Goal: Transaction & Acquisition: Purchase product/service

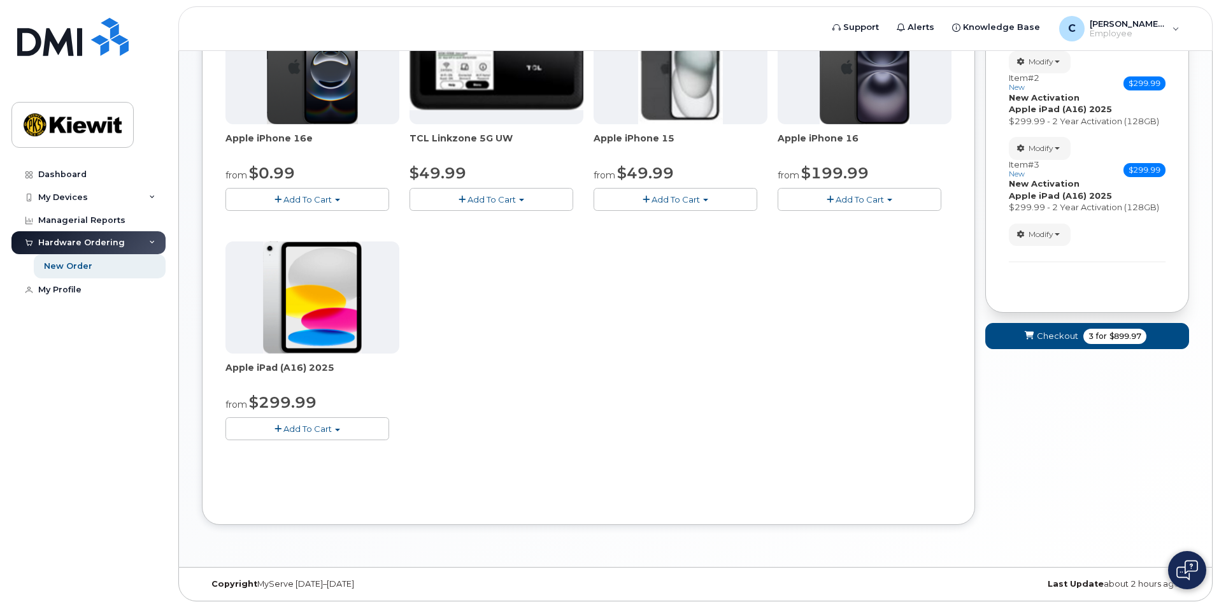
scroll to position [243, 0]
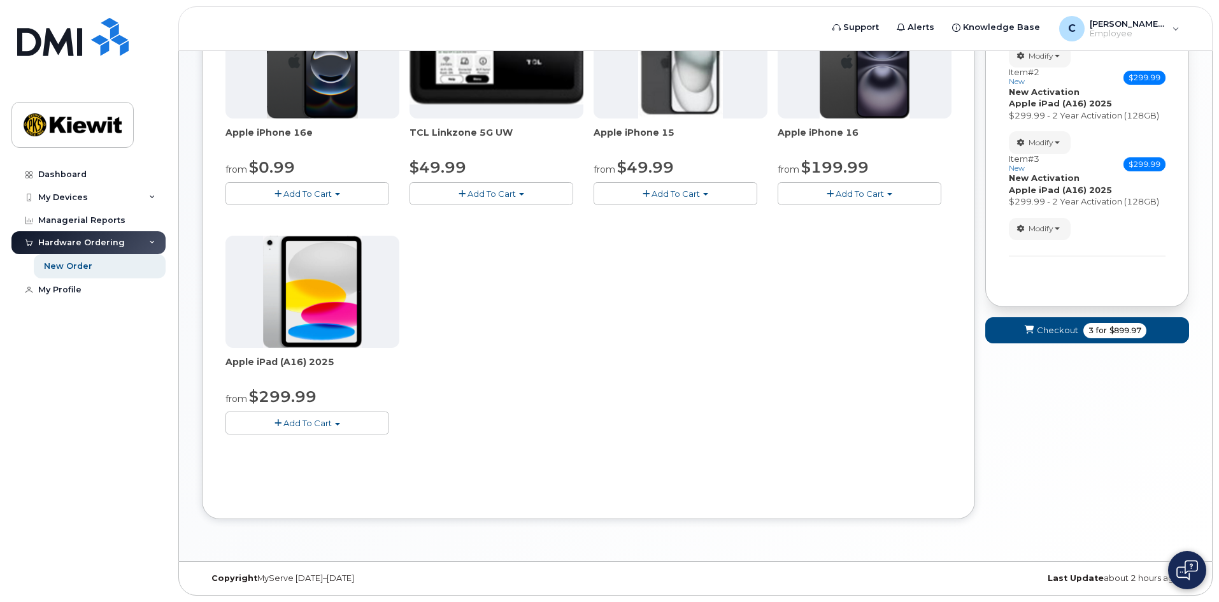
click at [303, 427] on span "Add To Cart" at bounding box center [307, 423] width 48 height 10
click at [313, 444] on link "$299.99 - 2 Year Activation (128GB)" at bounding box center [317, 447] width 176 height 16
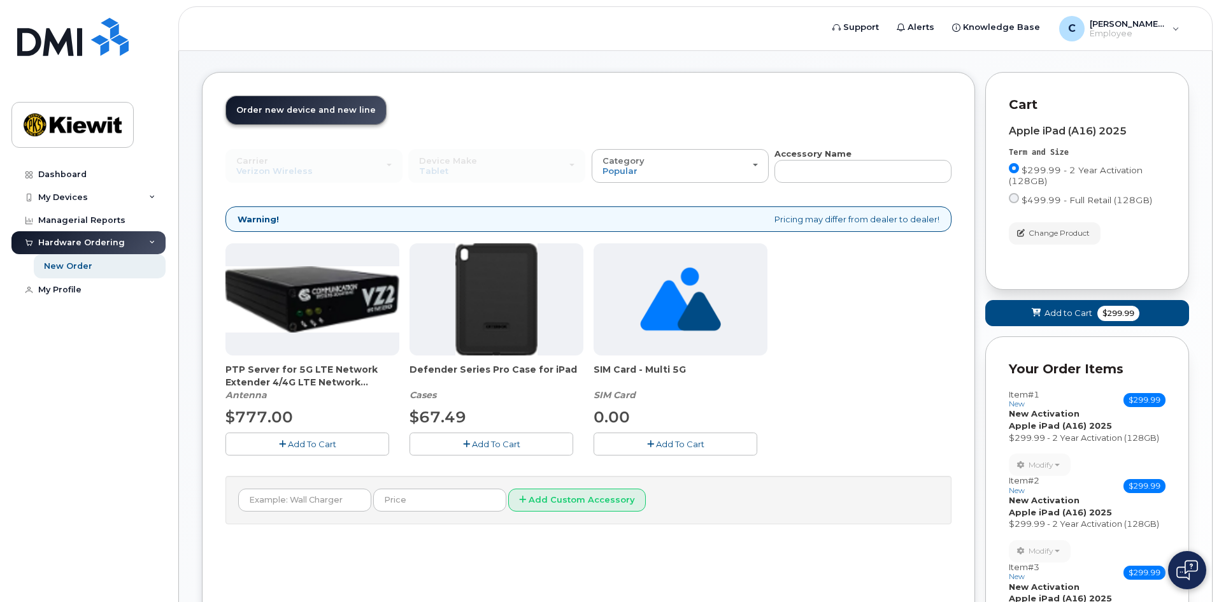
scroll to position [64, 0]
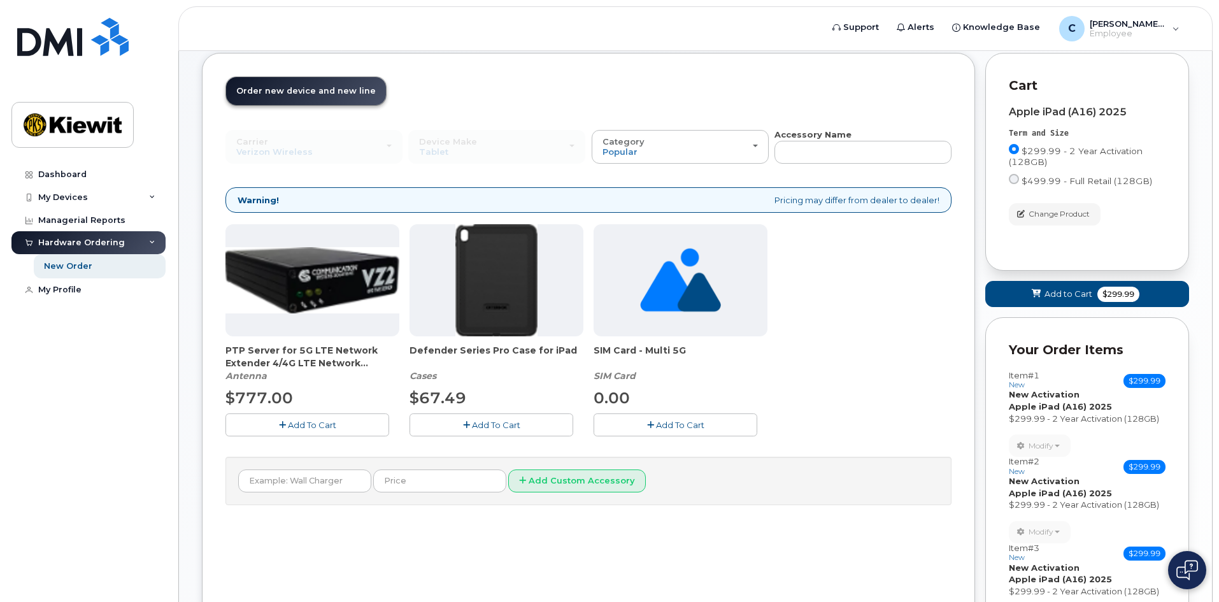
click at [526, 420] on button "Add To Cart" at bounding box center [491, 424] width 164 height 22
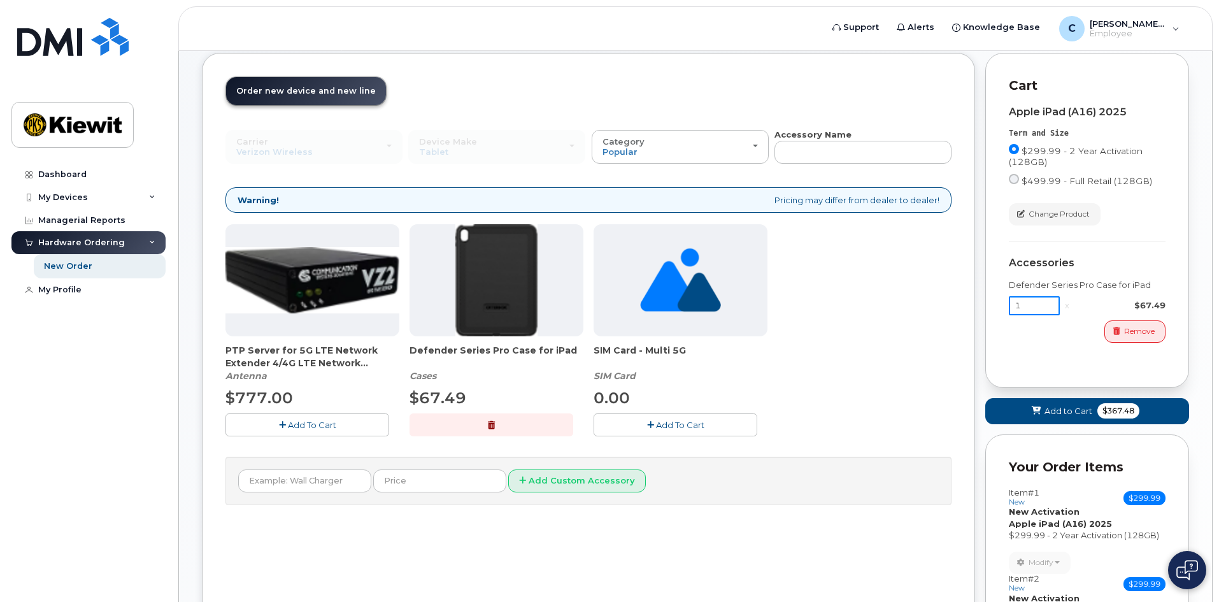
click at [1040, 306] on input "1" at bounding box center [1034, 305] width 51 height 19
type input "4"
click at [1058, 359] on div "Apple iPad (A16) 2025 Term and Size $299.99 - 2 Year Activation (128GB) $499.99…" at bounding box center [1087, 229] width 157 height 269
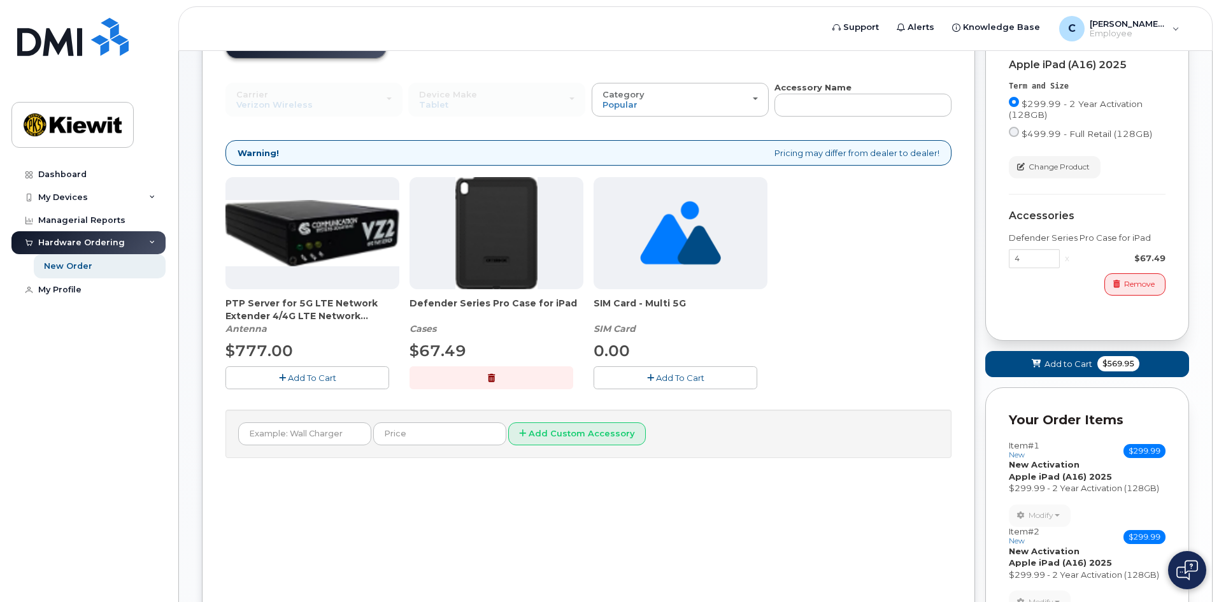
scroll to position [127, 0]
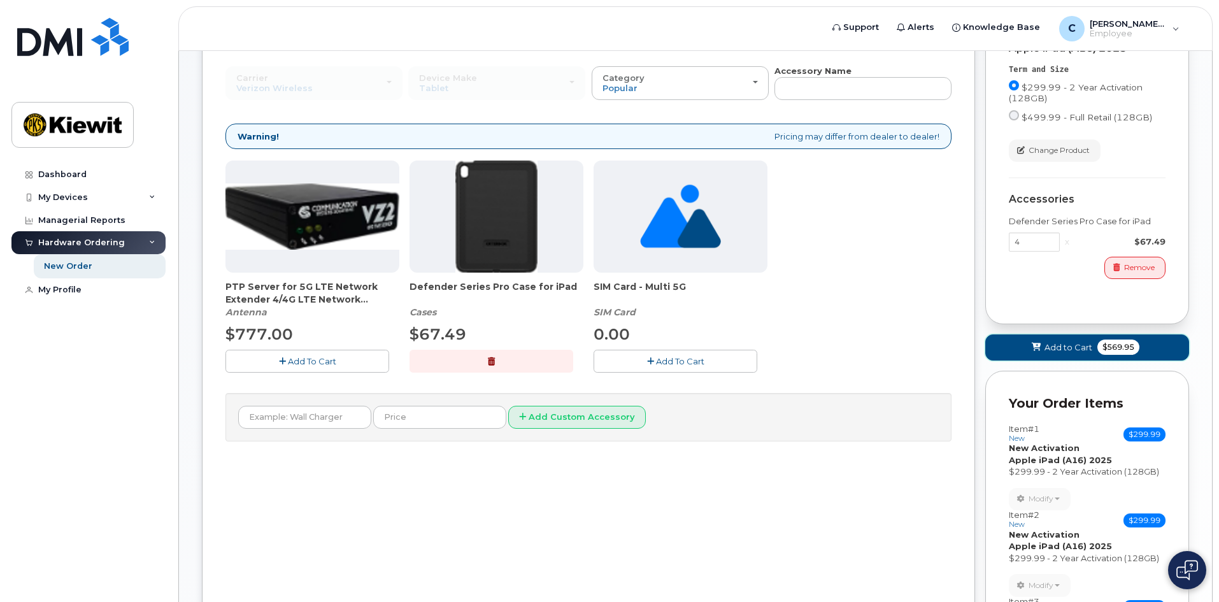
click at [1081, 346] on span "Add to Cart" at bounding box center [1068, 347] width 48 height 12
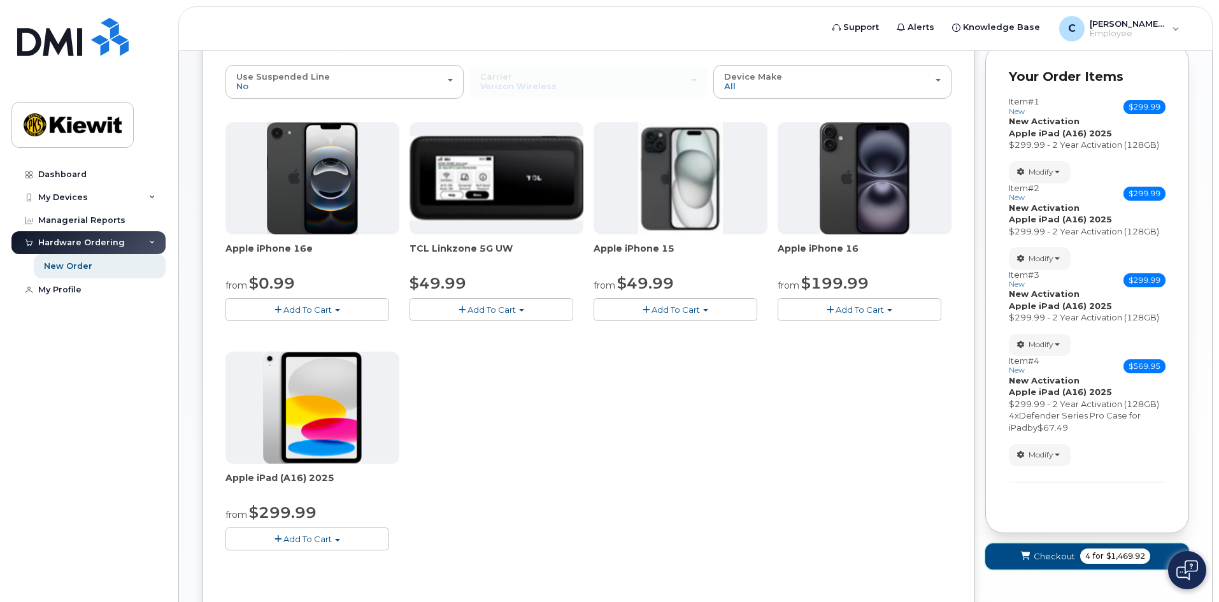
click at [1056, 558] on span "Checkout" at bounding box center [1054, 556] width 41 height 12
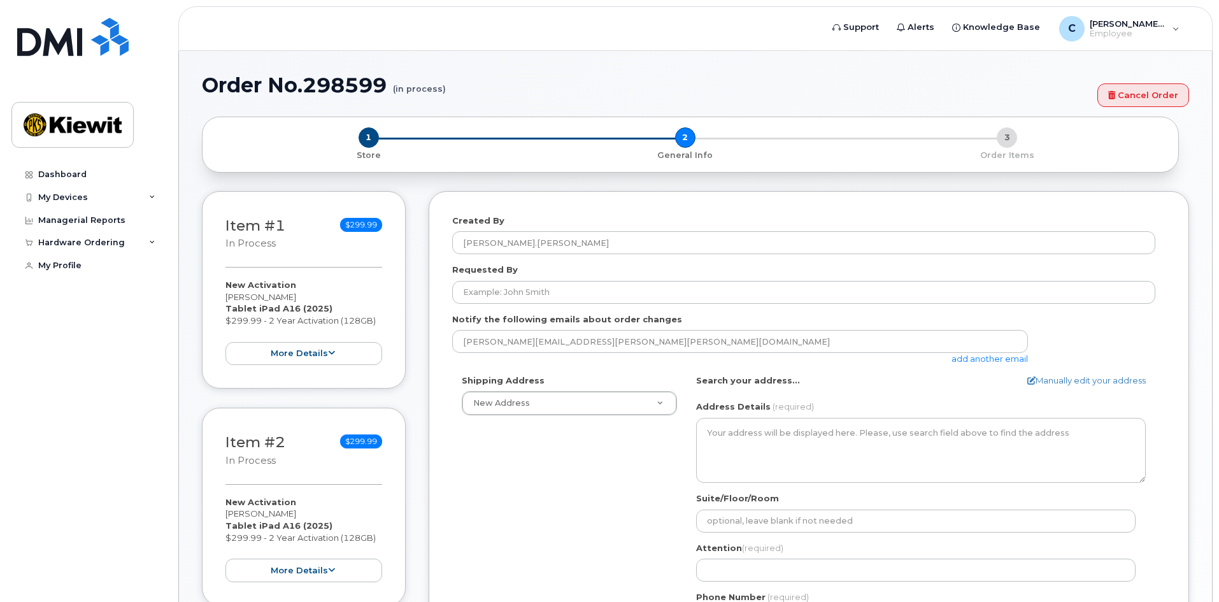
select select
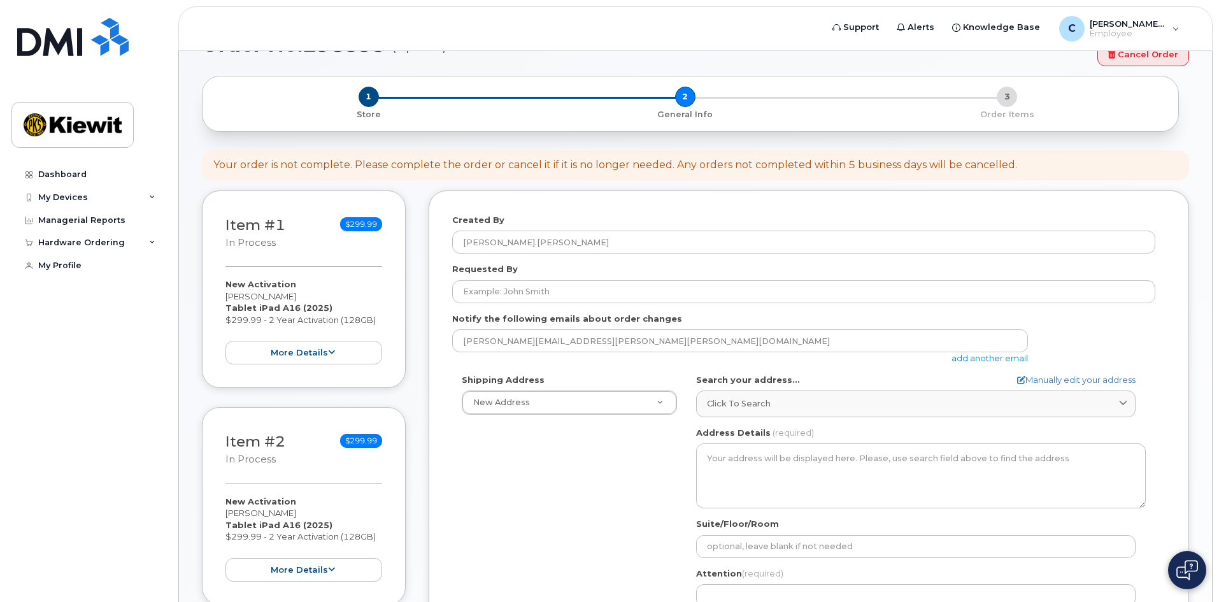
scroll to position [64, 0]
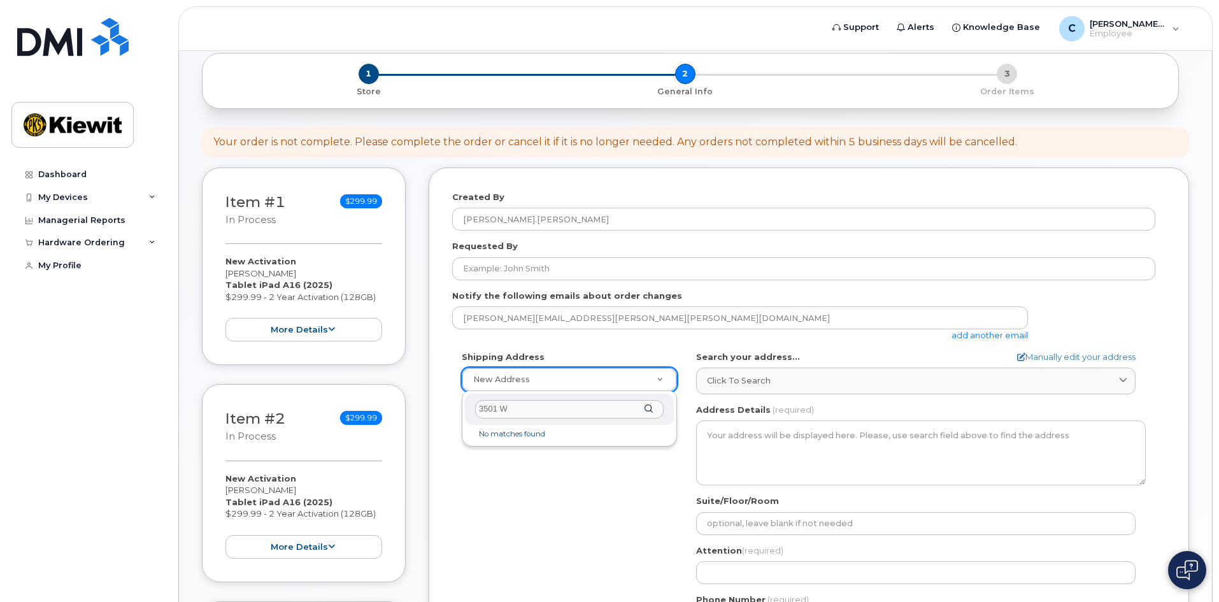
type input "3501"
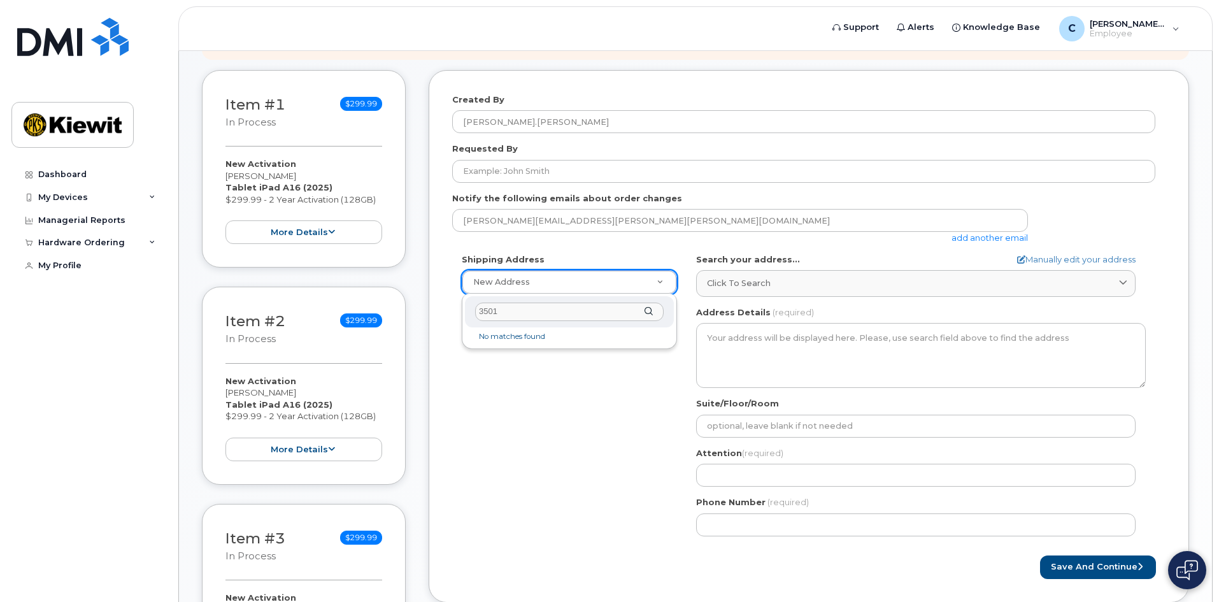
scroll to position [138, 0]
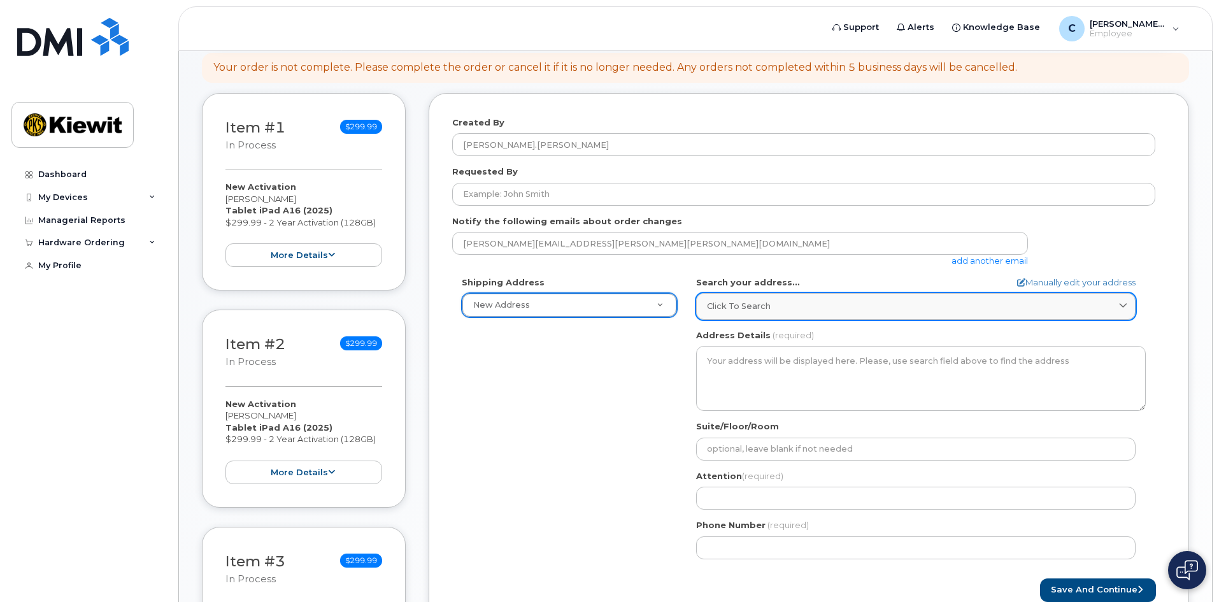
click at [886, 303] on div "Click to search" at bounding box center [916, 306] width 418 height 12
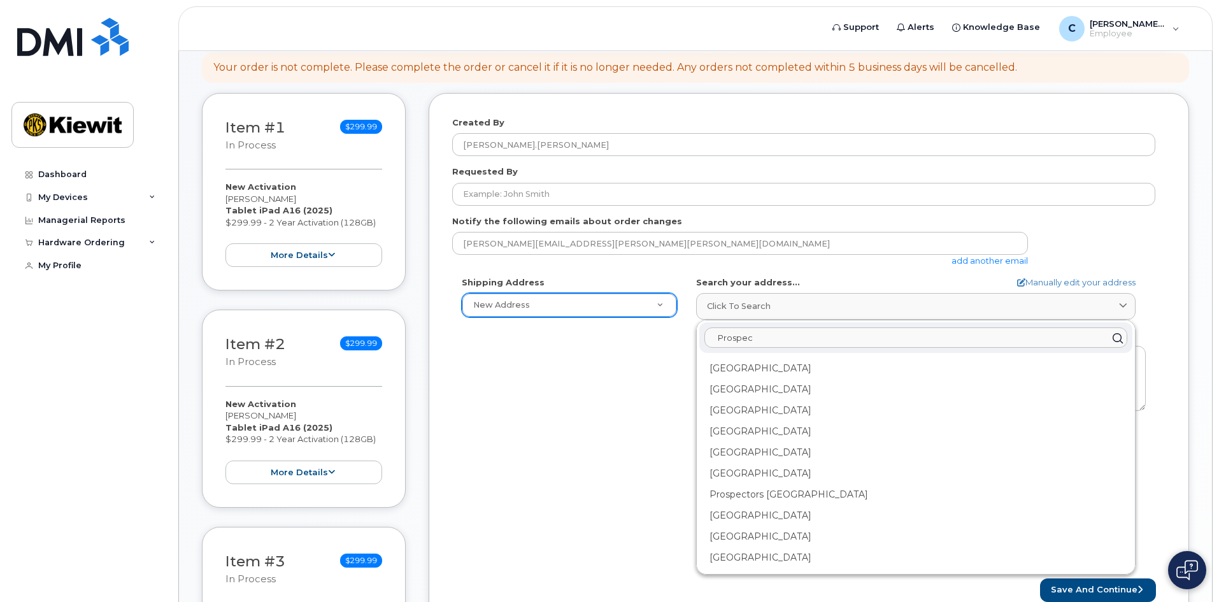
click at [717, 337] on input "Prospec" at bounding box center [915, 338] width 423 height 20
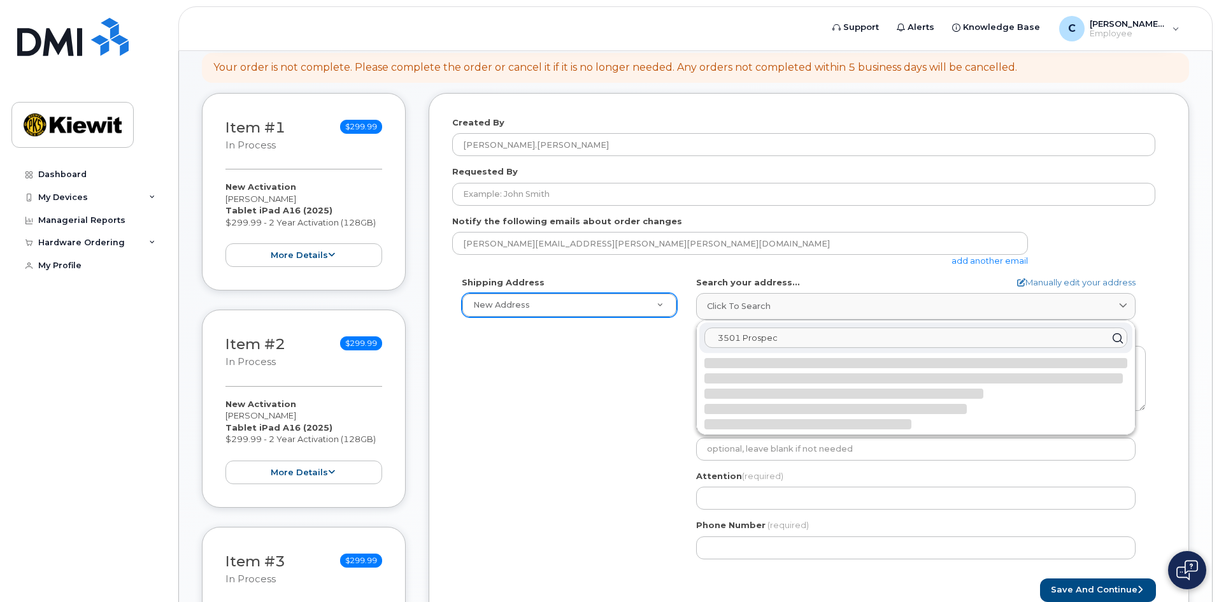
click at [806, 339] on input "3501 Prospec" at bounding box center [915, 338] width 423 height 20
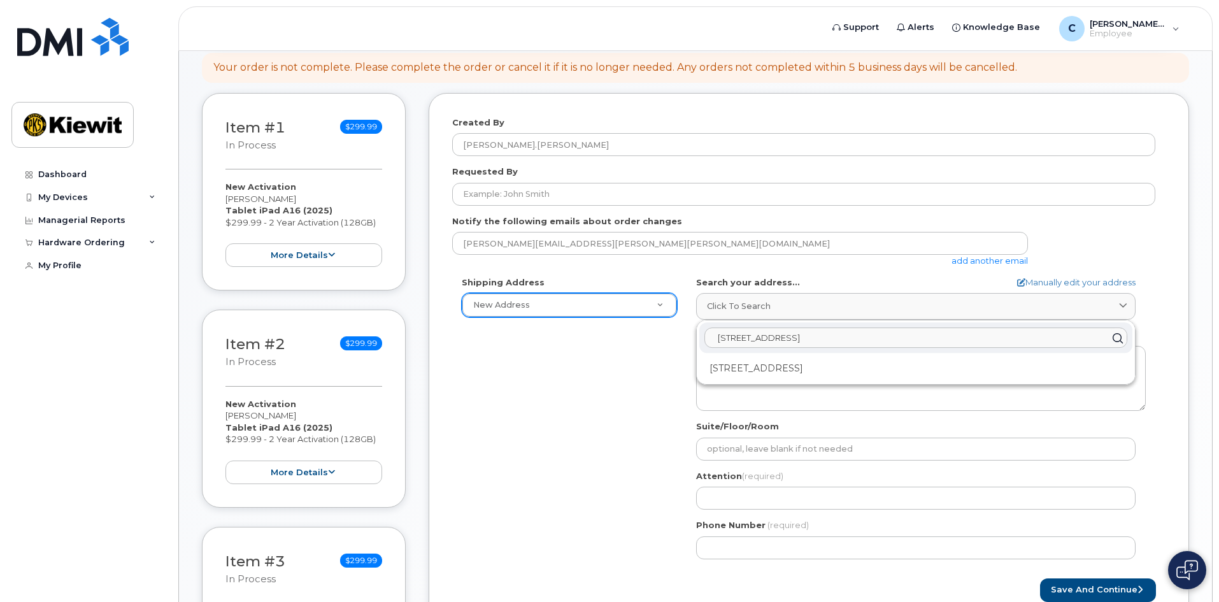
click at [742, 336] on input "3501 Prospect road" at bounding box center [915, 338] width 423 height 20
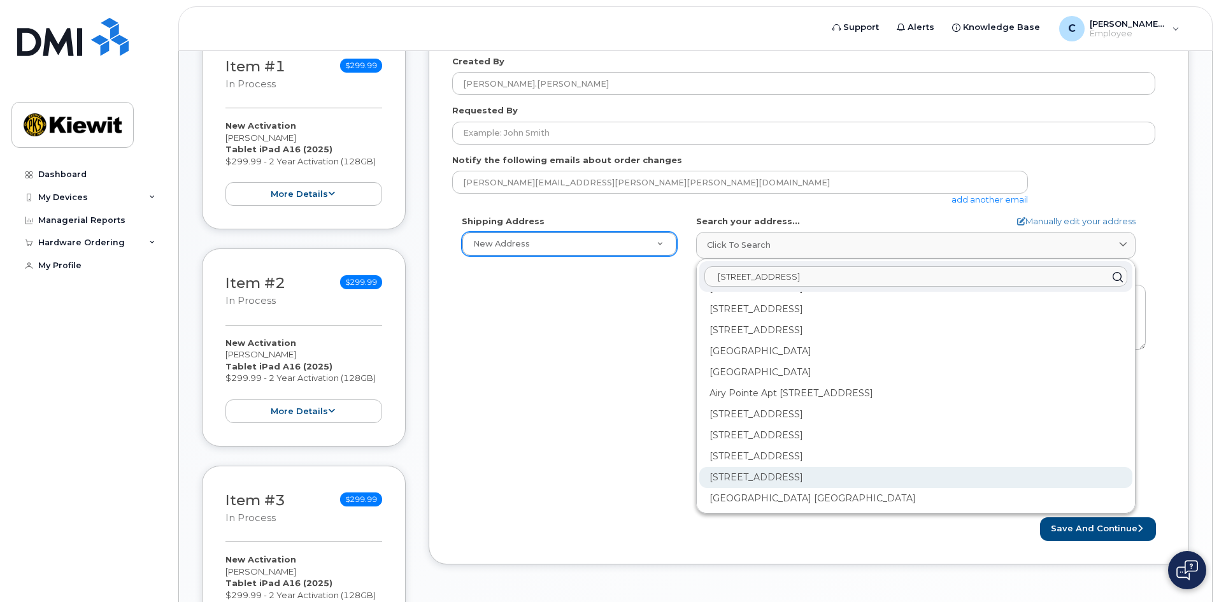
scroll to position [202, 0]
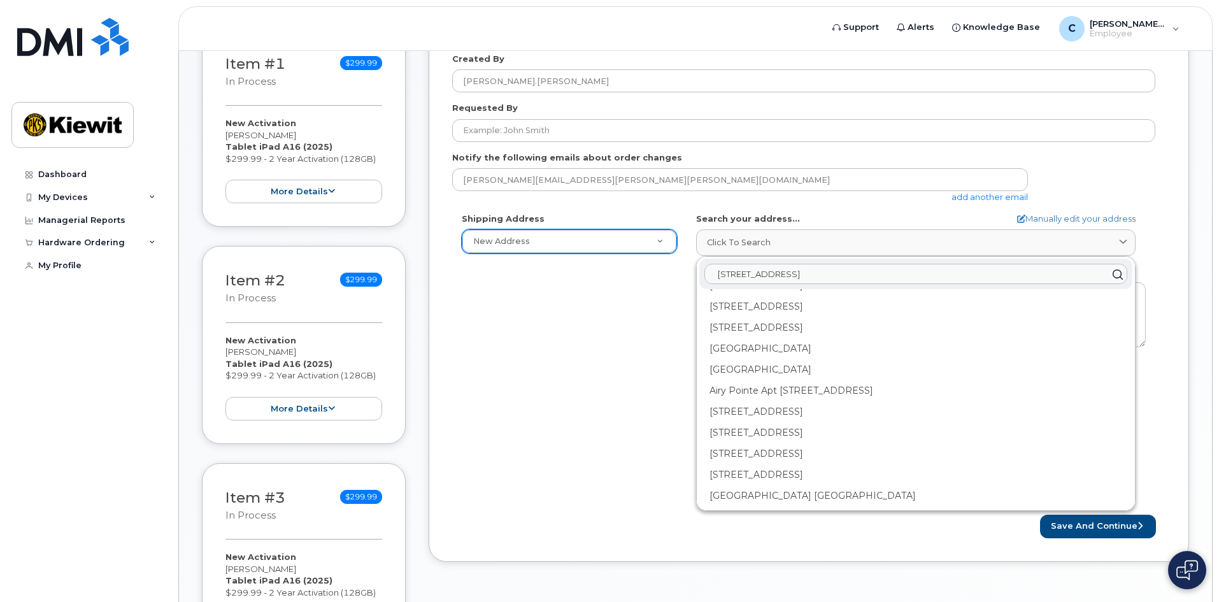
click at [838, 273] on input "3501 W Prospect road" at bounding box center [915, 274] width 423 height 20
click at [825, 274] on input "3501 W Prospect road" at bounding box center [915, 274] width 423 height 20
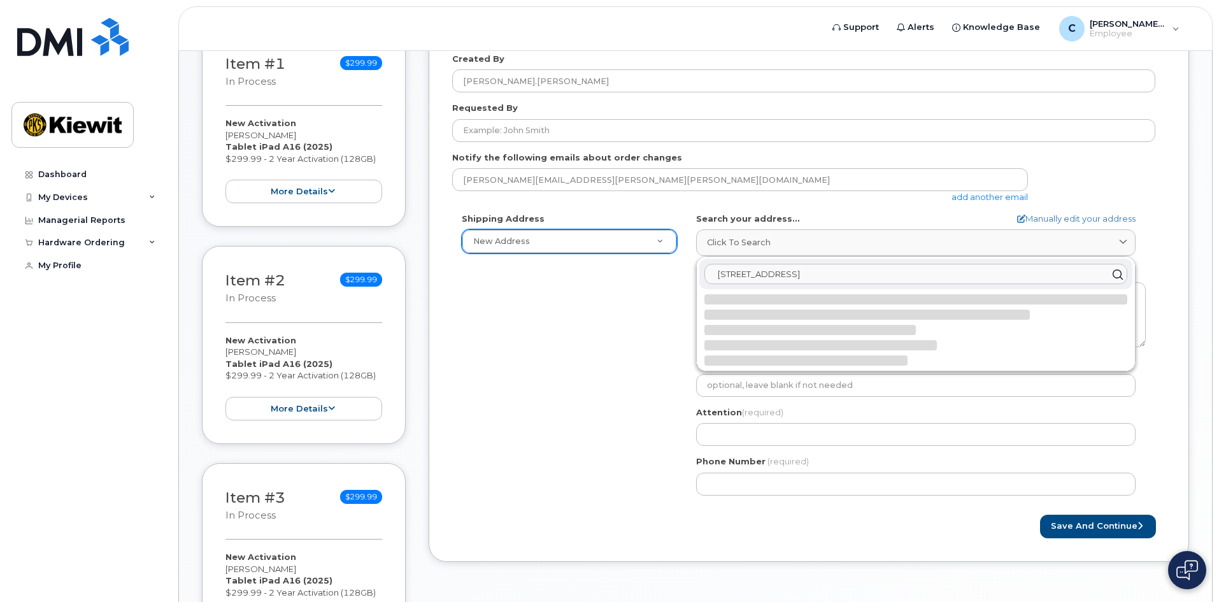
scroll to position [0, 0]
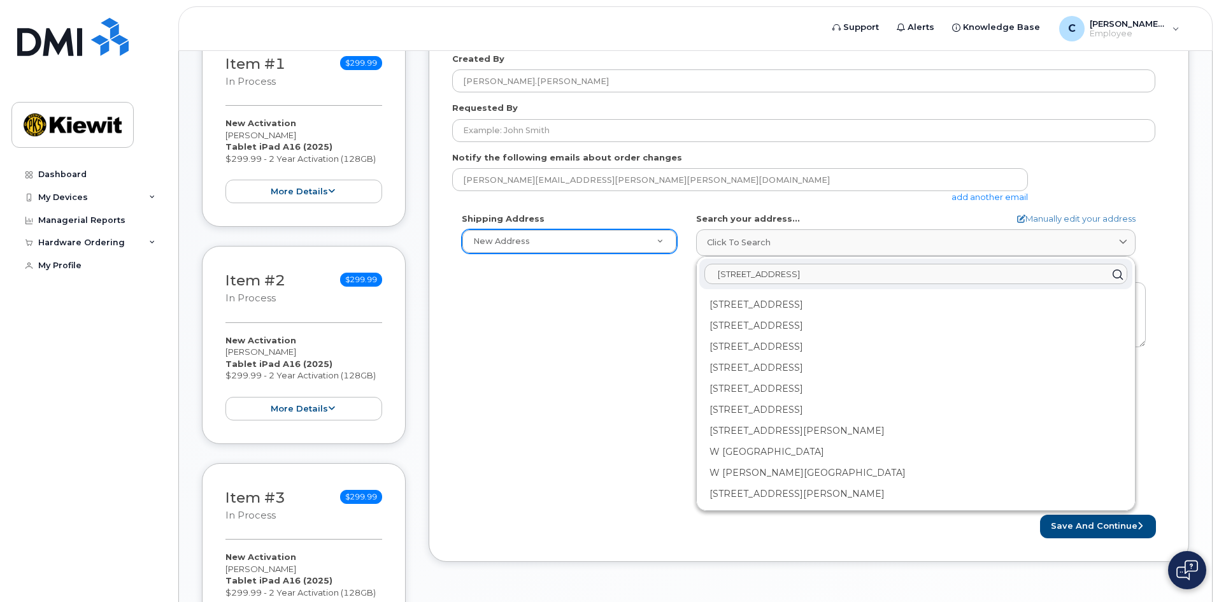
type input "3501 W Prospect Rd Fort Lauderdale FL 33309"
click at [1040, 515] on button "Save and Continue" at bounding box center [1098, 527] width 116 height 24
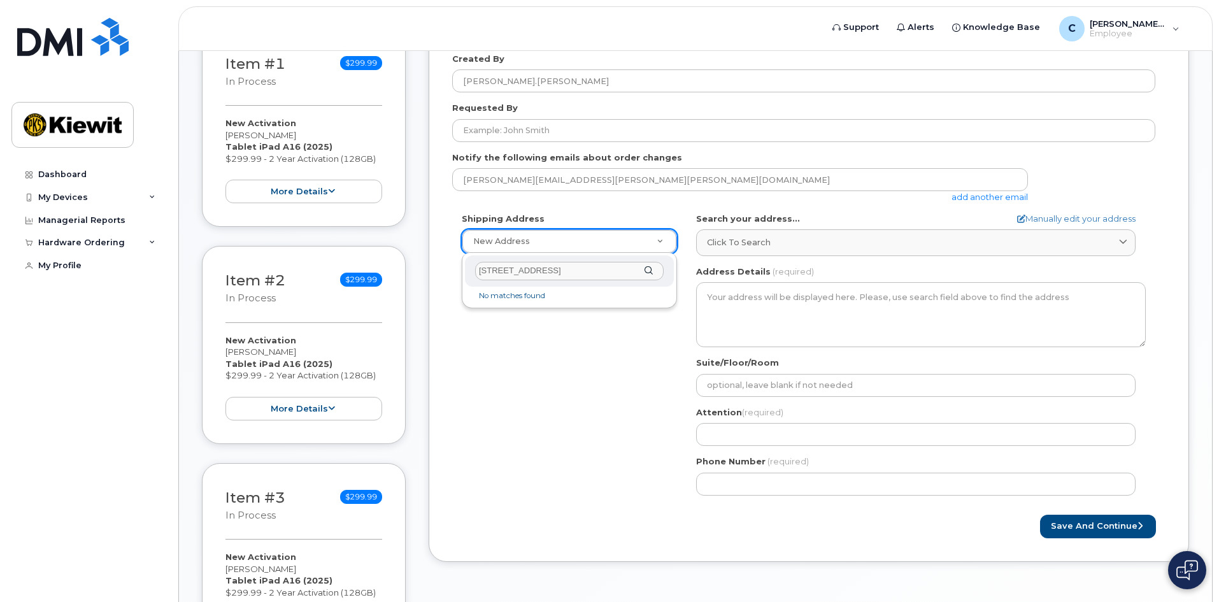
click at [656, 269] on input "3501 W Prospect Rd Fort Lauderdale" at bounding box center [569, 271] width 189 height 18
type input "3501 W Prospect Rd Fort Lauderdale"
click at [651, 269] on div "3501 W Prospect Rd Fort Lauderdale" at bounding box center [569, 270] width 209 height 31
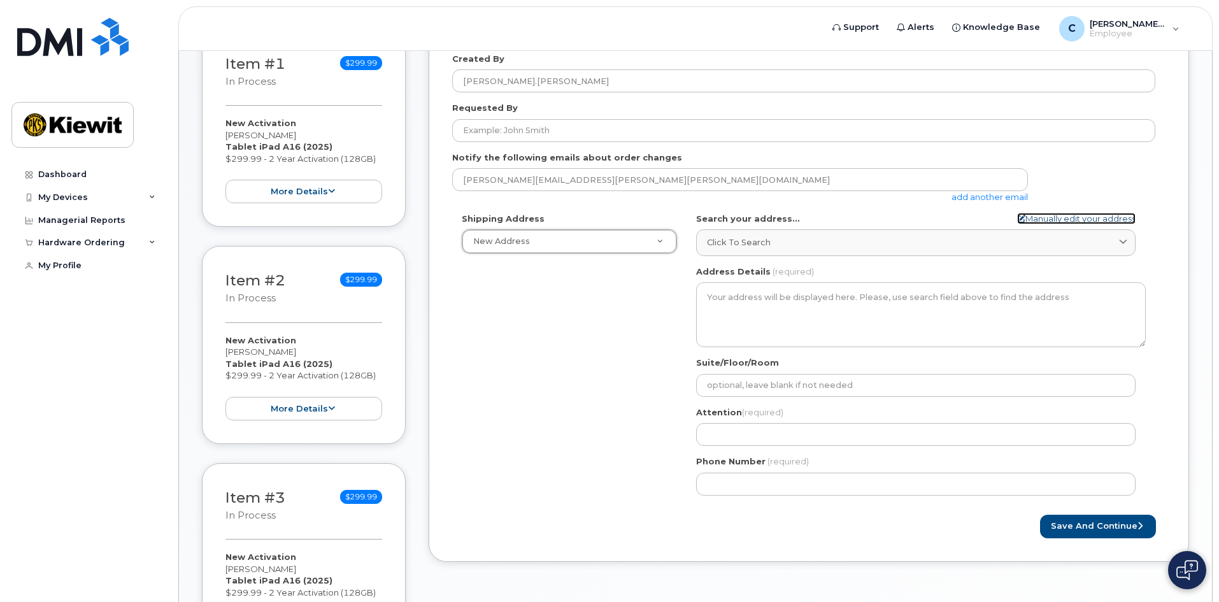
click at [1017, 217] on icon at bounding box center [1021, 219] width 8 height 8
select select
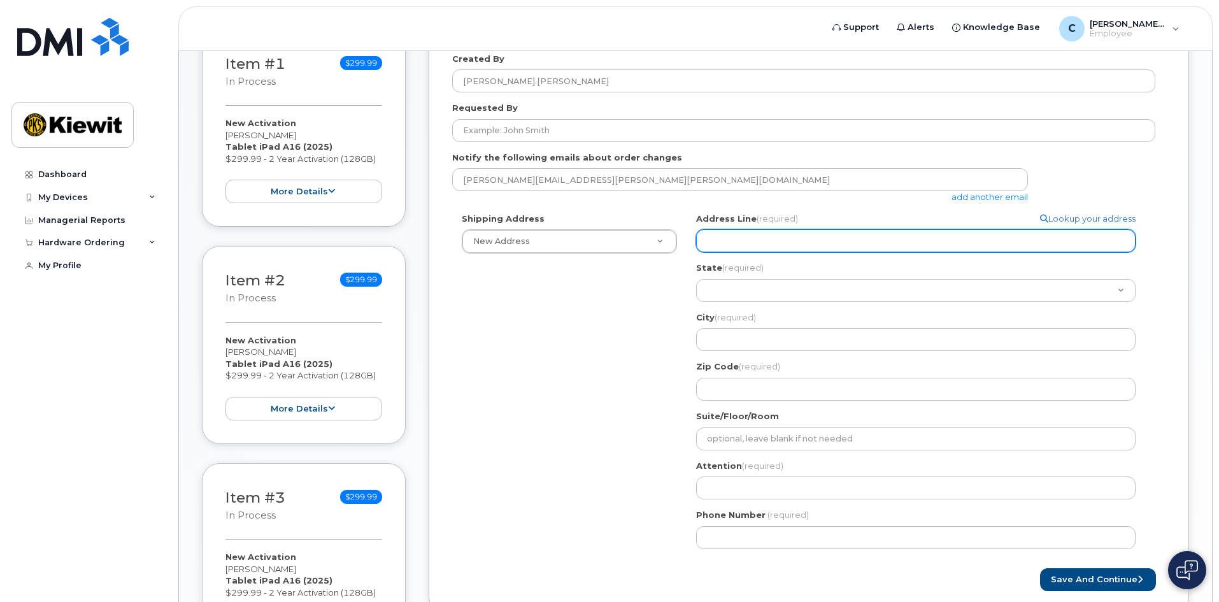
click at [874, 238] on input "Address Line (required)" at bounding box center [915, 240] width 439 height 23
select select
type input "3"
select select
type input "35"
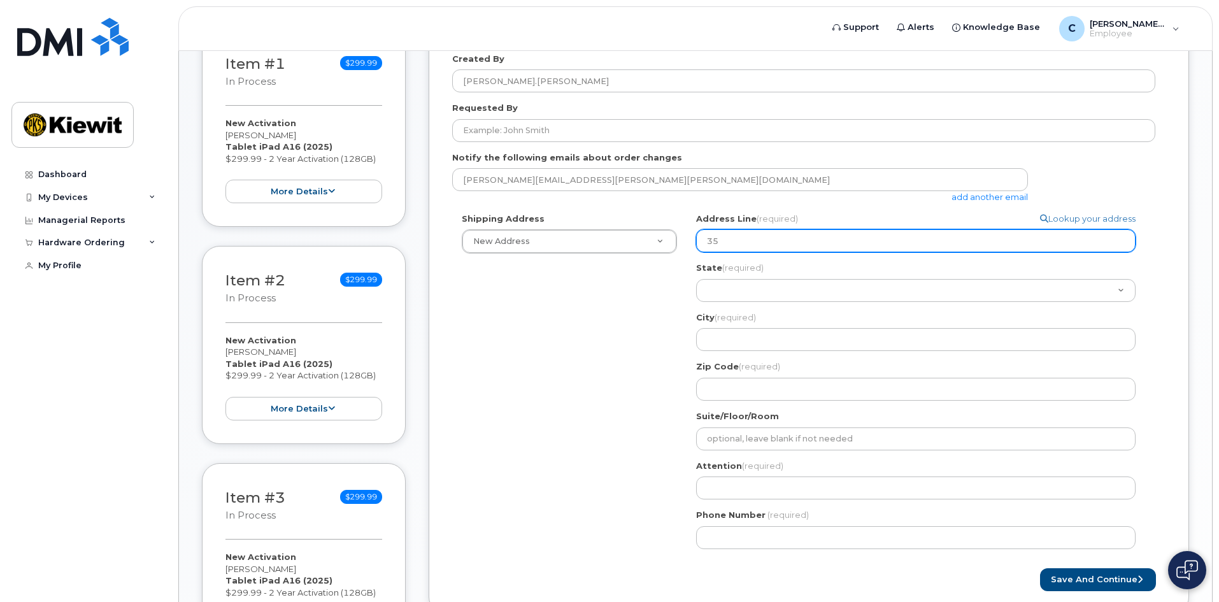
select select
type input "350"
select select
type input "3501"
select select
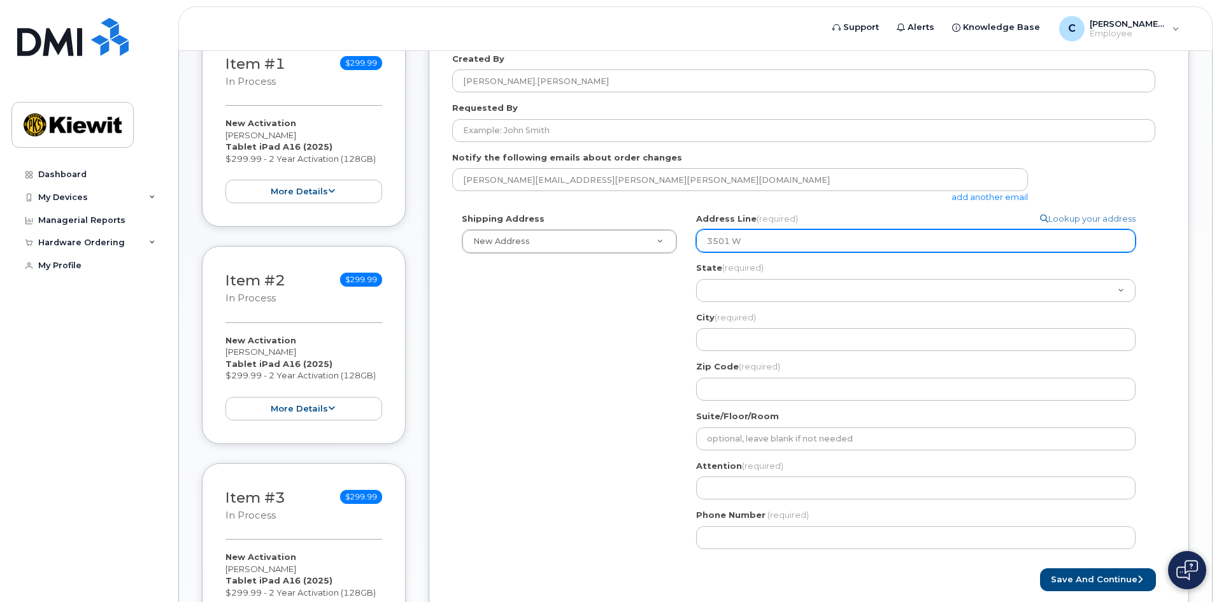
type input "3501 W"
select select
type input "3501 W P"
select select
type input "3501 W Pr"
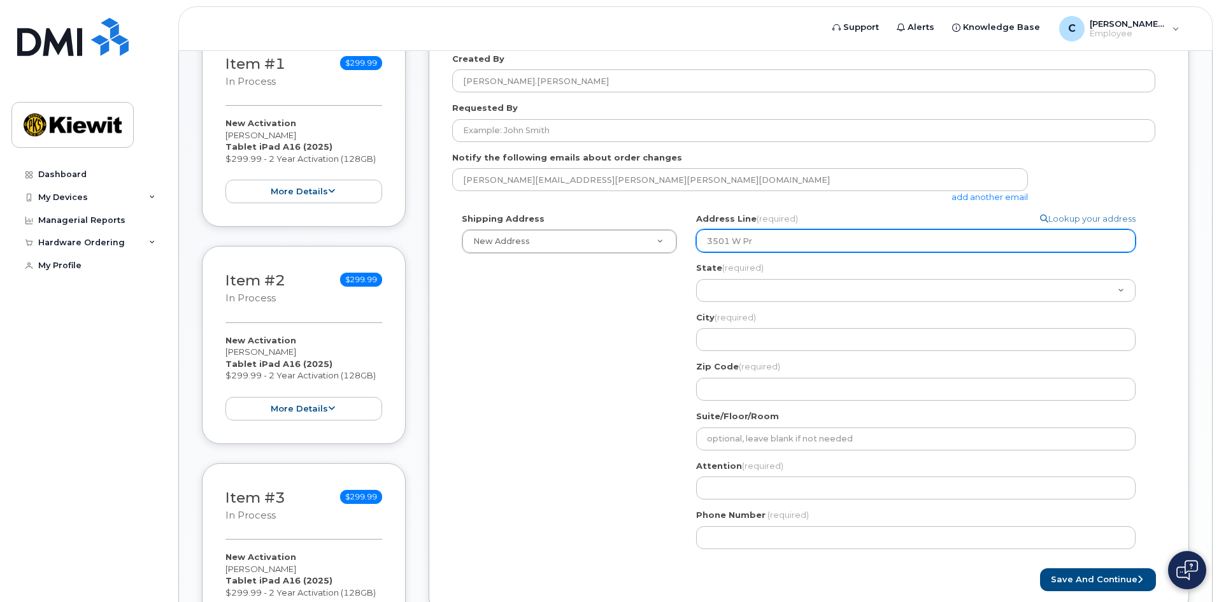
select select
type input "3501 W Pro"
select select
type input "3501 W Proi"
select select
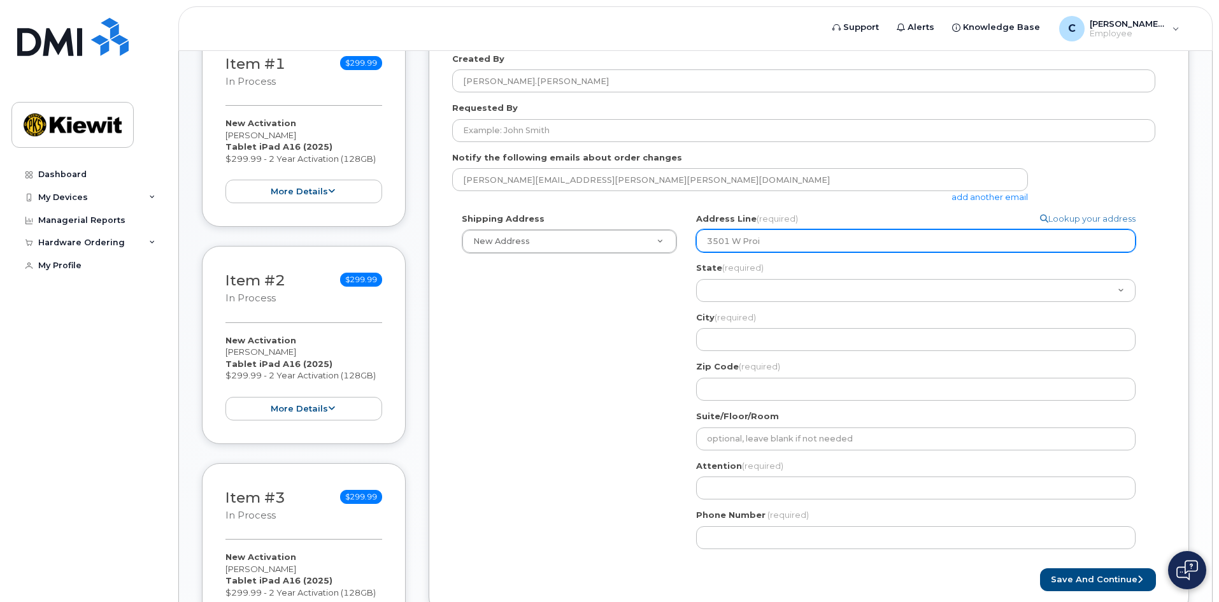
type input "3501 W Prois"
select select
type input "3501 W Proisp"
select select
type input "3501 W Proispe"
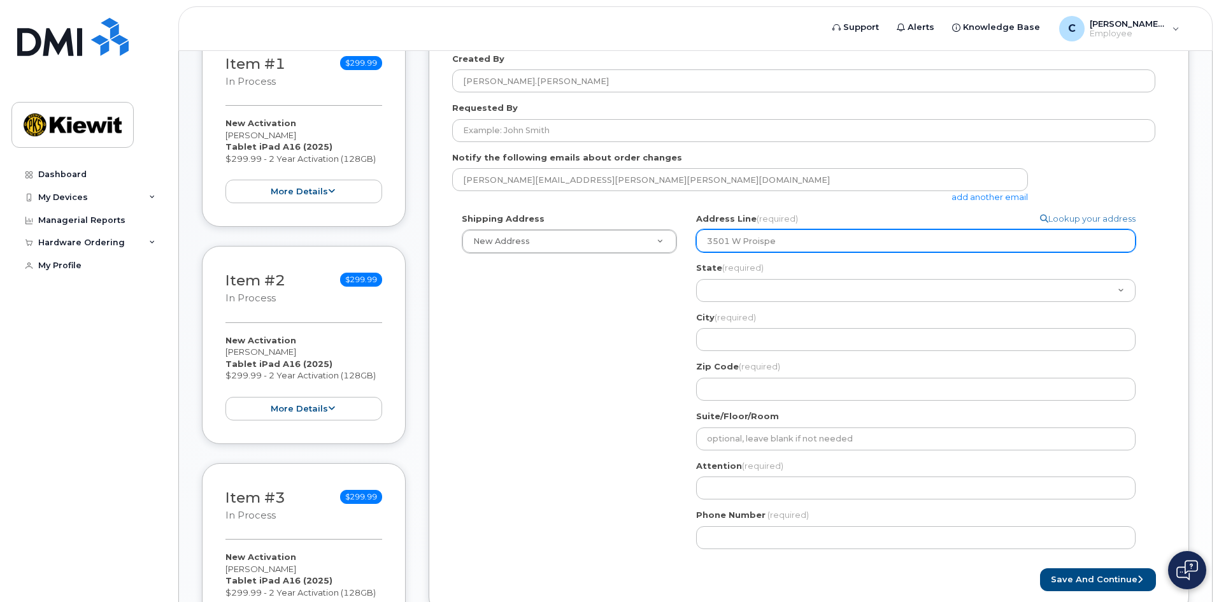
select select
type input "3501 W Proisp"
select select
type input "3501 W Prois"
select select
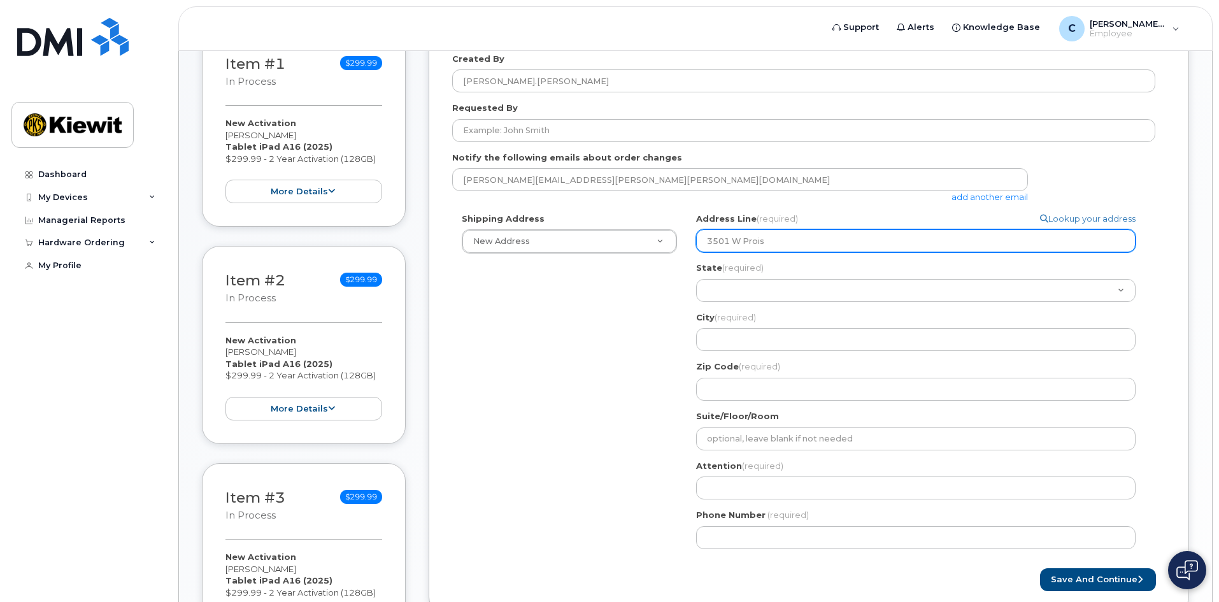
type input "3501 W Proi"
select select
type input "3501 W Pro"
select select
type input "3501 W Pros"
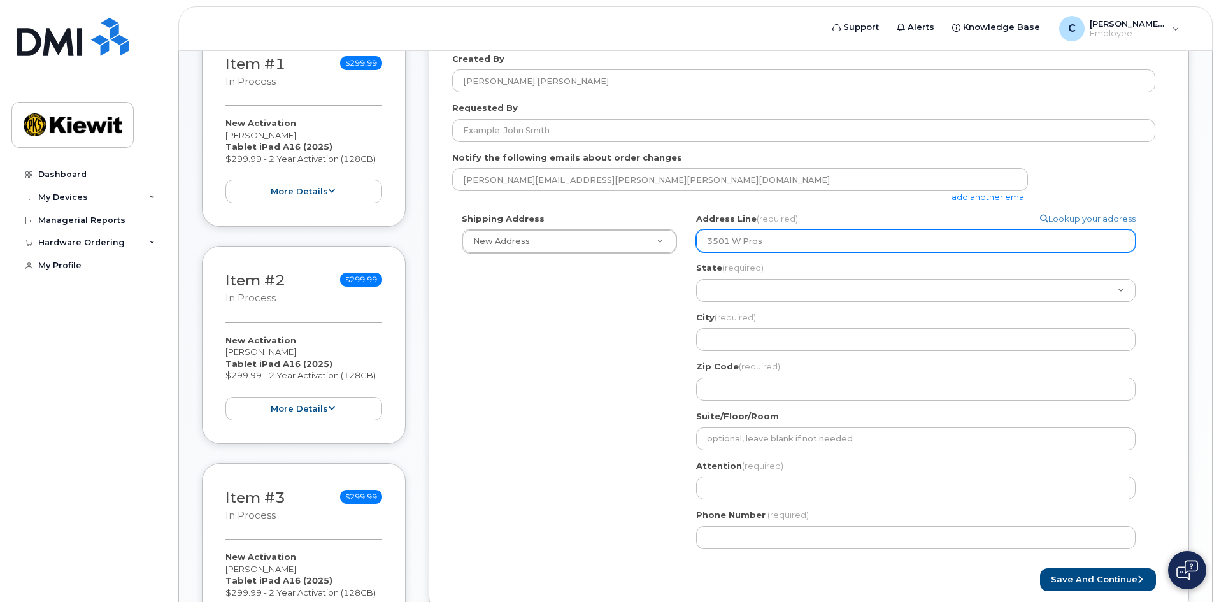
select select
type input "3501 W Prosp"
select select
type input "3501 W Prospe"
select select
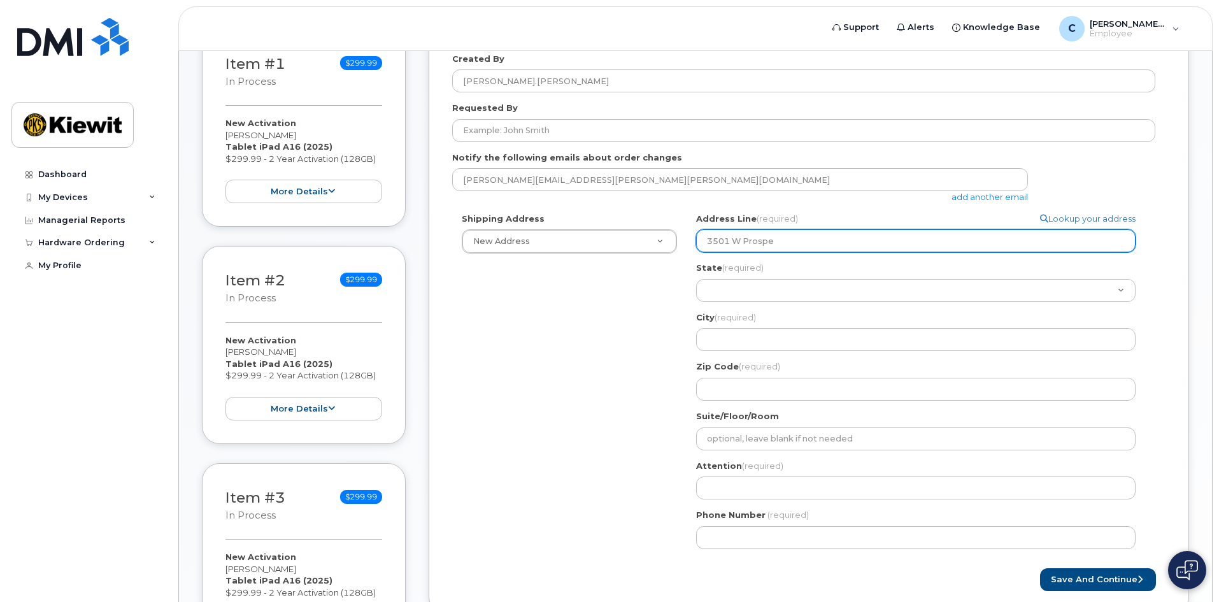
type input "3501 W Prospec"
select select
type input "3501 W Prospect"
select select
type input "3501 W Prospect R"
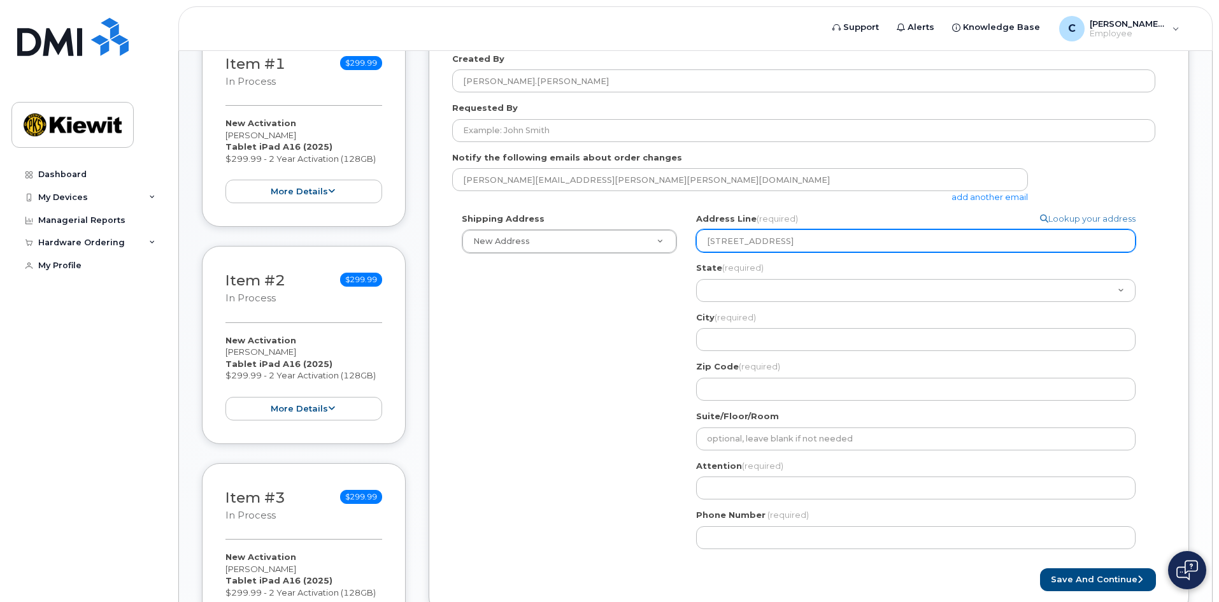
select select
type input "3501 W Prospect Rd"
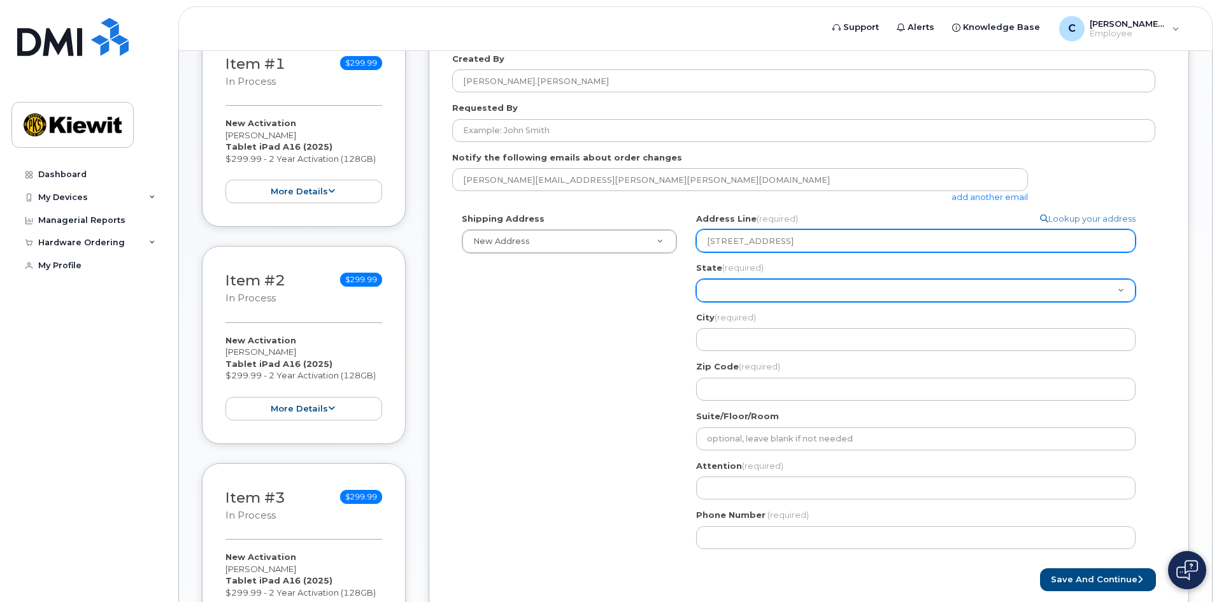
select select "FL"
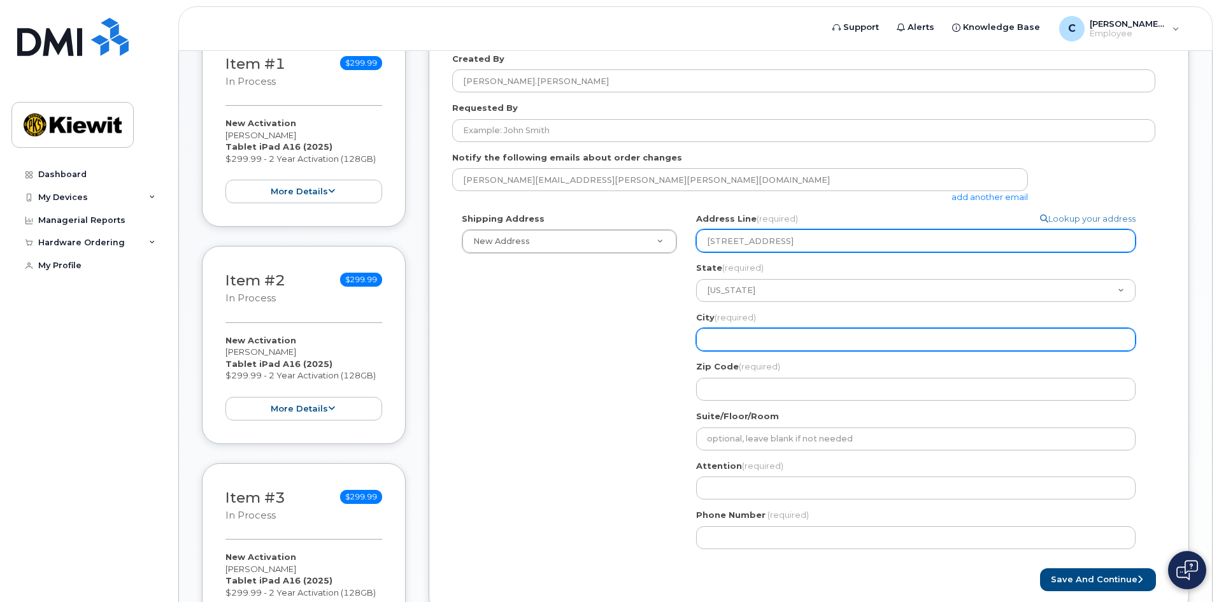
select select
type input "F"
select select
type input "Fo"
select select
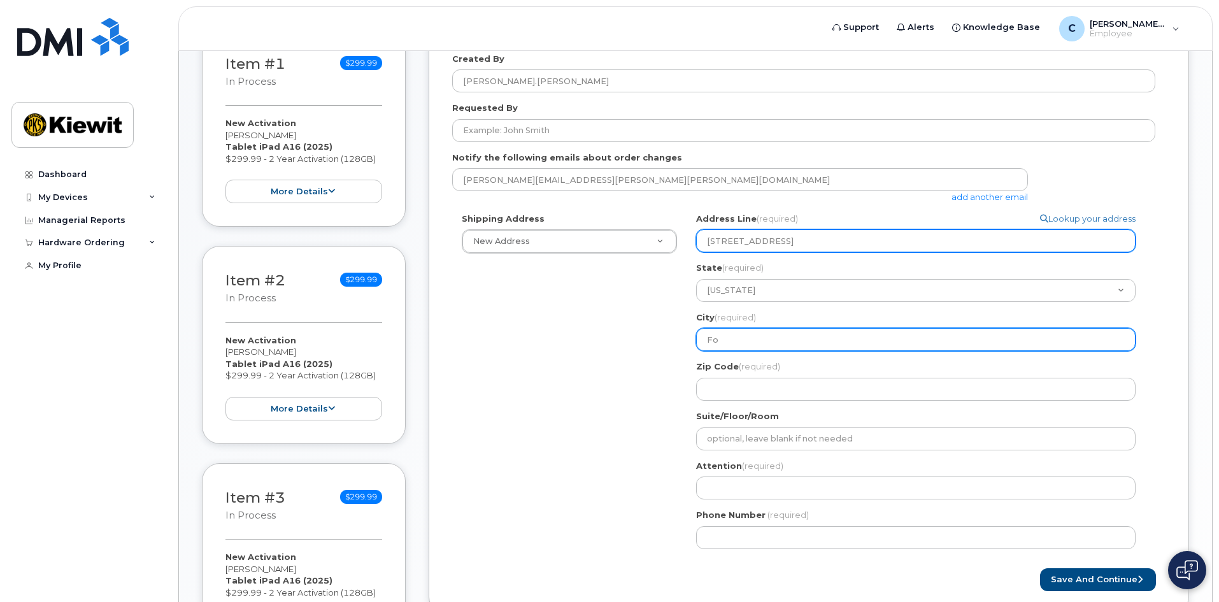
type input "For"
select select
type input "Fort"
select select
type input "Fort L"
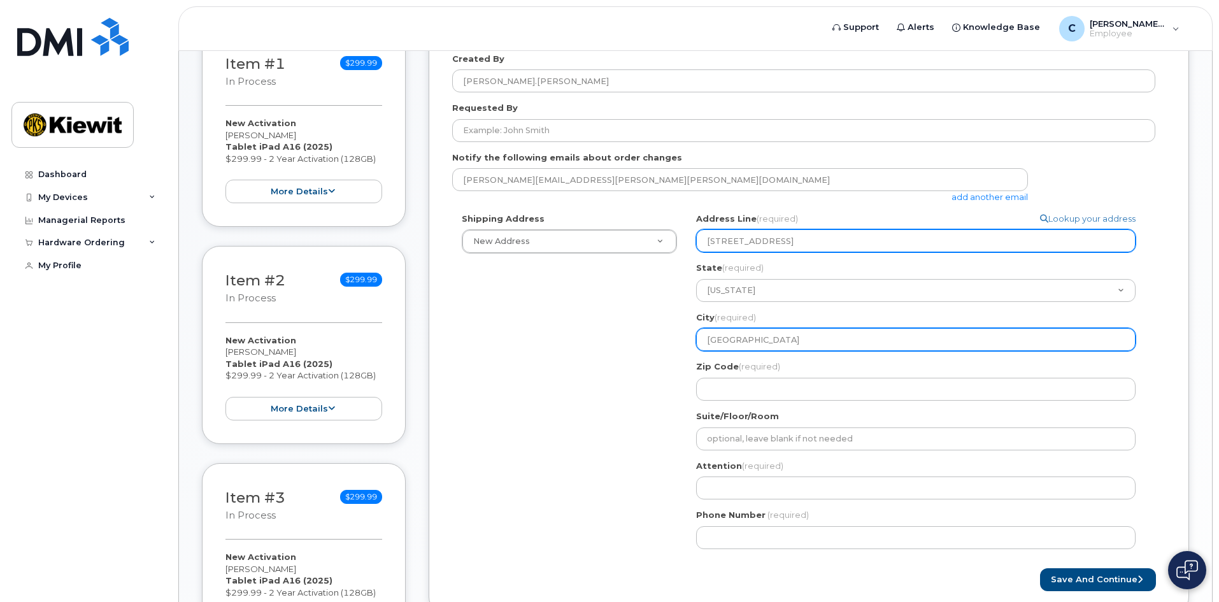
select select
type input "Fort La"
select select
type input "Fort Lau"
select select
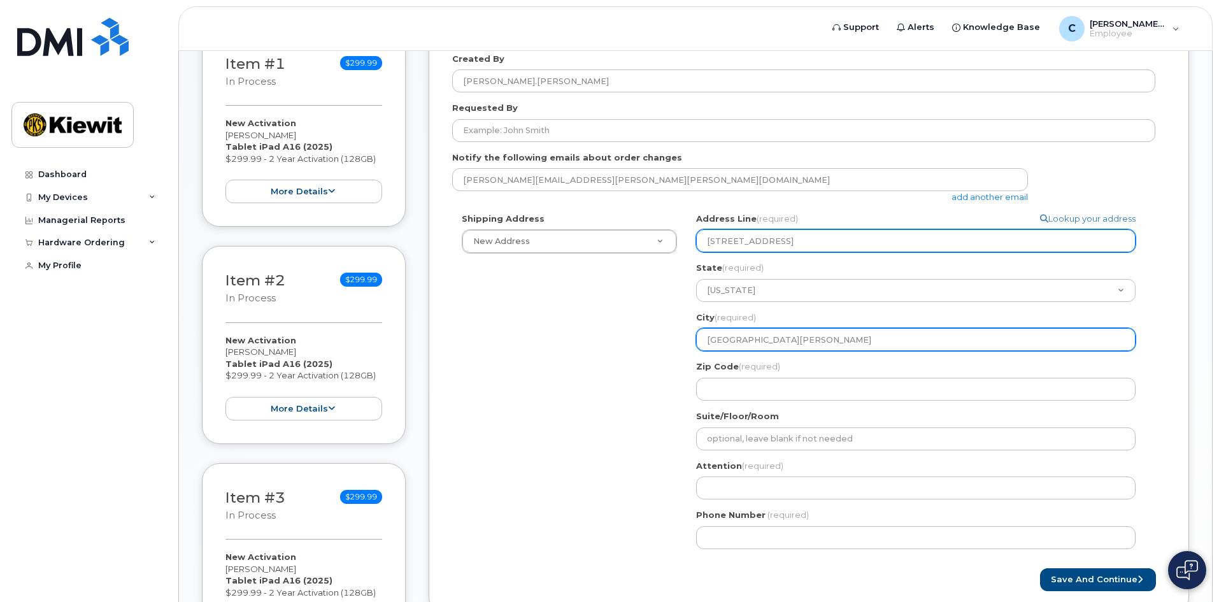
type input "Fort Laud"
select select
type input "Fort Laude"
select select
type input "Fort Lauder"
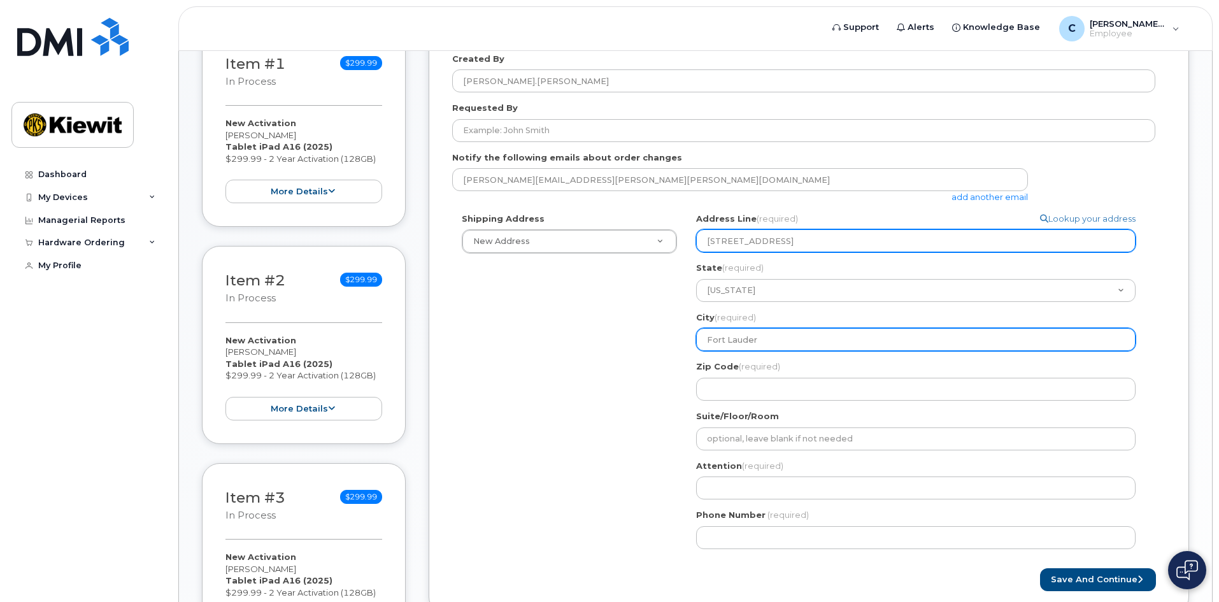
select select
type input "Fort Lauderd"
select select
type input "Fort Lauderda"
select select
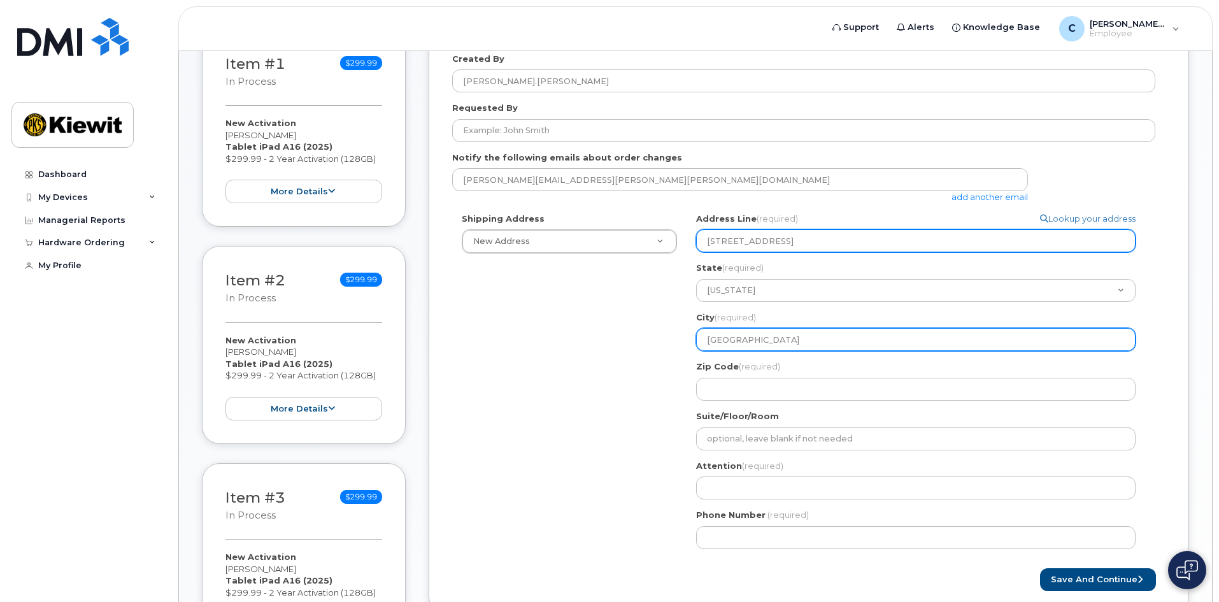
type input "Fort Lauderdal"
select select
type input "Fort Lauderdale"
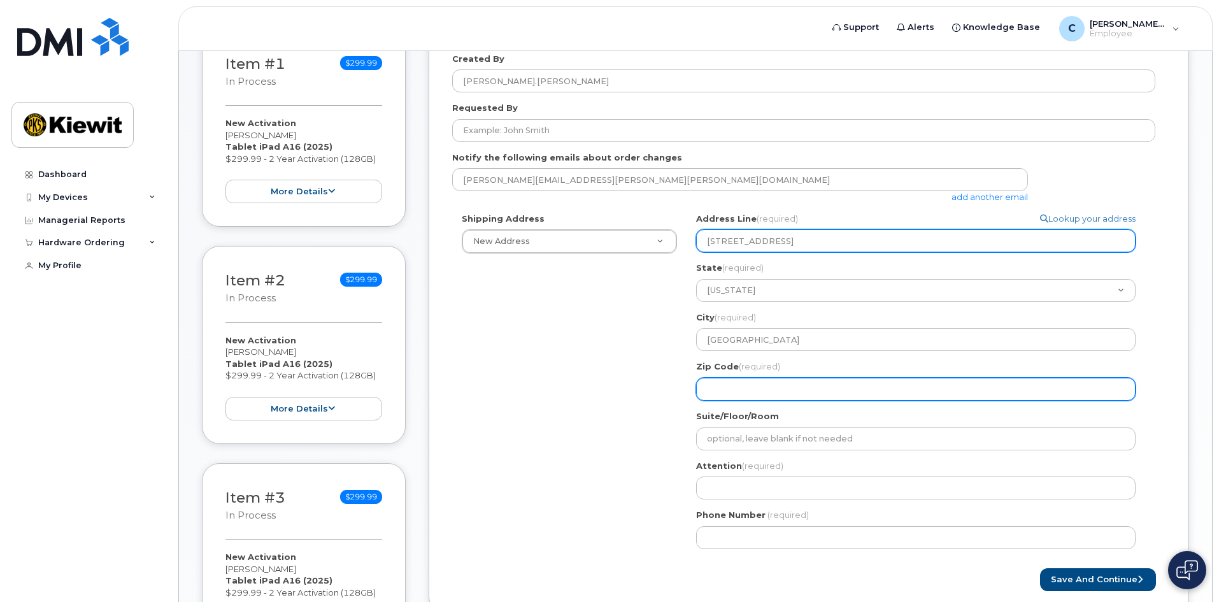
select select
type input "3"
select select
type input "33"
select select
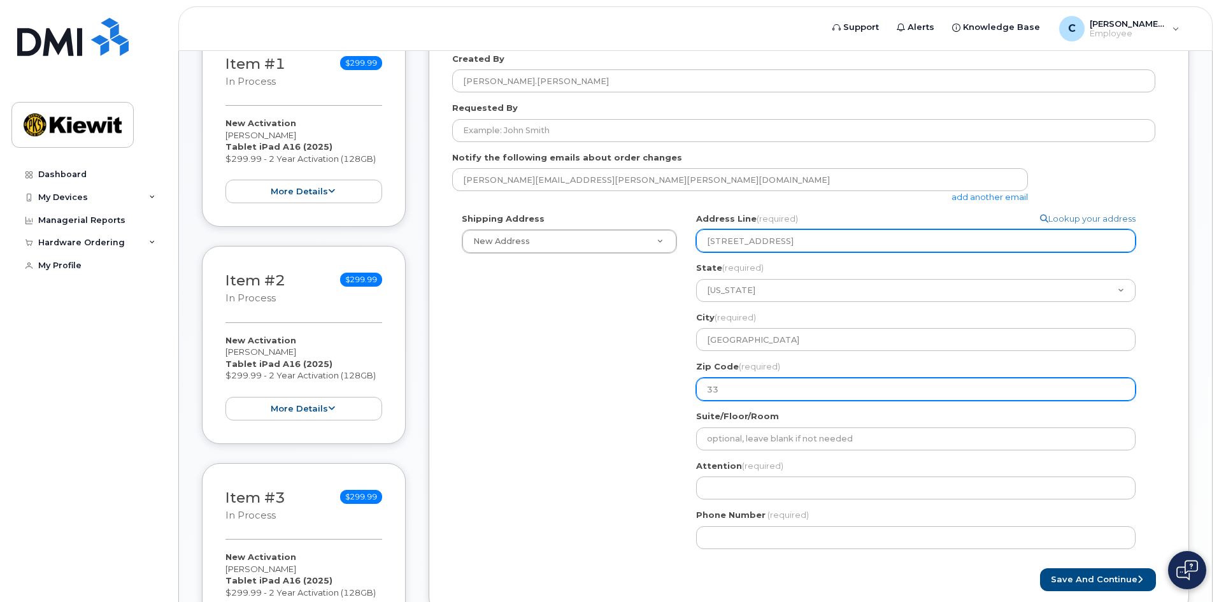
type input "333"
select select
type input "3330"
select select
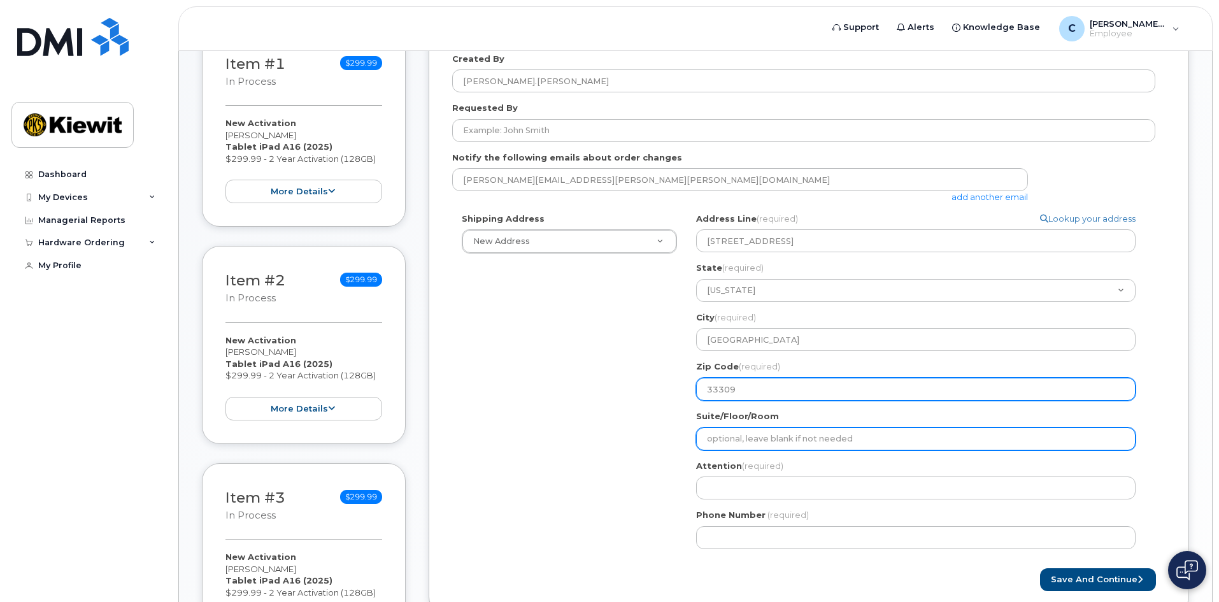
type input "33309"
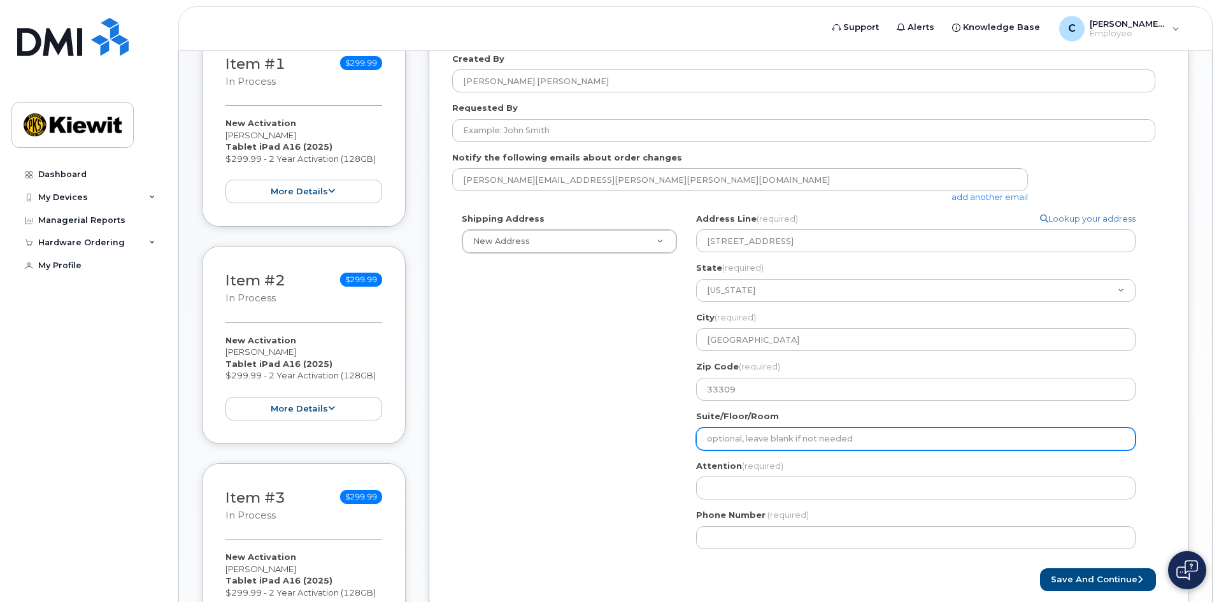
click at [837, 445] on input "Suite/Floor/Room" at bounding box center [915, 438] width 439 height 23
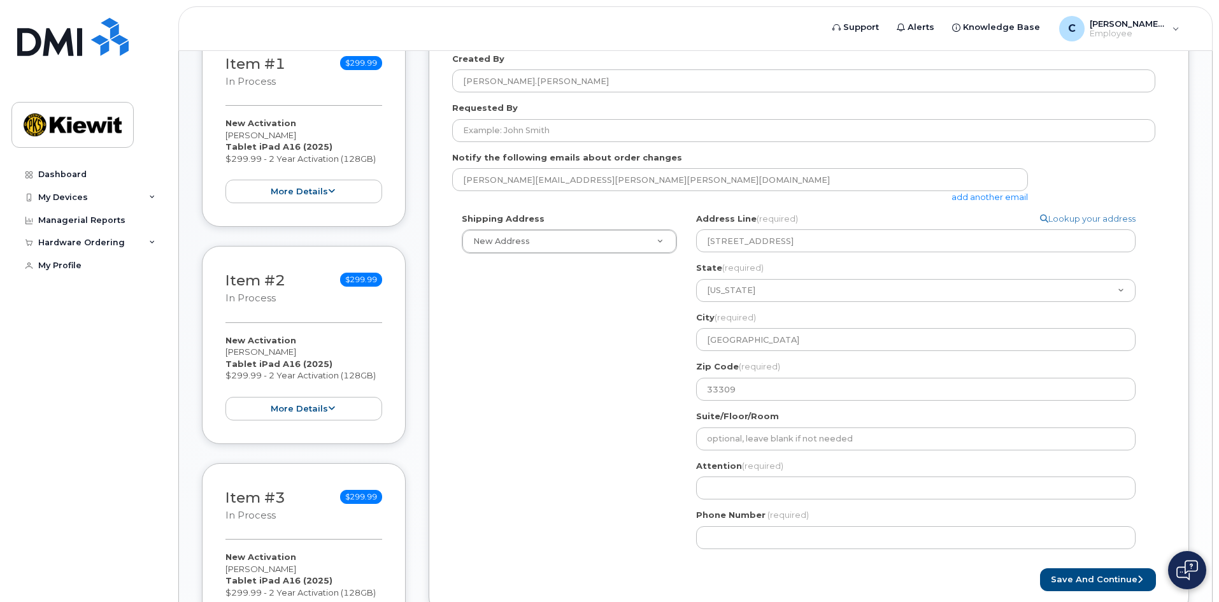
click at [657, 479] on div "Shipping Address New Address New Address FL Fort Lauderdale Search your address…" at bounding box center [803, 386] width 703 height 346
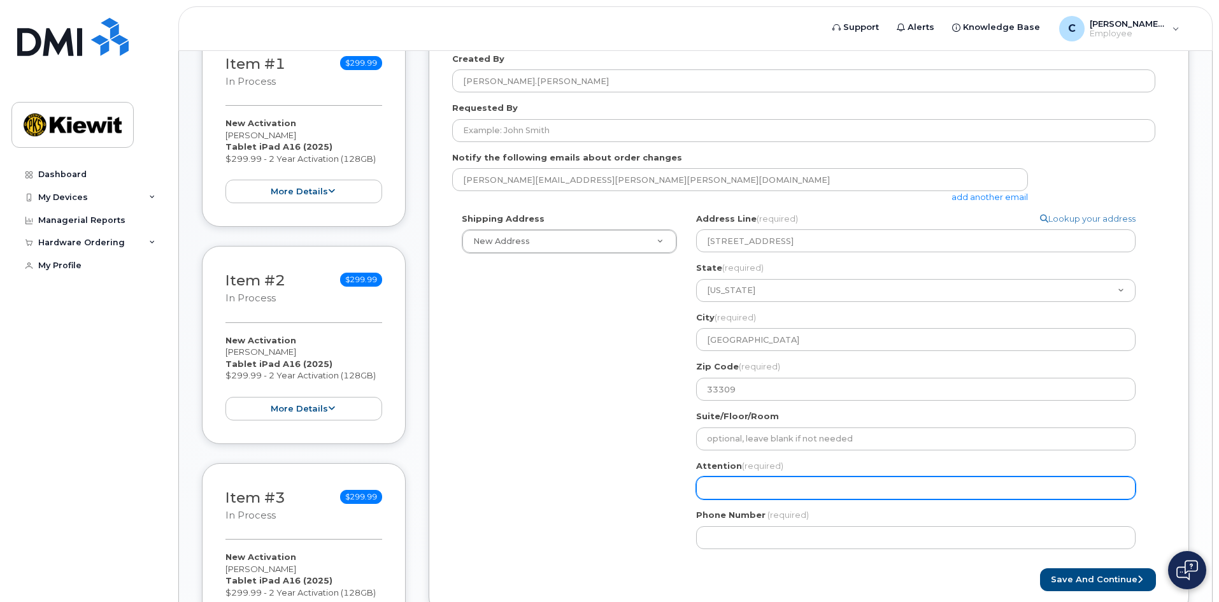
click at [797, 497] on input "Attention (required)" at bounding box center [915, 487] width 439 height 23
select select
type input "C"
select select
type input "Ca"
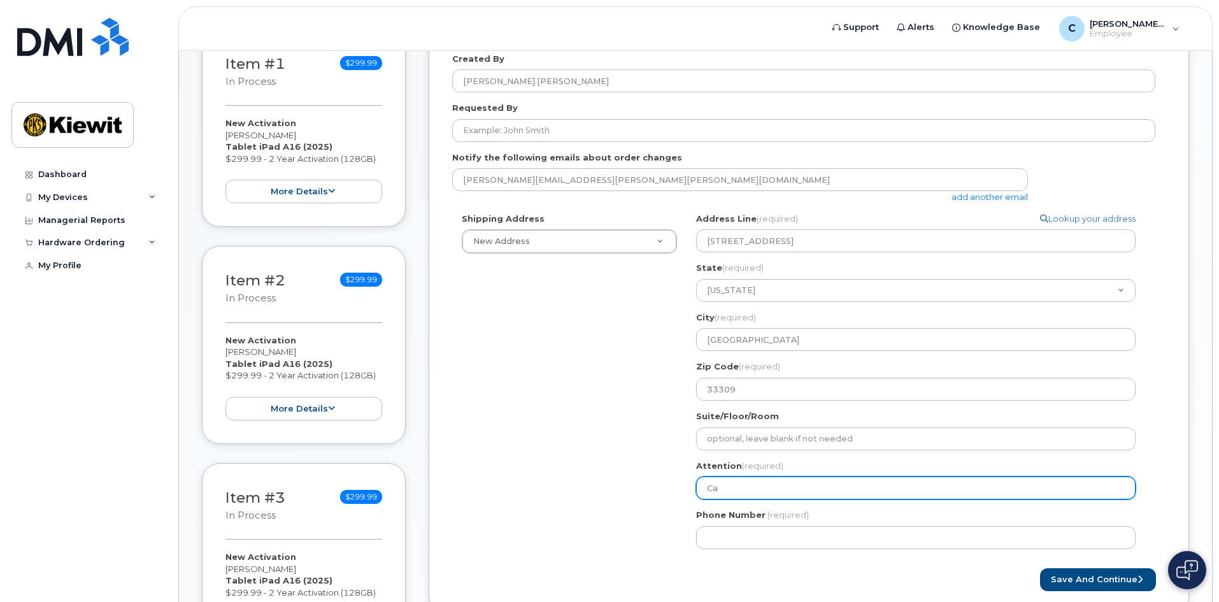
select select
type input "Cam"
select select
type input "Came"
select select
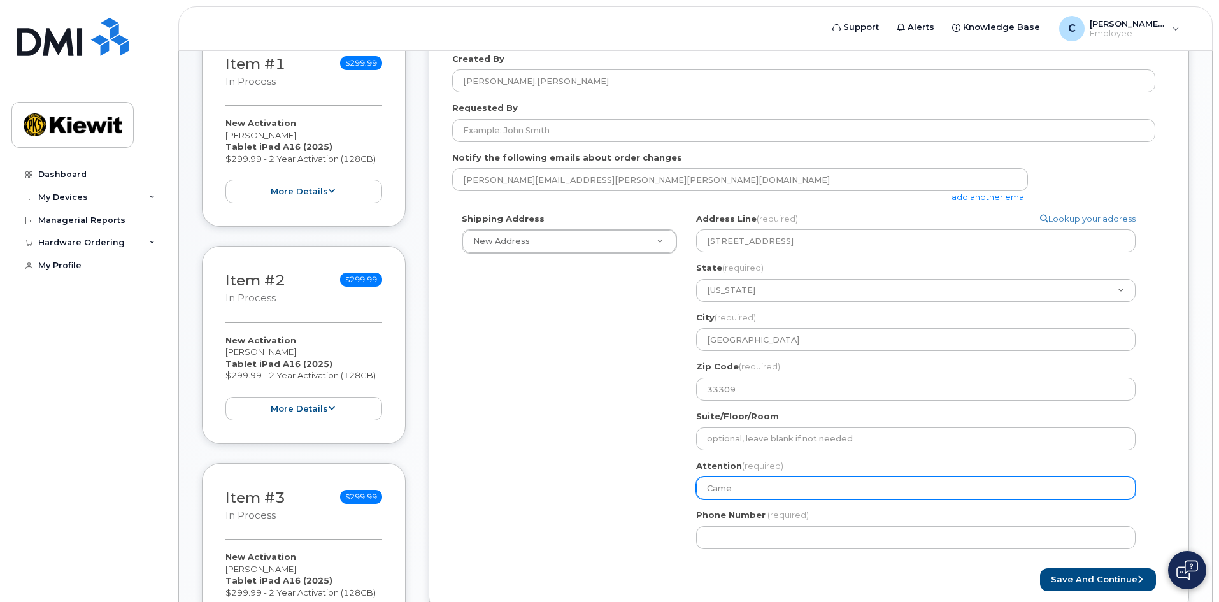
type input "Camer"
select select
type input "Camero"
select select
type input "Cameron"
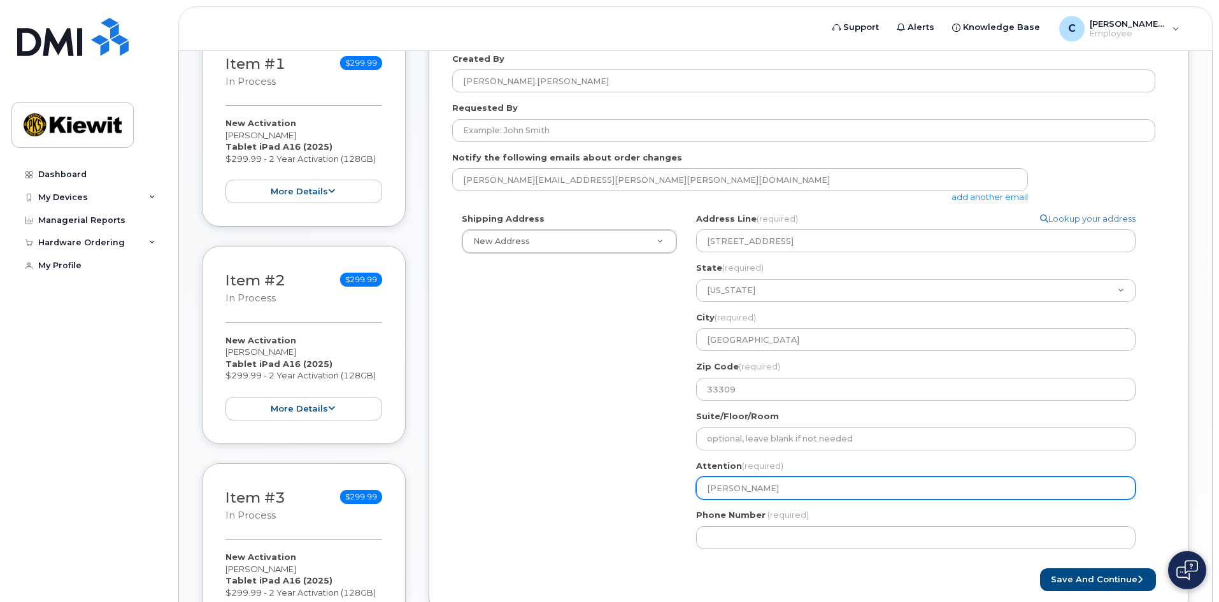
select select
type input "Cameron K"
select select
type input "Cameron Ke"
select select
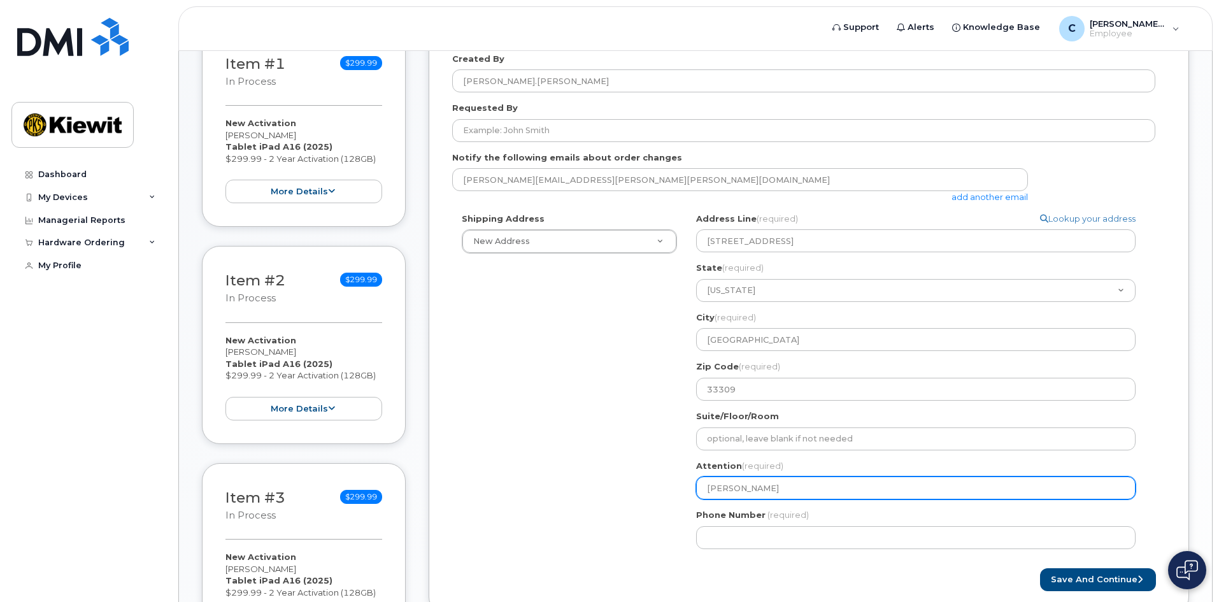
type input "Cameron Kel"
select select
type input "Cameron Kell"
select select
type input "Cameron Kelle"
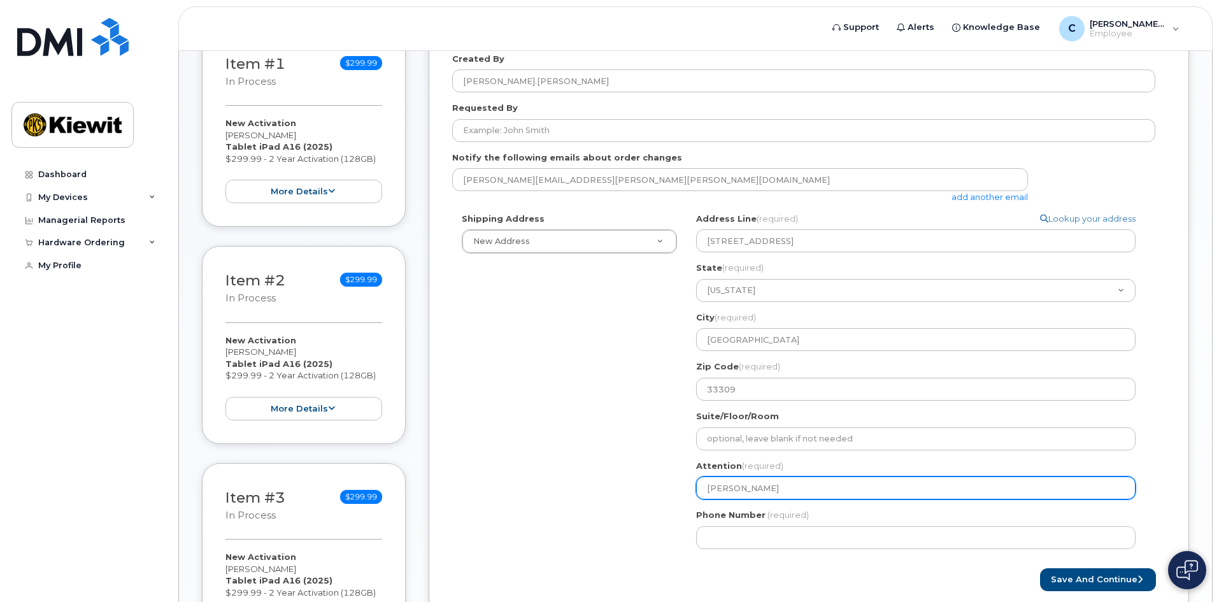
select select
type input "[PERSON_NAME]"
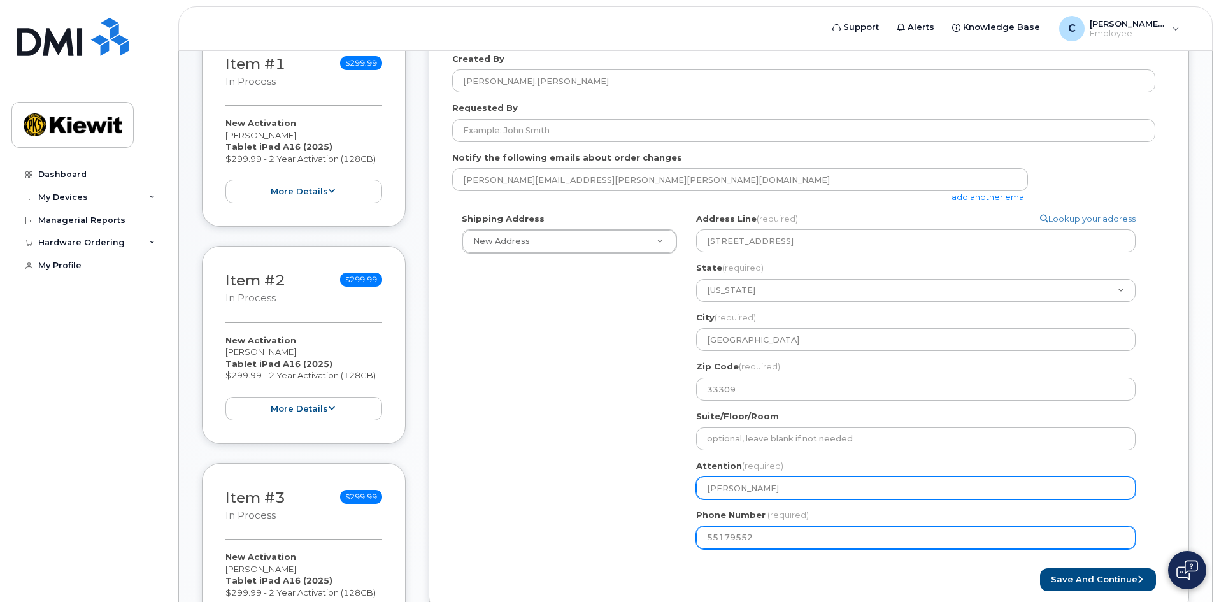
type input "551795520"
select select
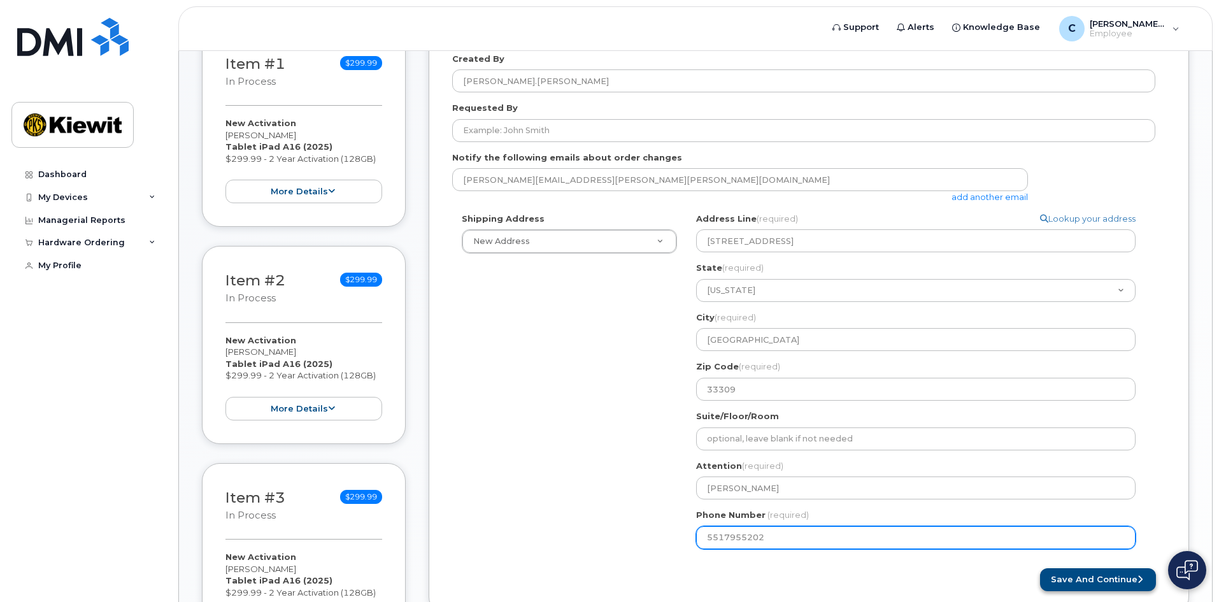
type input "5517955202"
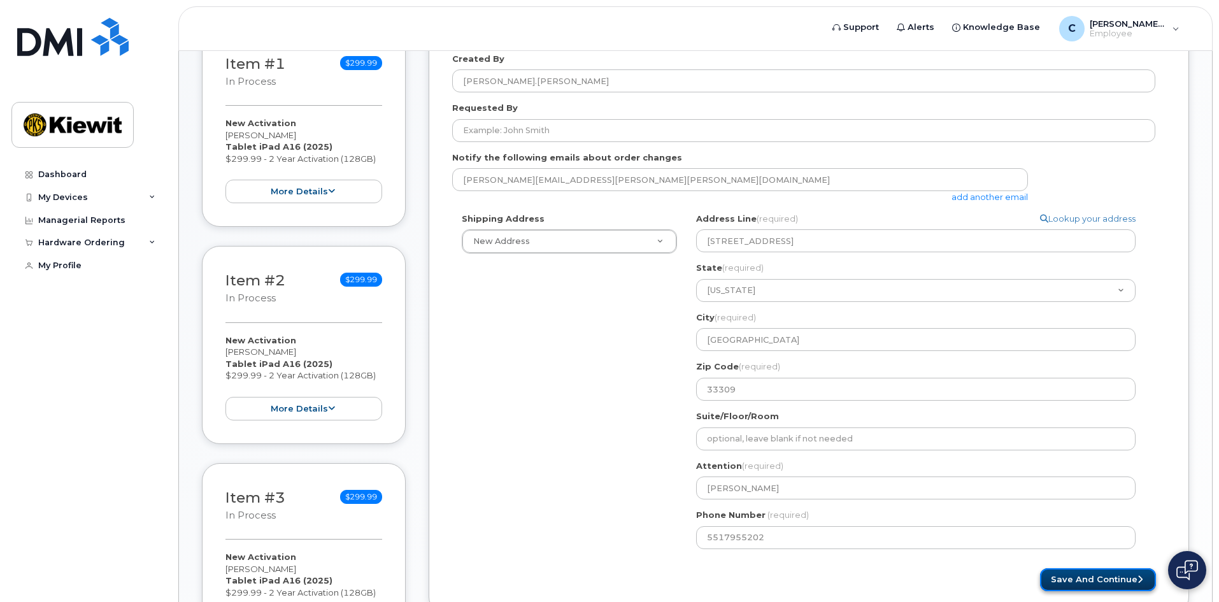
click at [1109, 585] on button "Save and Continue" at bounding box center [1098, 580] width 116 height 24
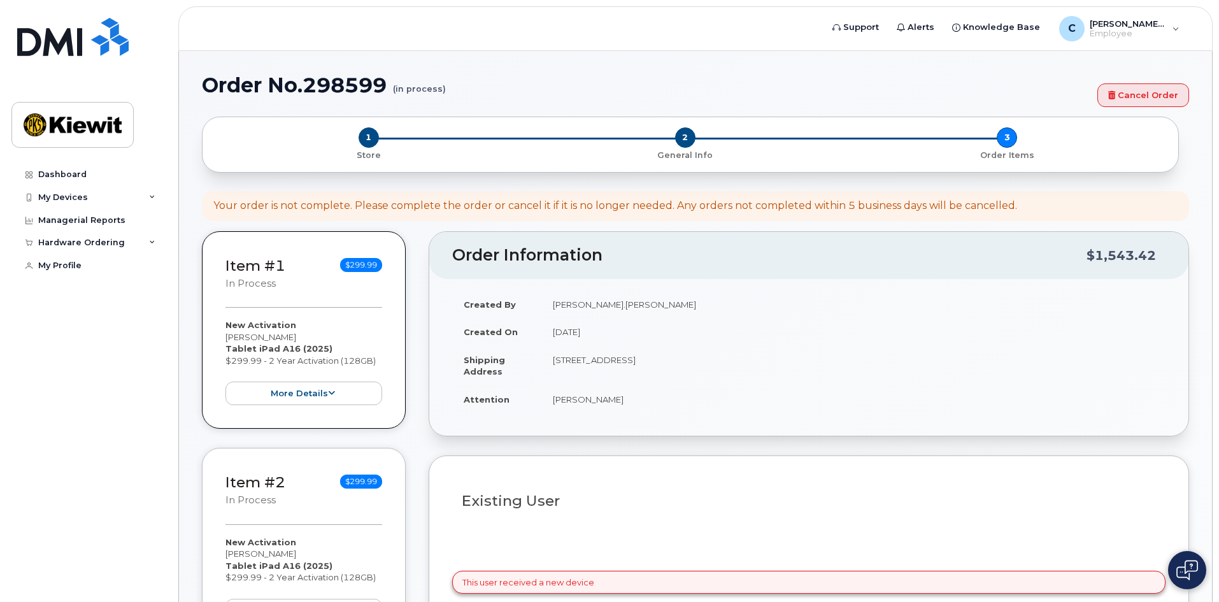
select select
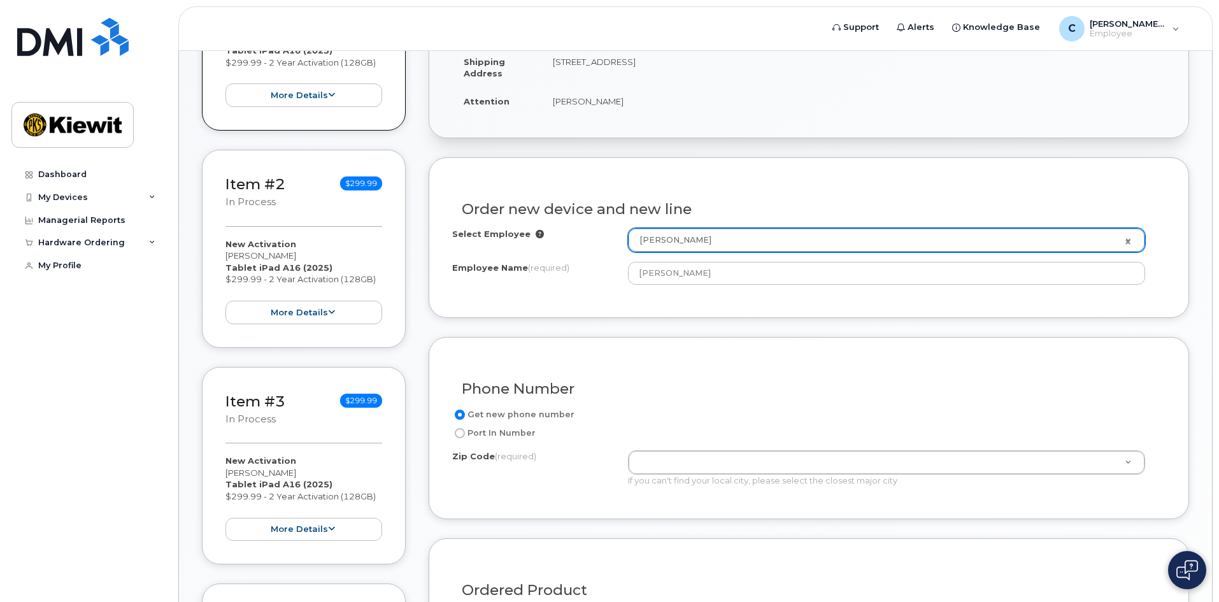
scroll to position [295, 0]
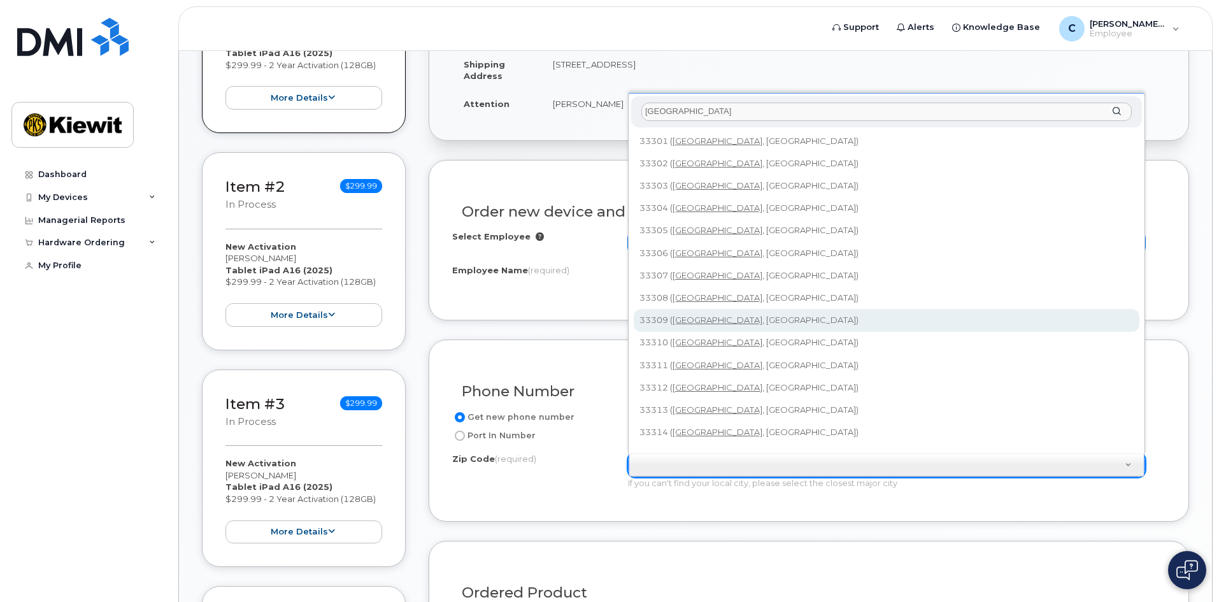
type input "[GEOGRAPHIC_DATA]"
type input "33309 (Fort Lauderdale, FL)"
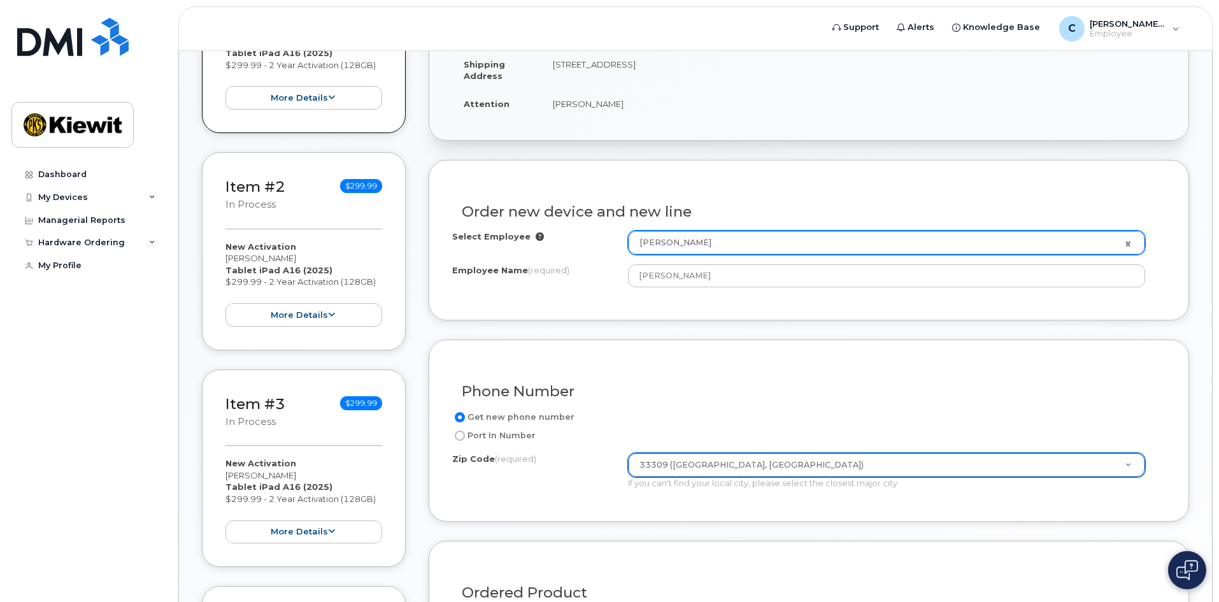
click at [661, 391] on h3 "Phone Number" at bounding box center [809, 391] width 694 height 16
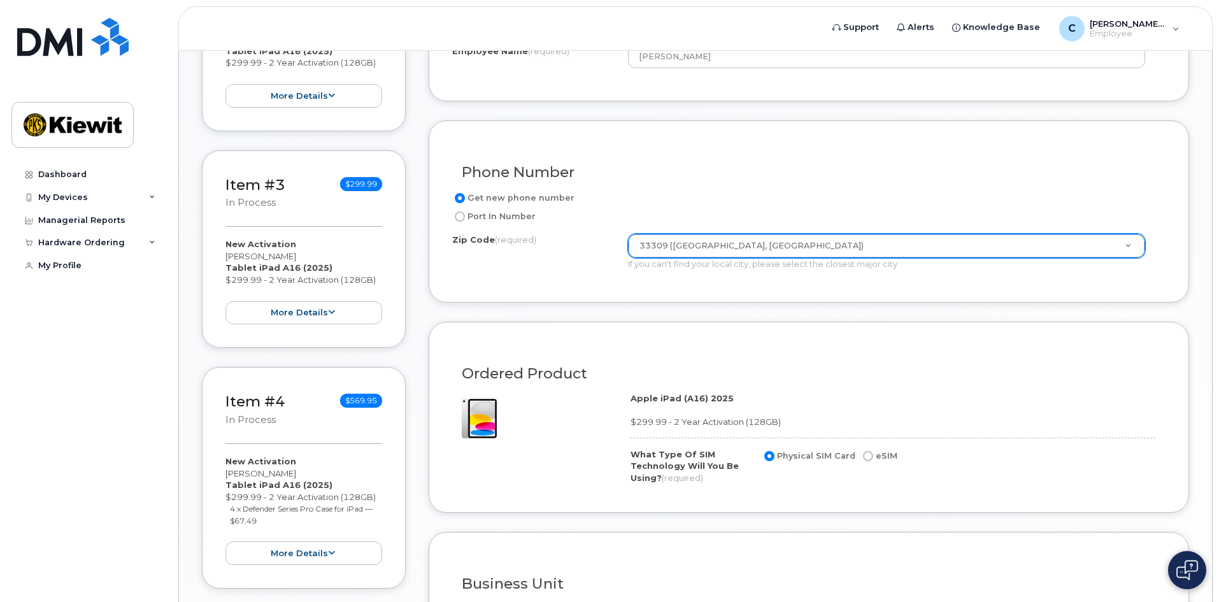
scroll to position [232, 0]
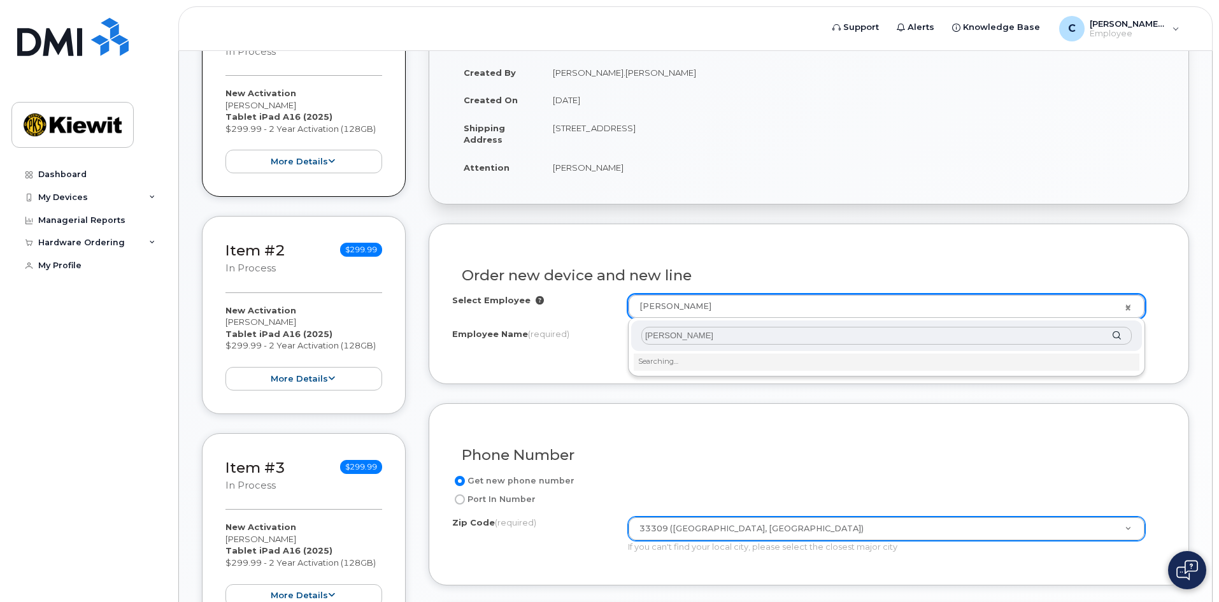
click at [724, 335] on input "Alexander Millay" at bounding box center [886, 336] width 490 height 18
type input "Alexander Millay"
click at [714, 363] on li "Searching…" at bounding box center [887, 361] width 506 height 17
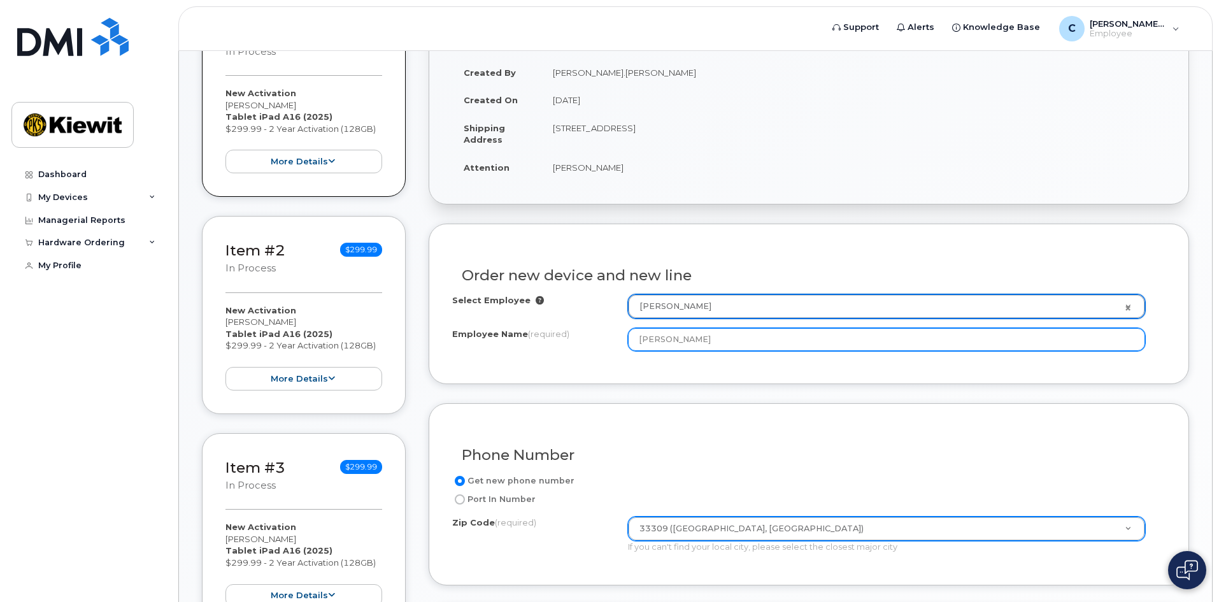
click at [746, 345] on input "[PERSON_NAME]" at bounding box center [886, 339] width 517 height 23
drag, startPoint x: 748, startPoint y: 344, endPoint x: 630, endPoint y: 348, distance: 117.9
click at [630, 348] on input "[PERSON_NAME]" at bounding box center [886, 339] width 517 height 23
type input "[PERSON_NAME]"
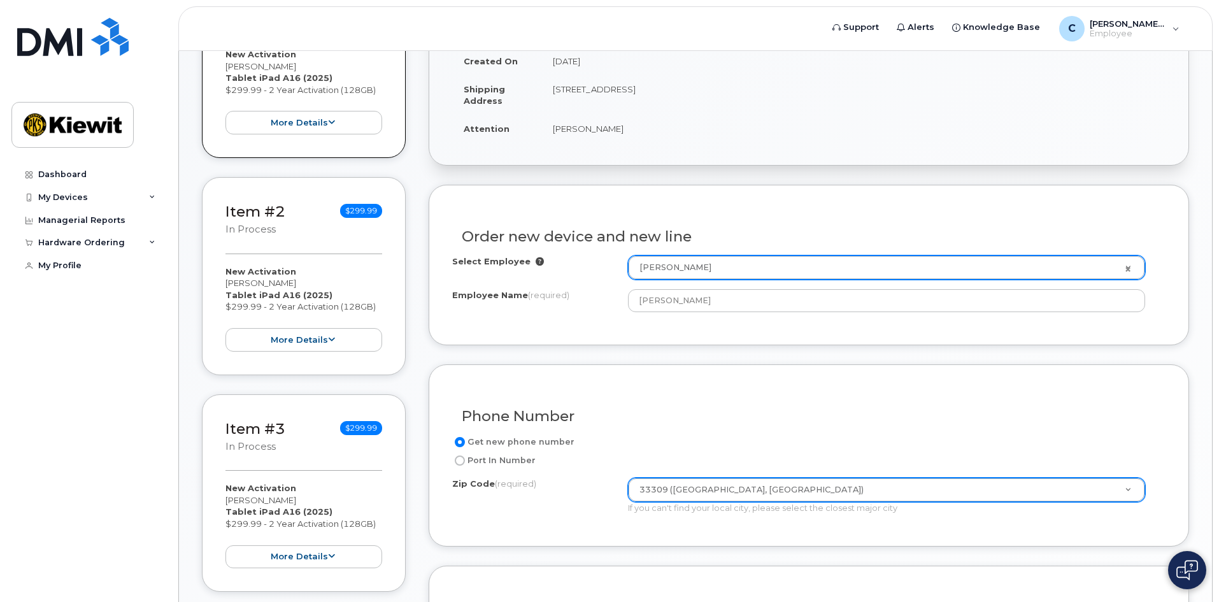
scroll to position [210, 0]
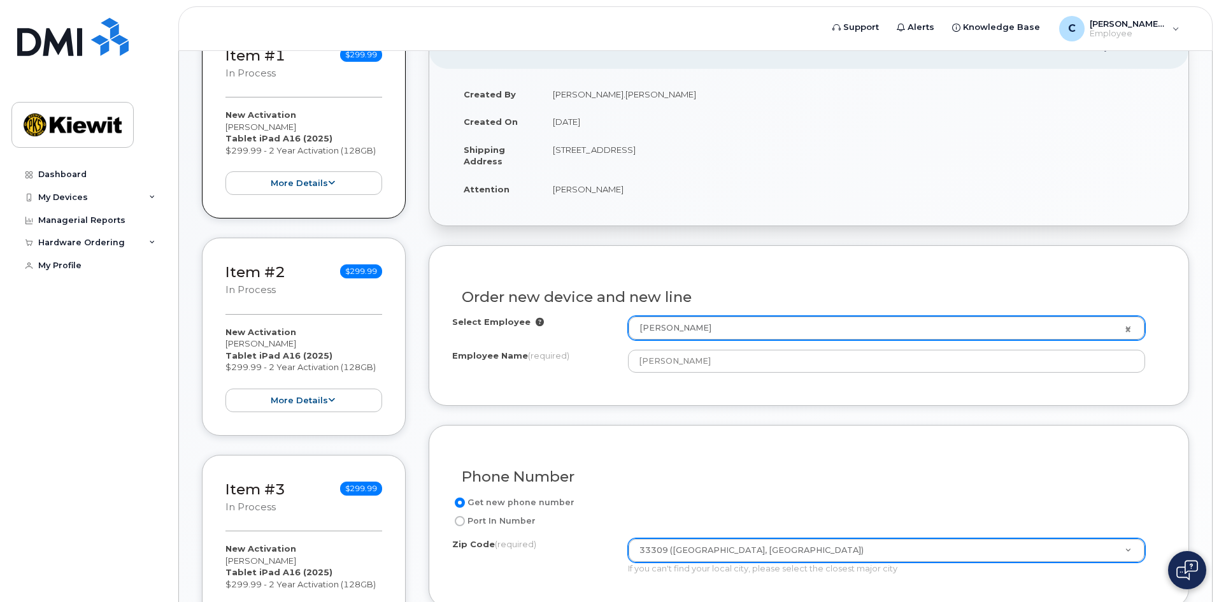
click at [697, 438] on div "Phone Number Get new phone number Port In Number Zip Code (required) 33309 (For…" at bounding box center [809, 516] width 760 height 183
click at [536, 324] on icon at bounding box center [540, 322] width 8 height 8
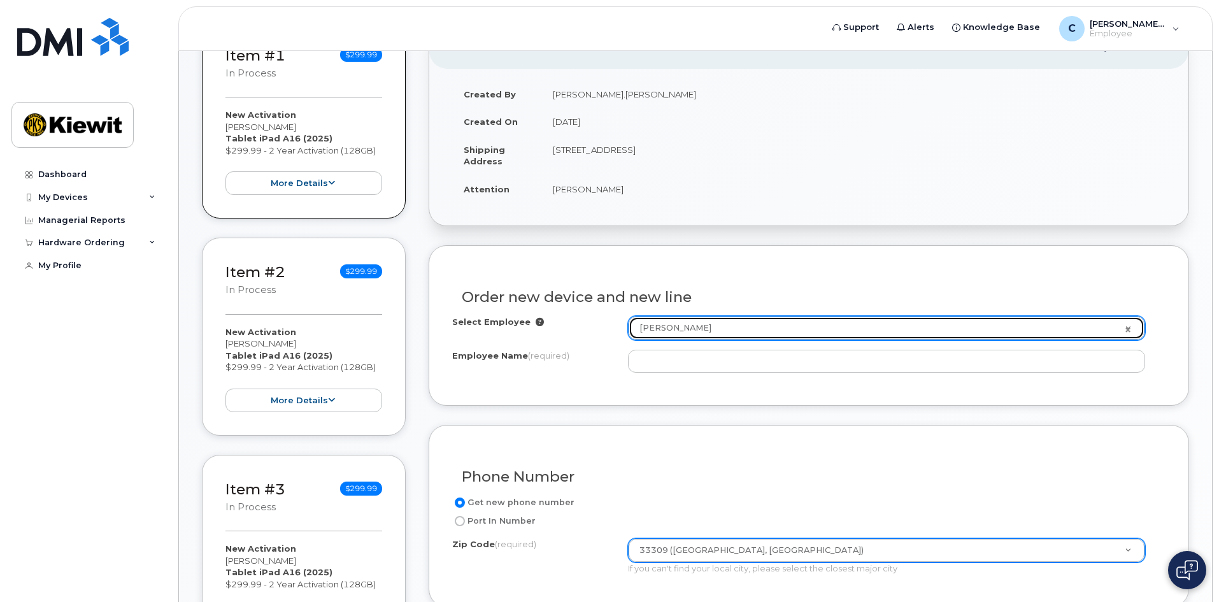
click at [1126, 327] on link "[PERSON_NAME]" at bounding box center [887, 328] width 516 height 23
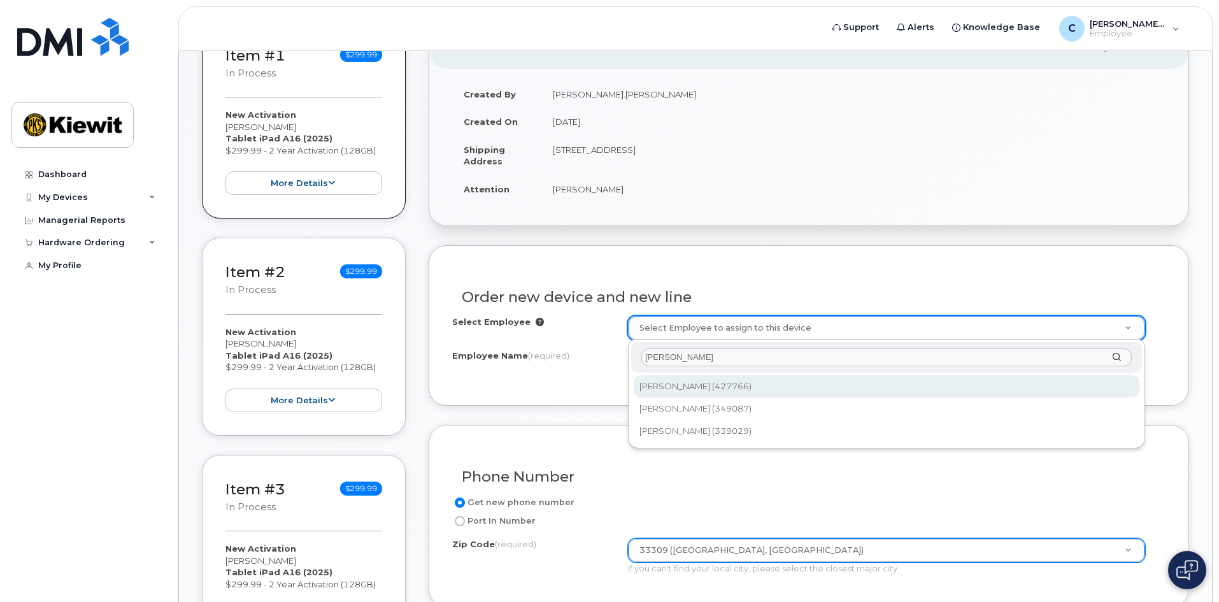
type input "millay"
type input "2155756"
type input "[PERSON_NAME]"
type input "3301 Prospect Road"
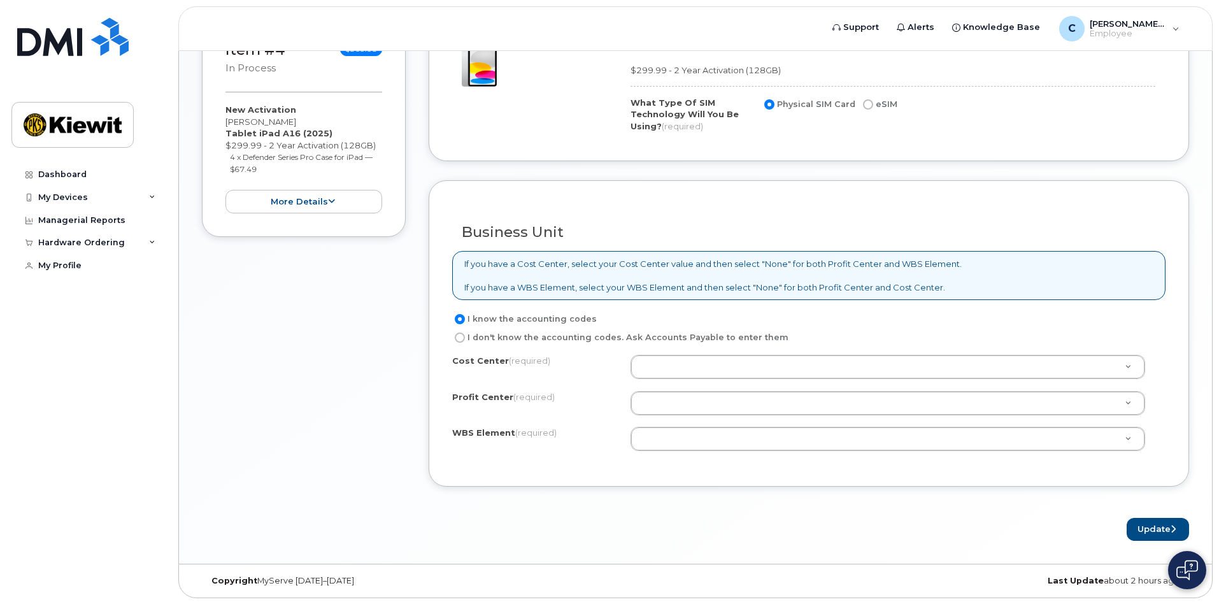
scroll to position [869, 0]
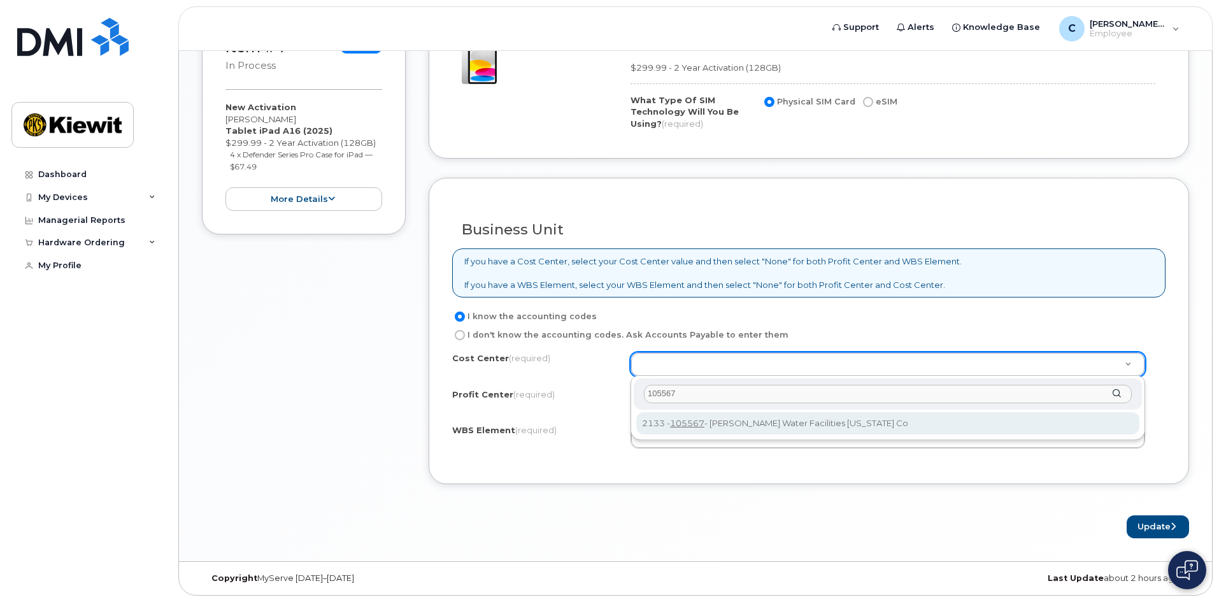
type input "105567"
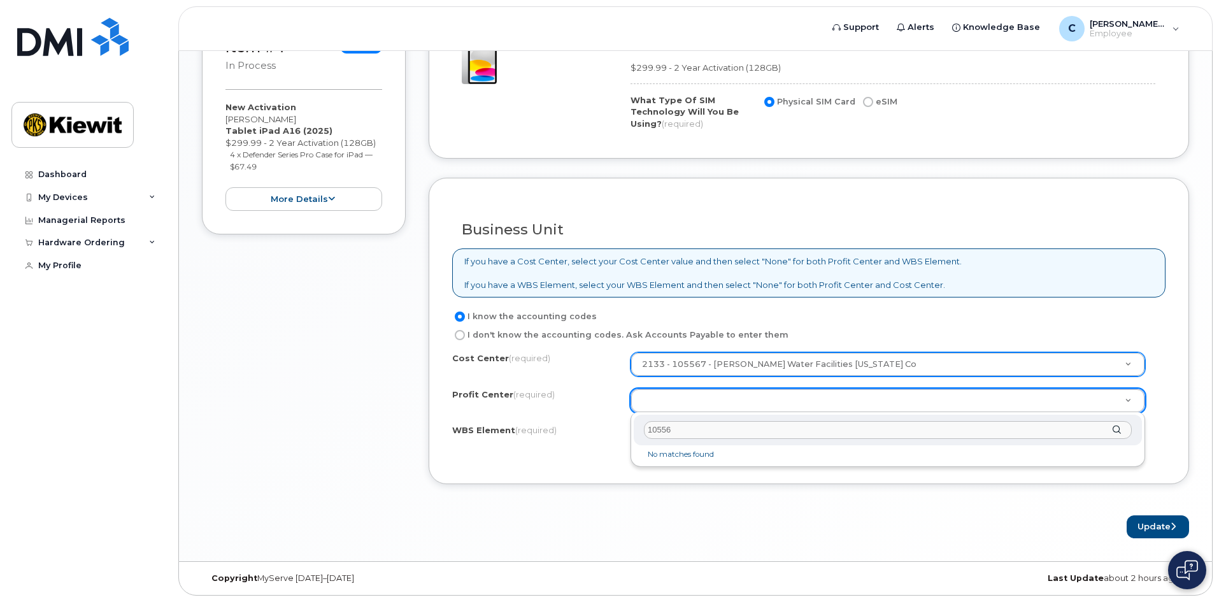
type input "105567"
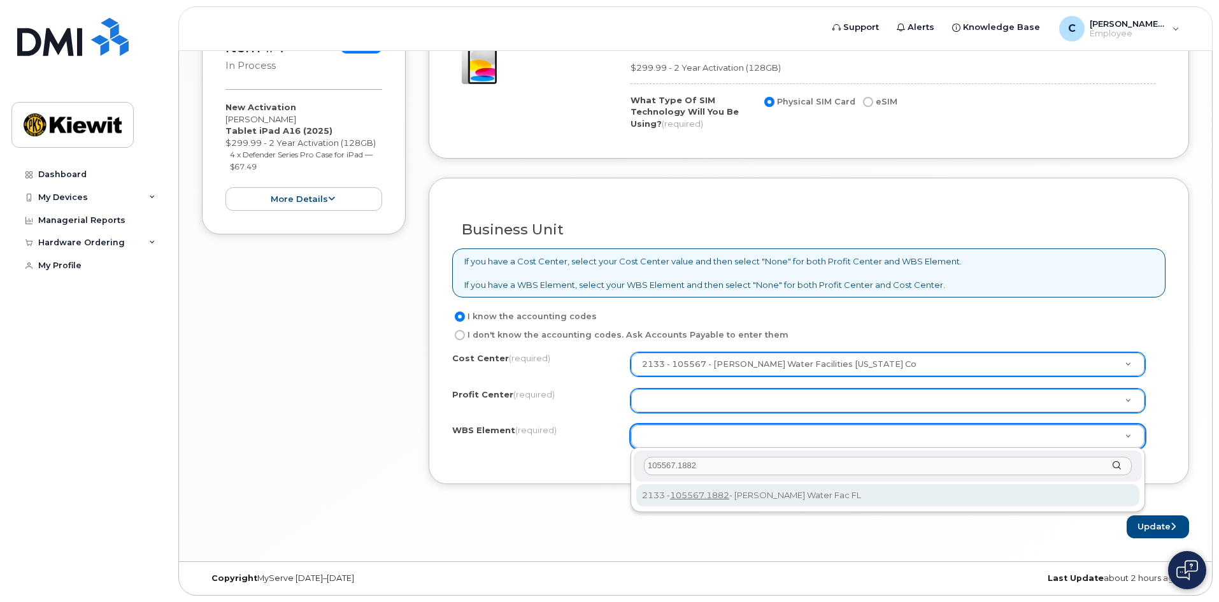
type input "105567.1882"
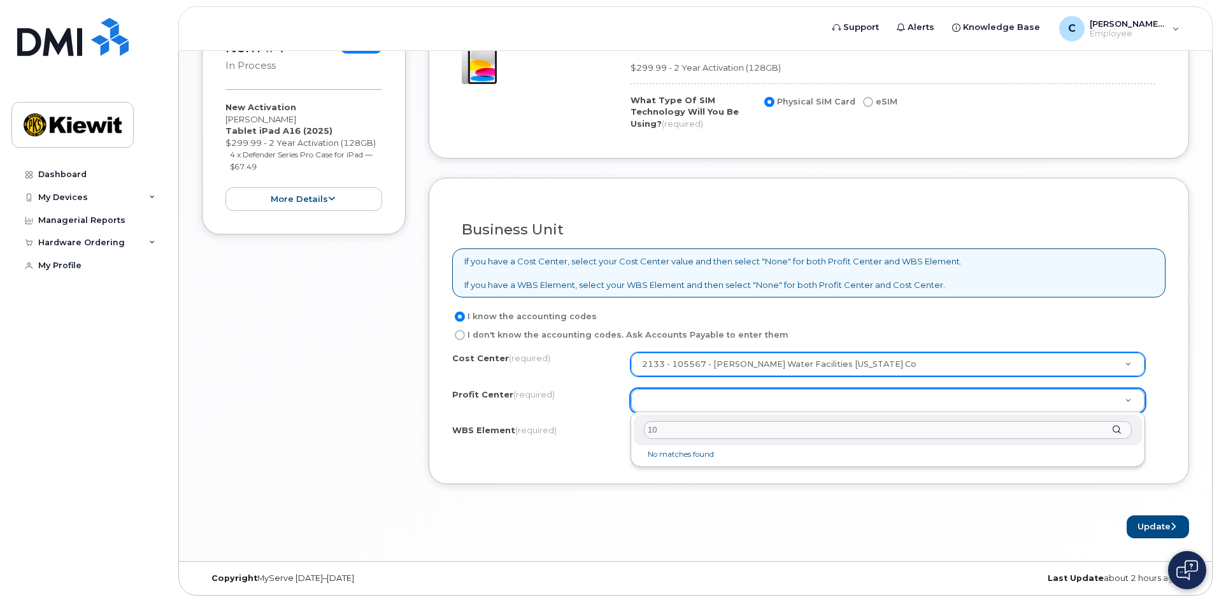
type input "1"
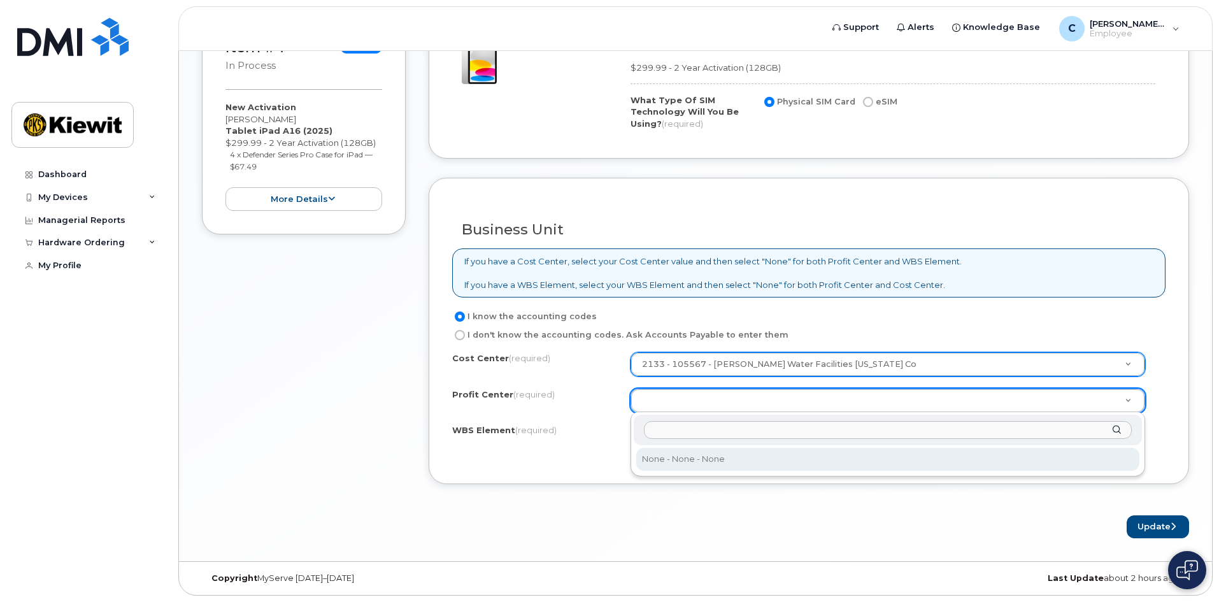
select select "None"
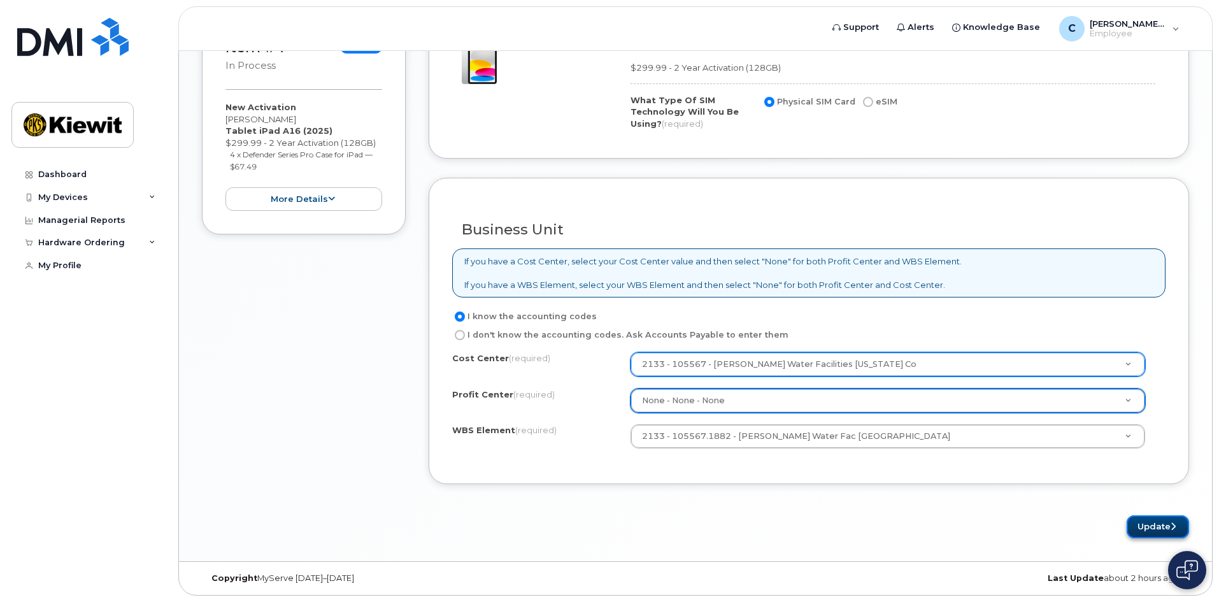
click at [1174, 527] on icon "submit" at bounding box center [1172, 526] width 5 height 8
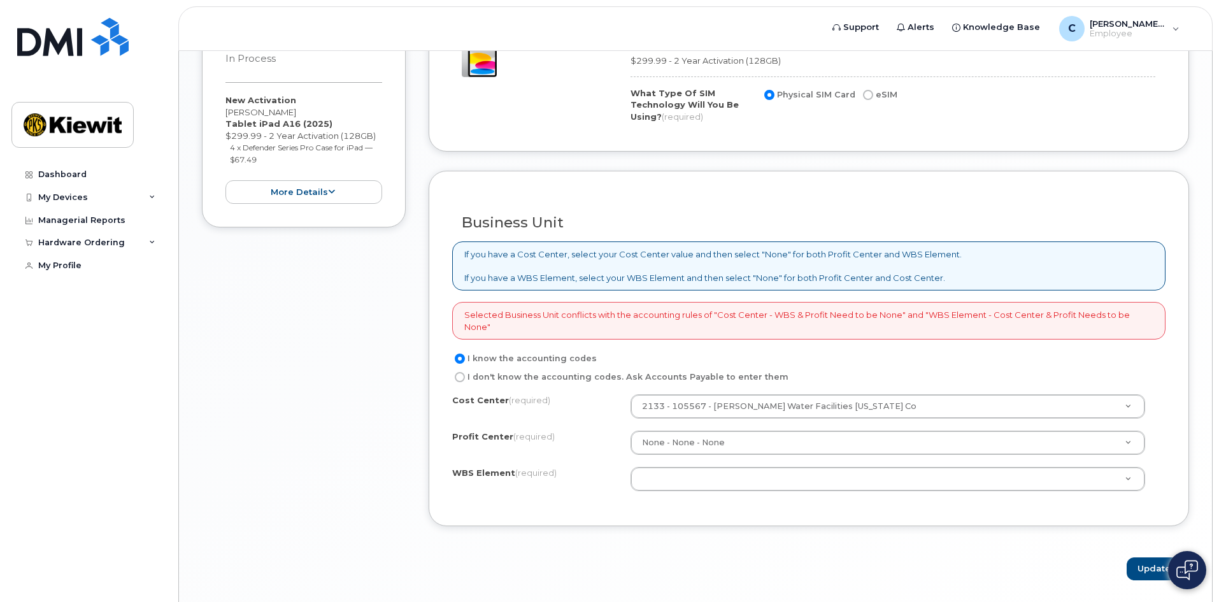
scroll to position [918, 0]
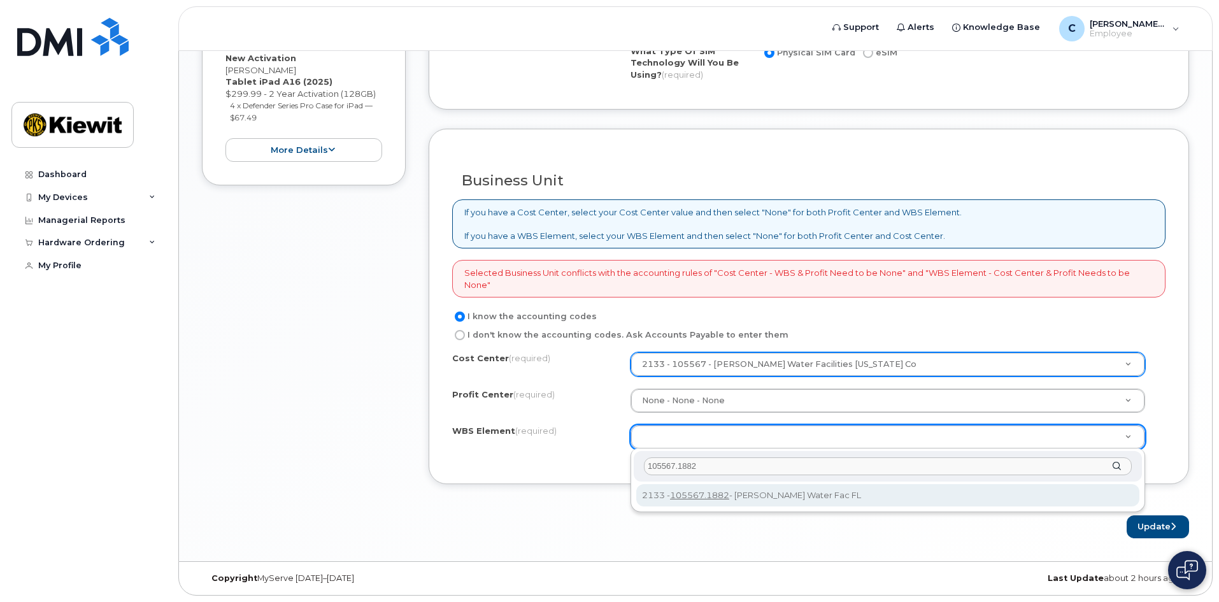
type input "105567.1882"
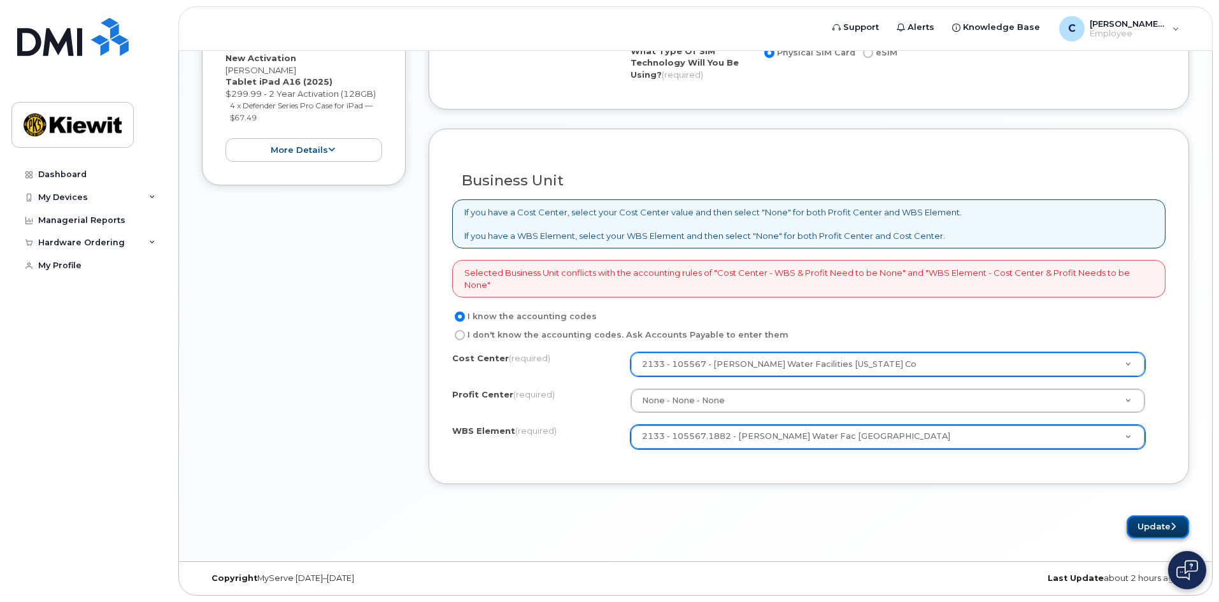
click at [1156, 530] on button "Update" at bounding box center [1158, 527] width 62 height 24
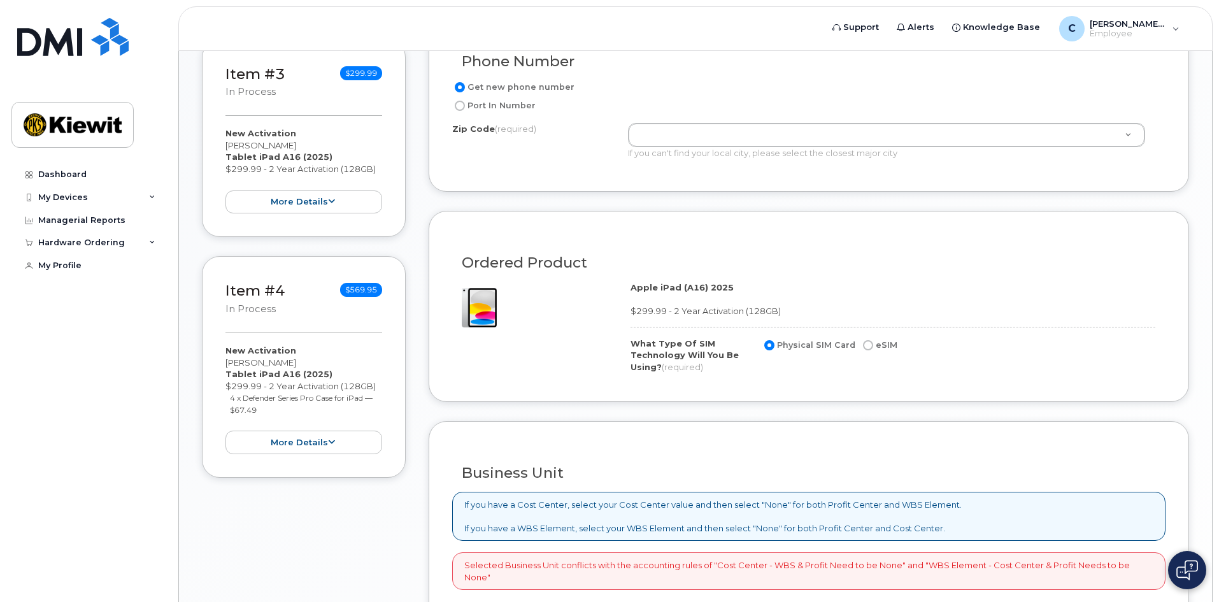
scroll to position [637, 0]
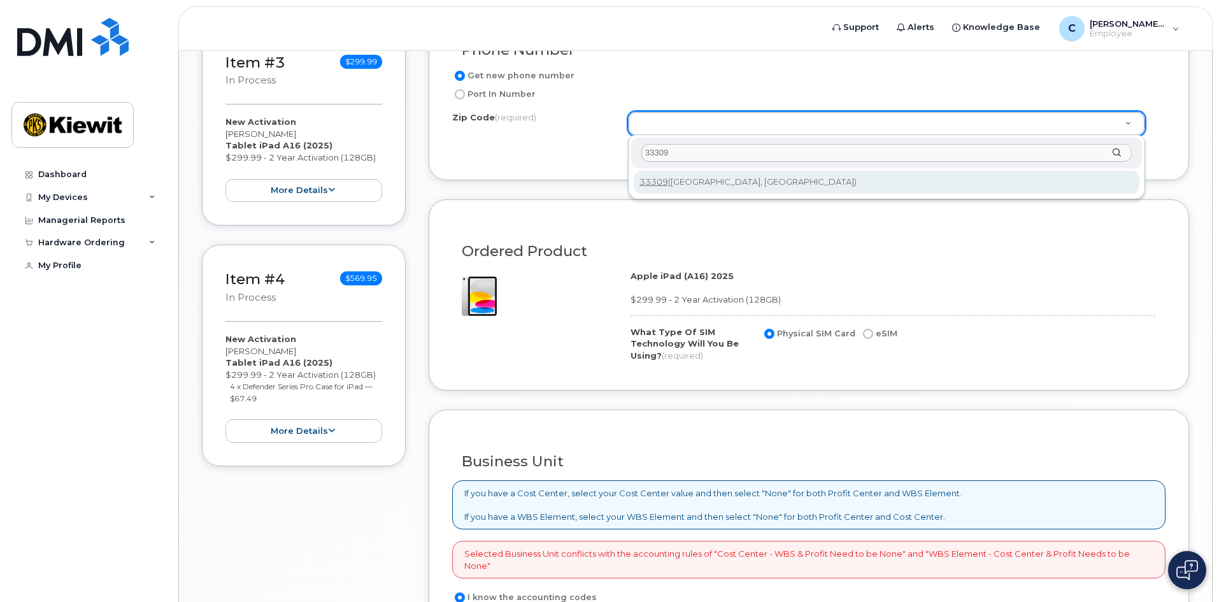
type input "33309"
type input "33309 ([GEOGRAPHIC_DATA], [GEOGRAPHIC_DATA])"
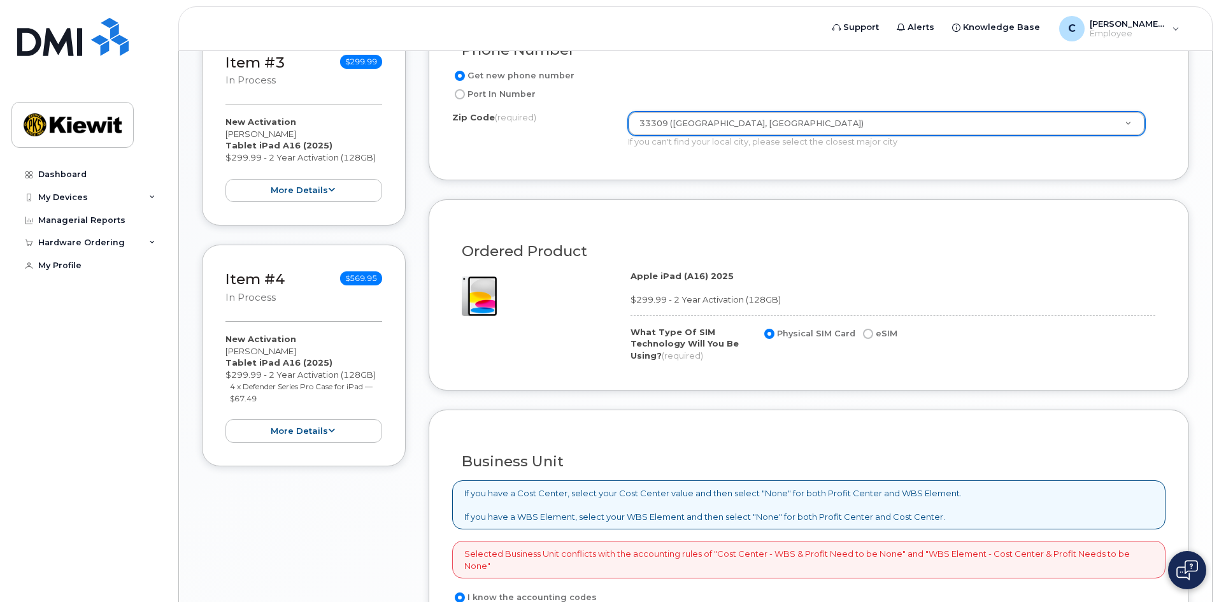
click at [657, 237] on div "Ordered Product" at bounding box center [808, 246] width 713 height 46
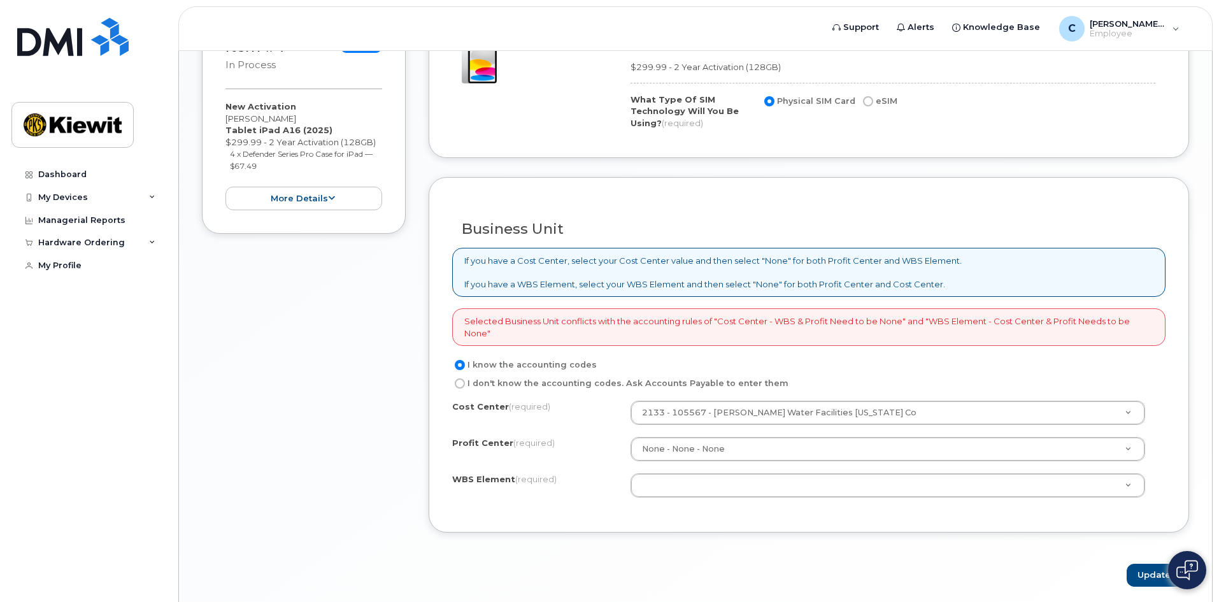
scroll to position [892, 0]
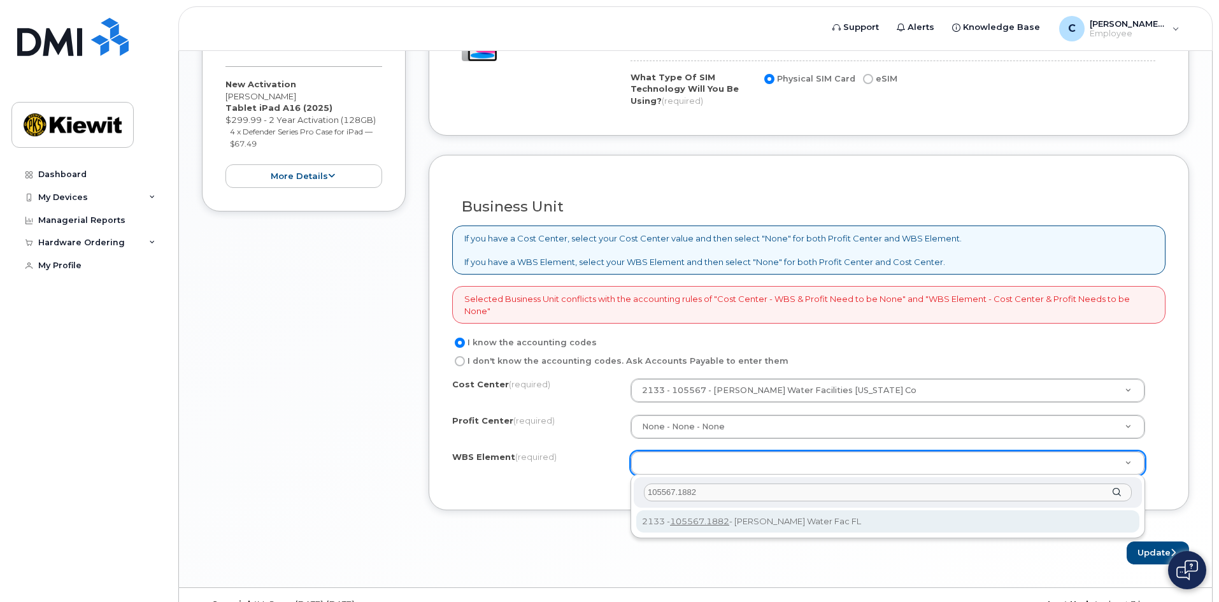
type input "105567.1882"
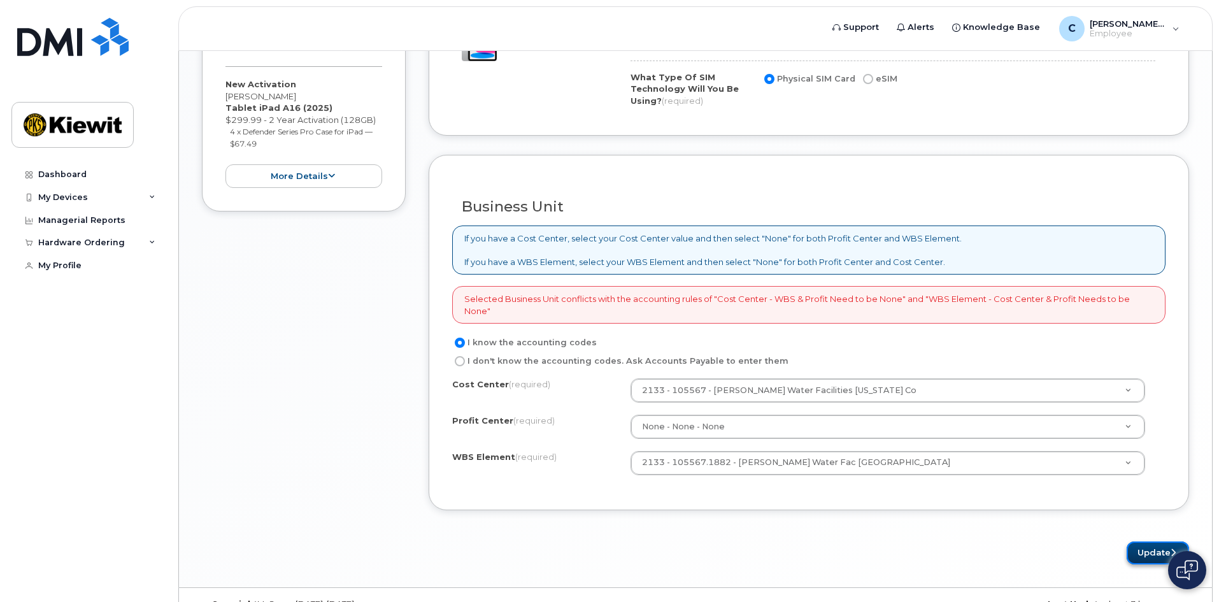
click at [1145, 548] on button "Update" at bounding box center [1158, 553] width 62 height 24
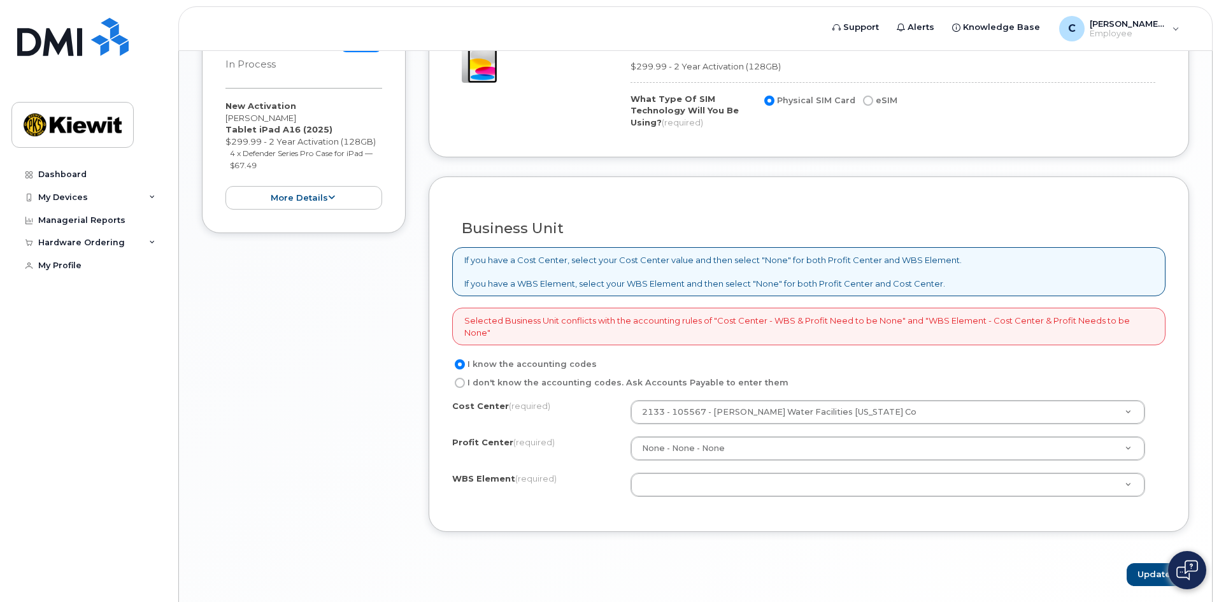
scroll to position [918, 0]
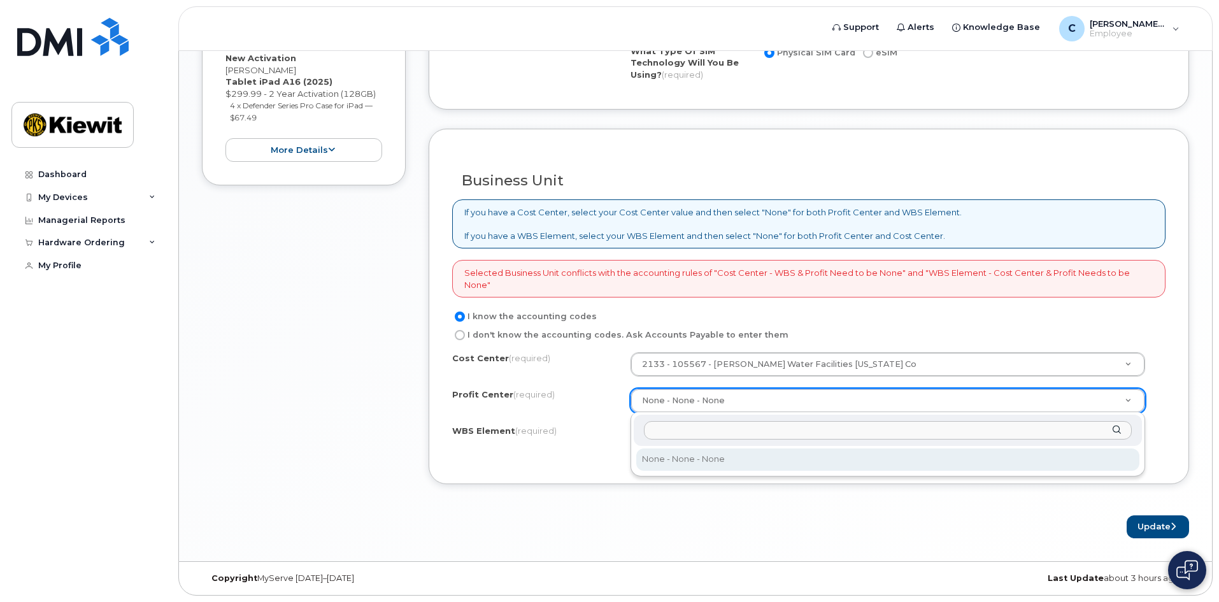
click at [724, 430] on input "text" at bounding box center [888, 430] width 488 height 18
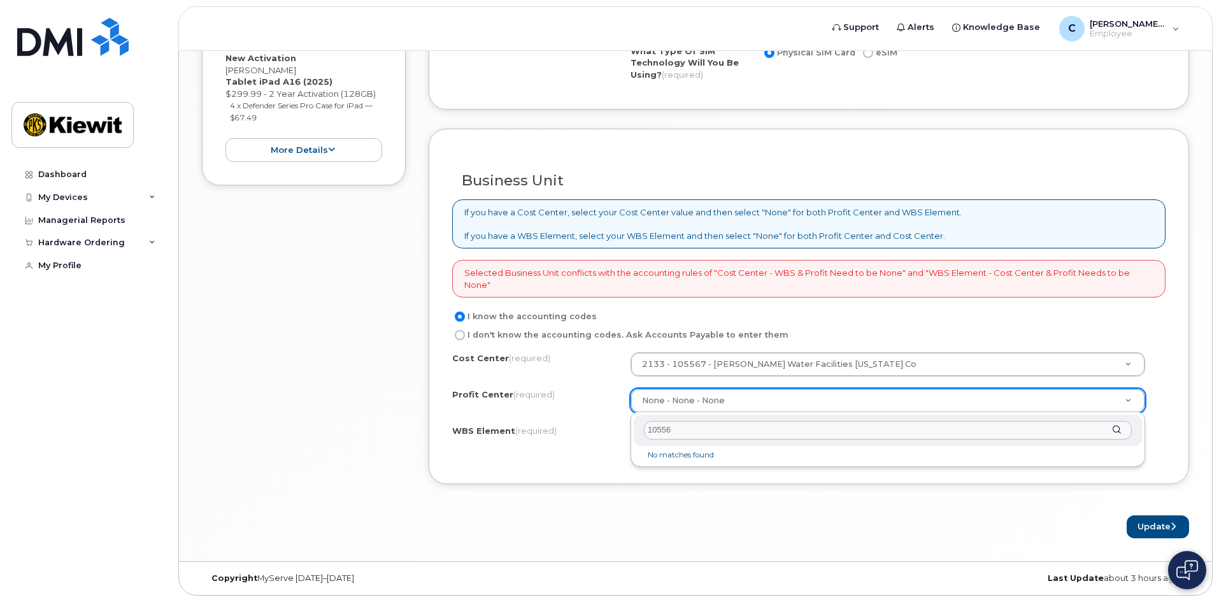
type input "105567"
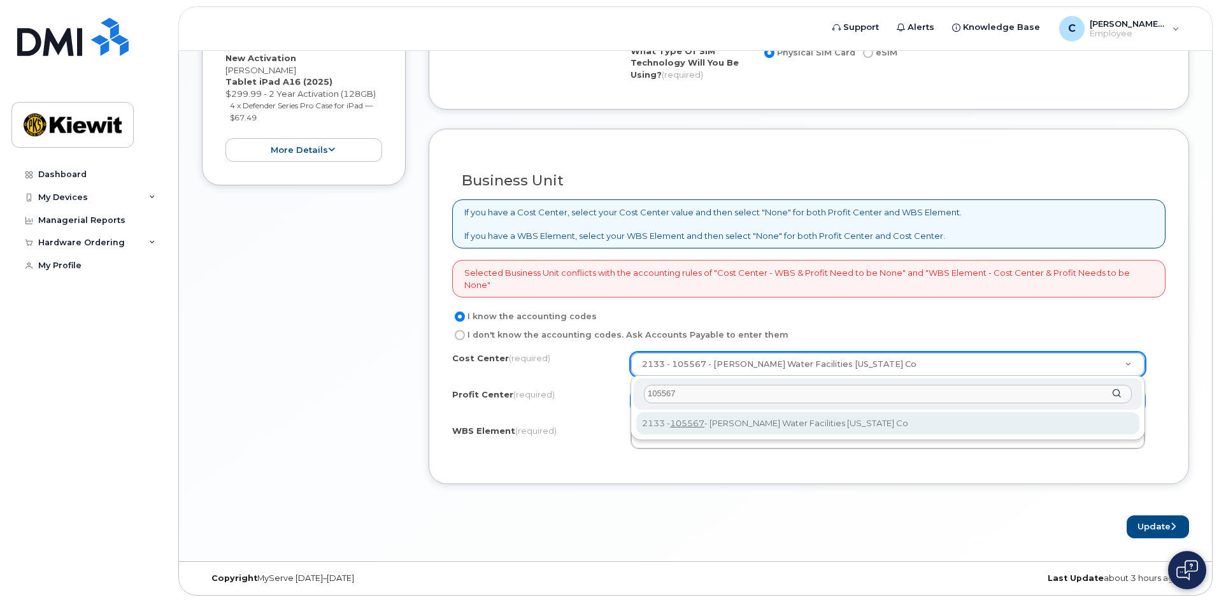
type input "105567"
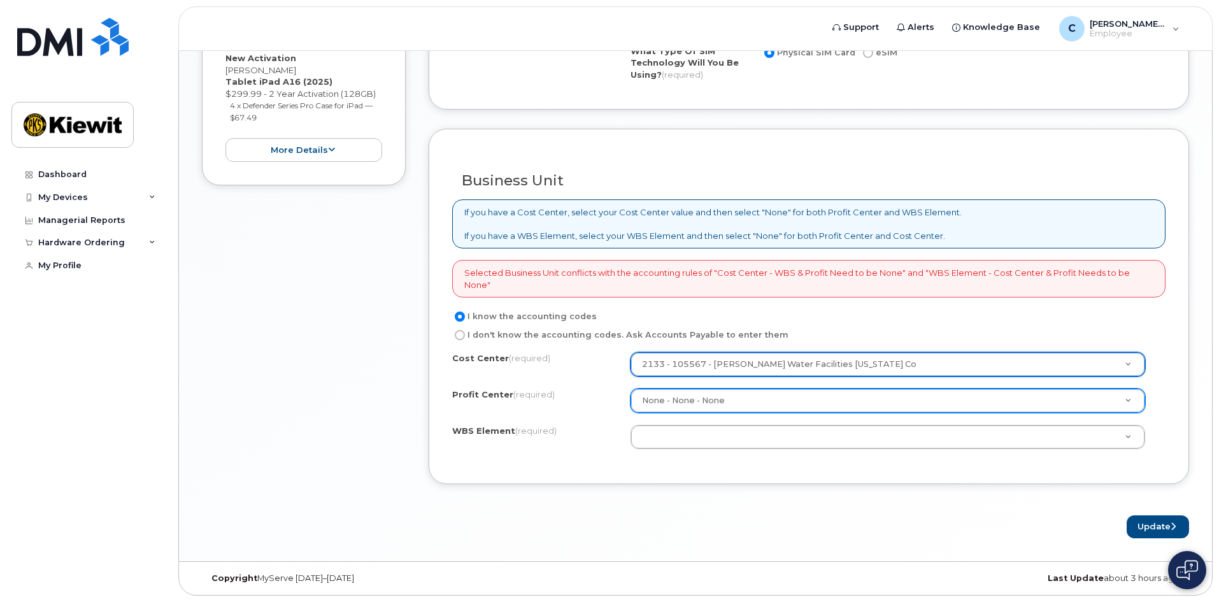
click at [1188, 571] on img at bounding box center [1187, 570] width 22 height 20
click at [1183, 558] on button at bounding box center [1187, 570] width 38 height 38
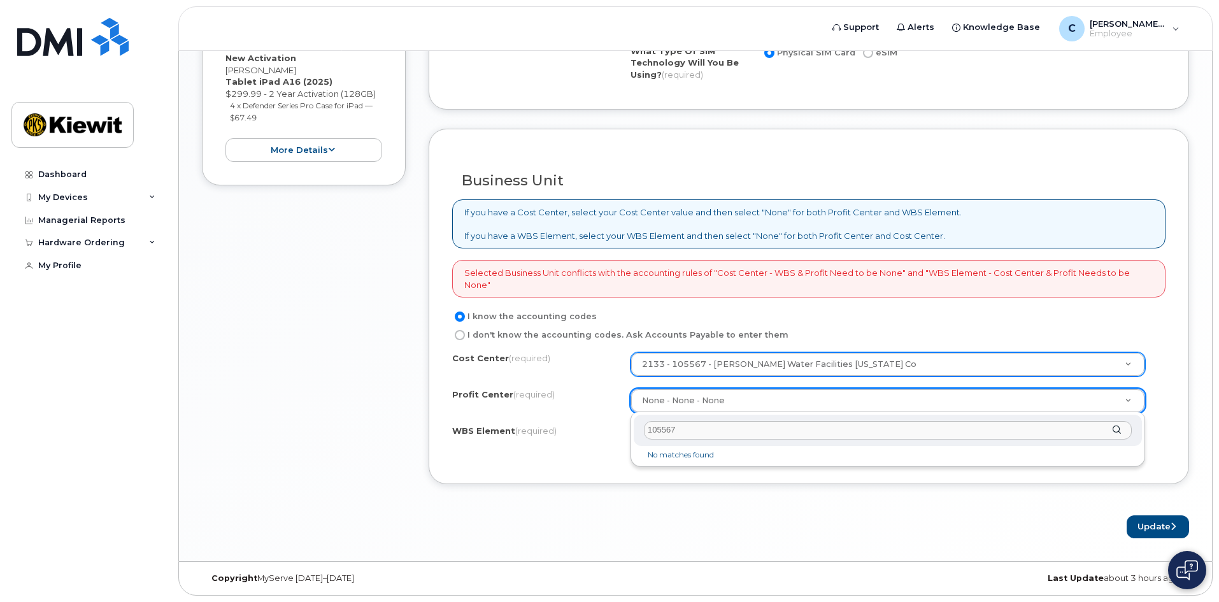
type input "105567"
click at [1118, 430] on div "105567" at bounding box center [888, 430] width 508 height 31
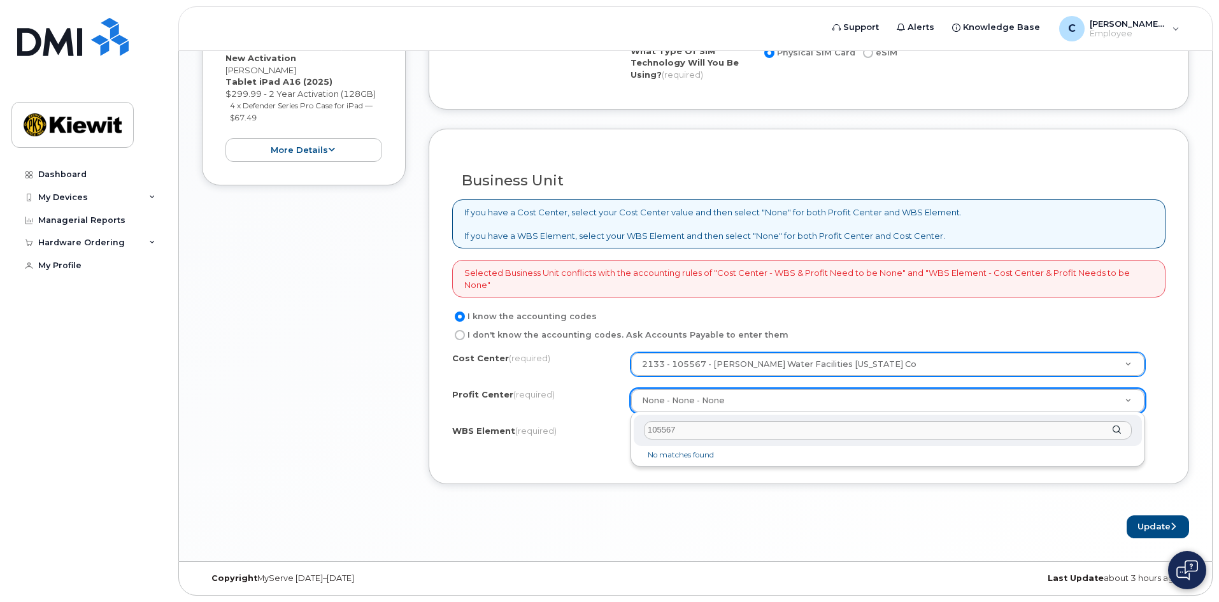
click at [1118, 430] on div "105567" at bounding box center [888, 430] width 508 height 31
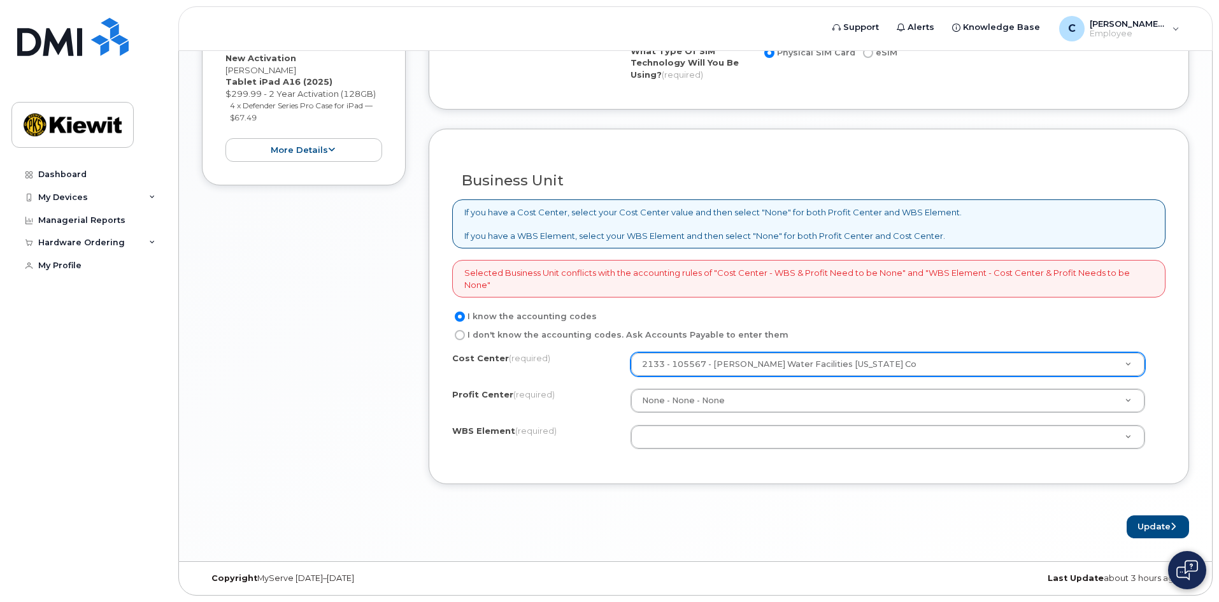
click at [462, 337] on input "I don't know the accounting codes. Ask Accounts Payable to enter them" at bounding box center [460, 335] width 10 height 10
radio input "true"
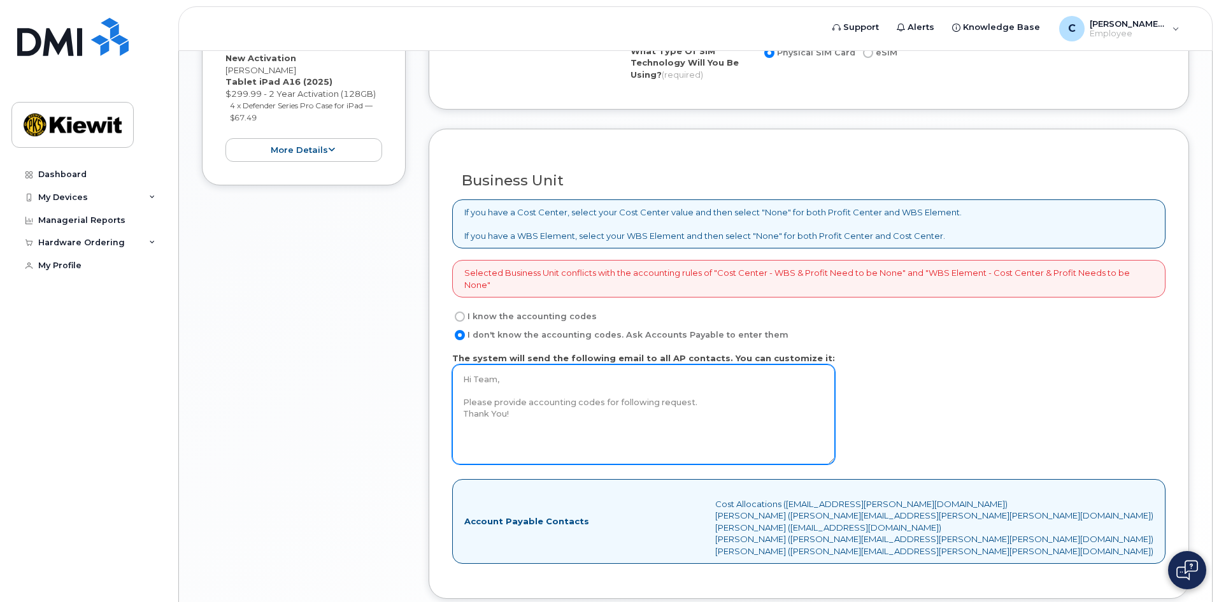
click at [628, 382] on textarea "Hi Team, Please provide accounting codes for following request. Thank You!" at bounding box center [643, 414] width 383 height 100
click at [606, 427] on textarea "Hi Team, Please provide accounting codes for following request. Thank You!" at bounding box center [643, 414] width 383 height 100
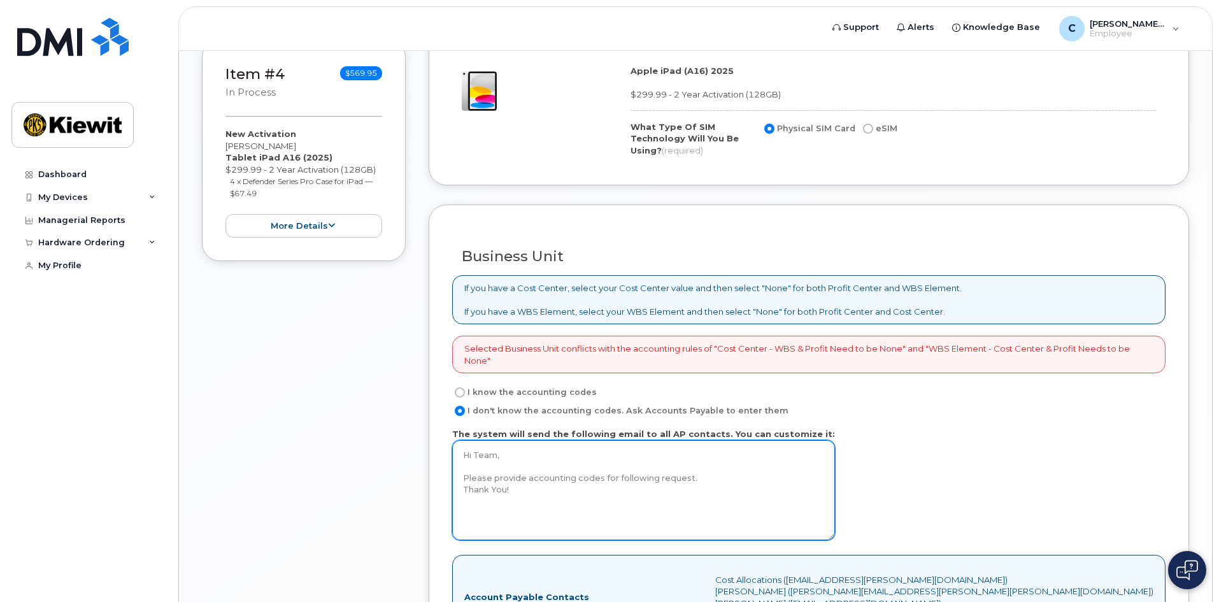
scroll to position [969, 0]
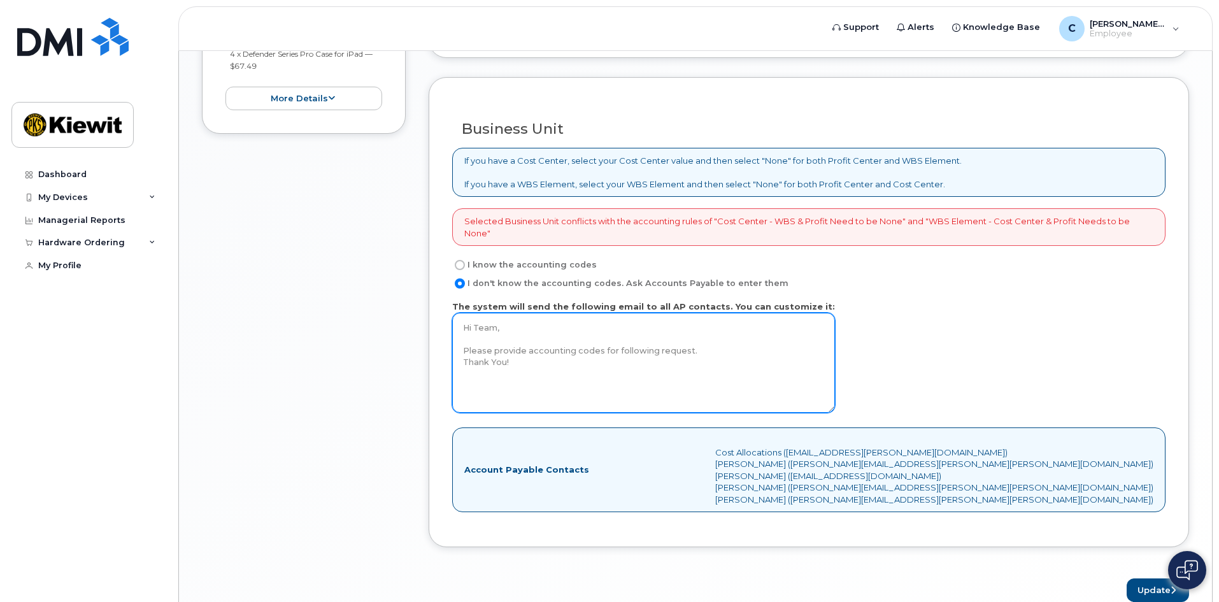
drag, startPoint x: 513, startPoint y: 364, endPoint x: 436, endPoint y: 322, distance: 88.0
click at [436, 322] on div "Business Unit If you have a Cost Center, select your Cost Center value and then…" at bounding box center [809, 312] width 760 height 470
type textarea "P"
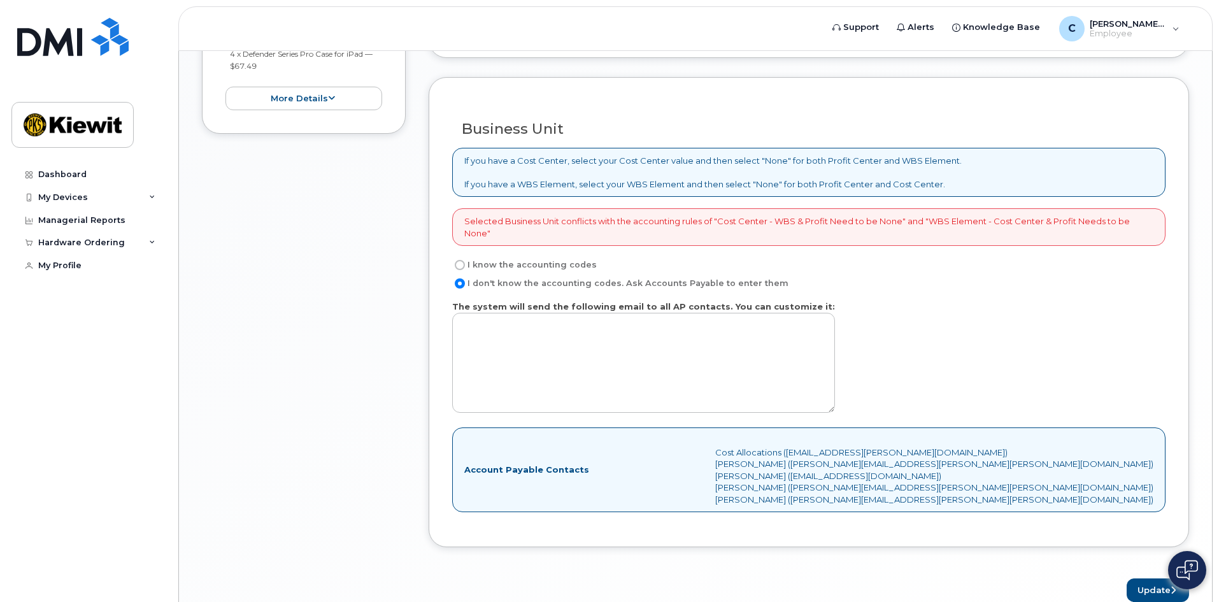
click at [458, 267] on input "I know the accounting codes" at bounding box center [460, 265] width 10 height 10
radio input "true"
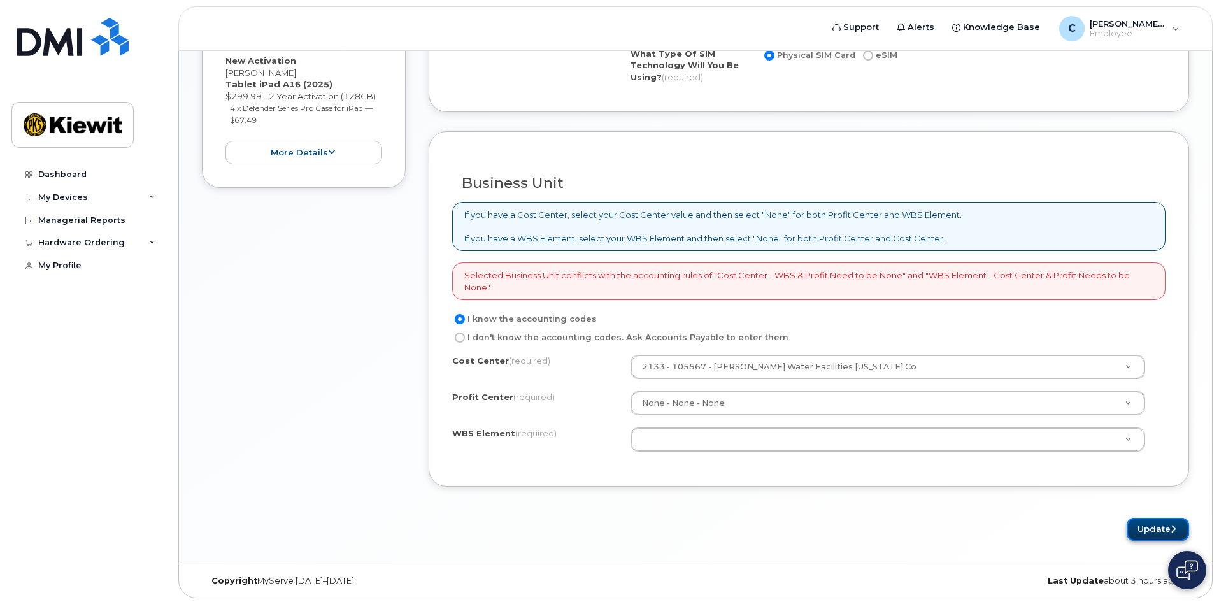
click at [1155, 525] on button "Update" at bounding box center [1158, 530] width 62 height 24
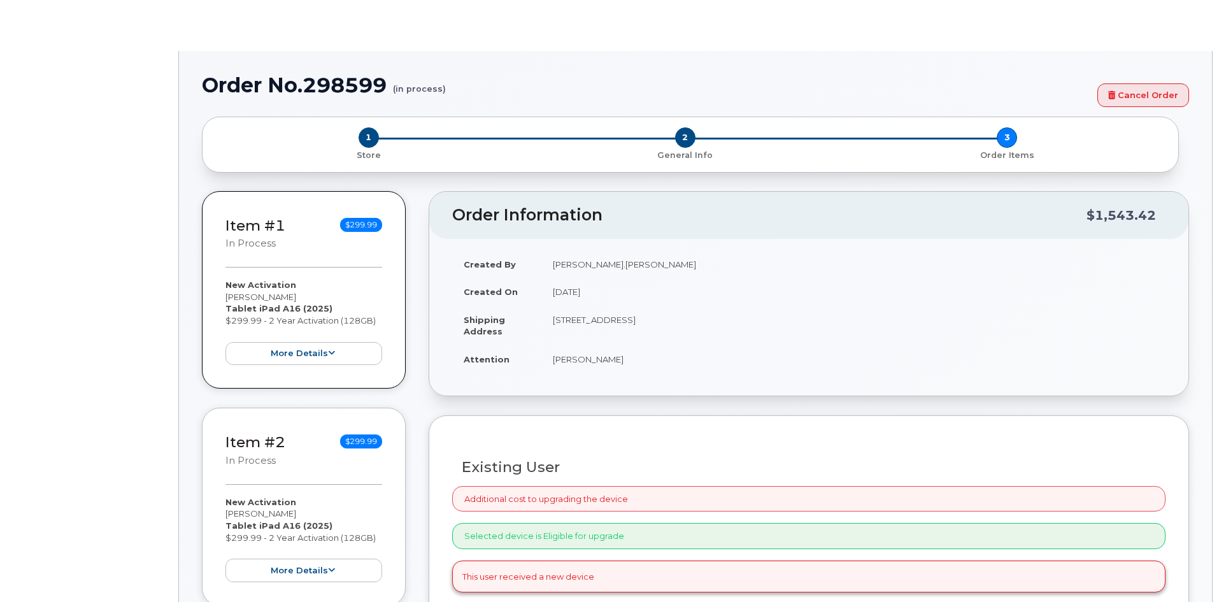
radio input "true"
type input "2163234"
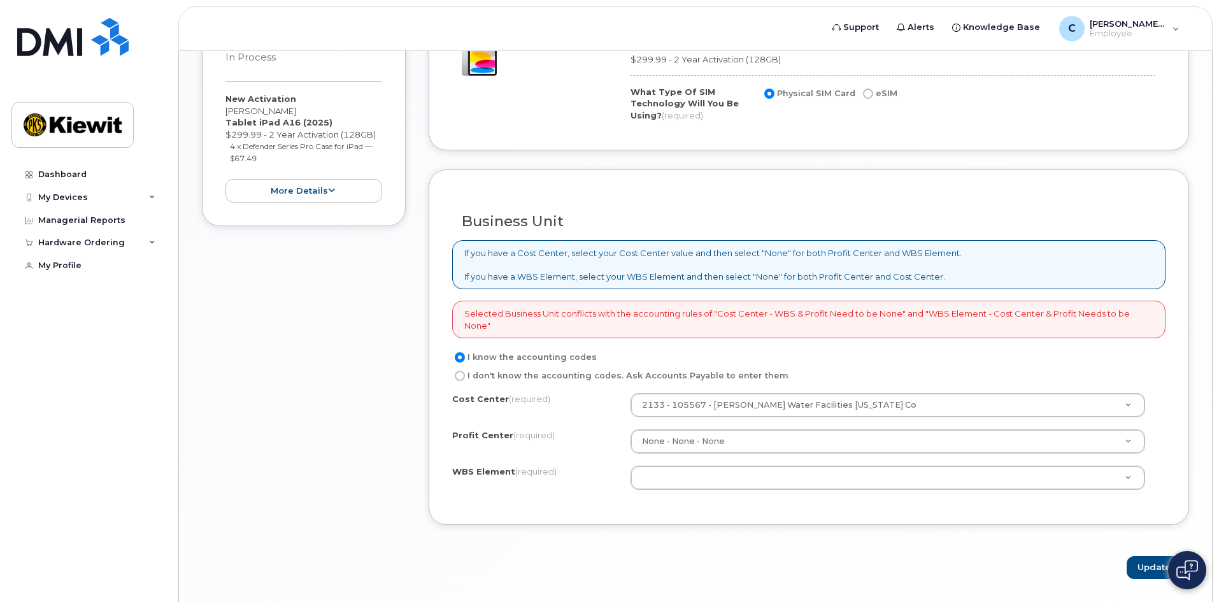
scroll to position [892, 0]
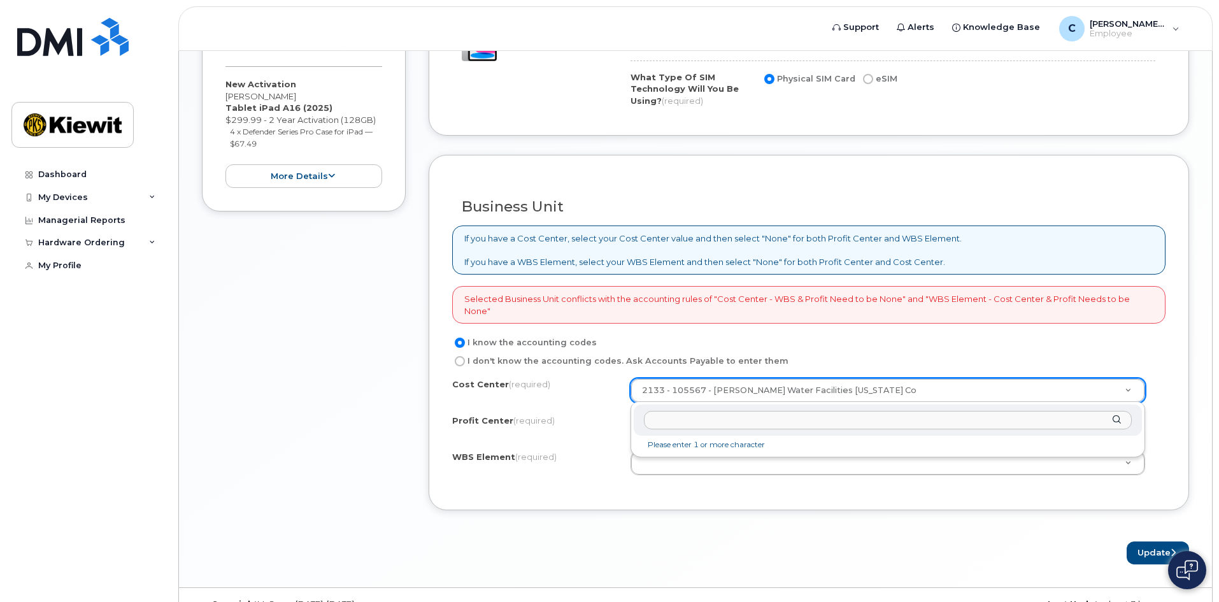
click at [718, 448] on li "Please enter 1 or more character" at bounding box center [887, 444] width 503 height 13
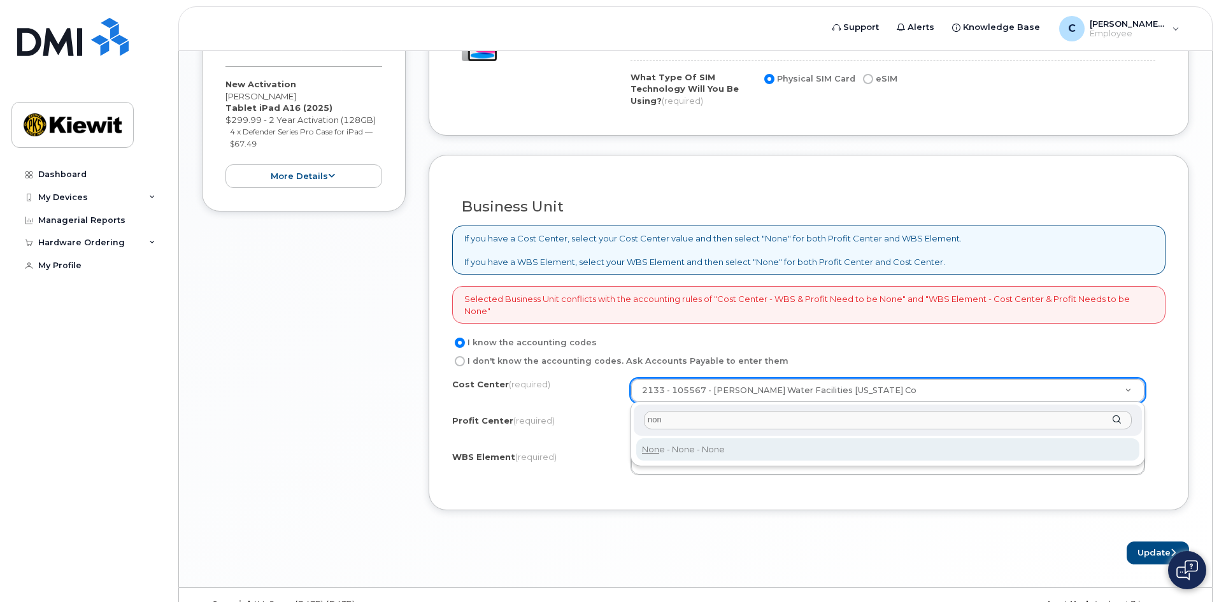
type input "non"
type input "None"
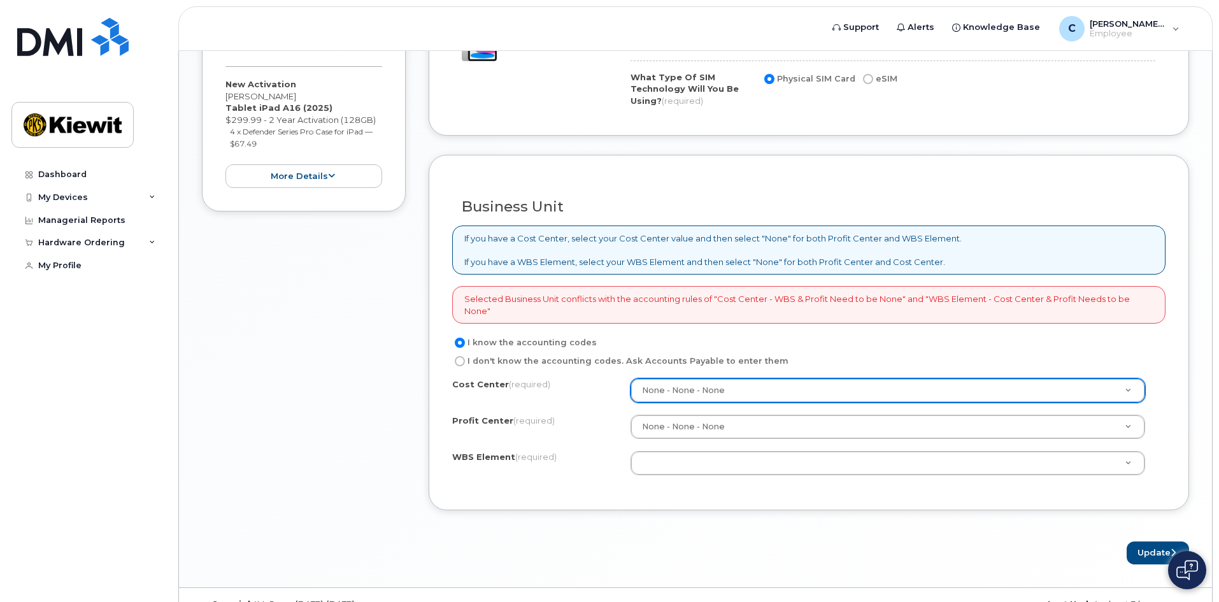
click at [735, 483] on div "Cost Center (required) None - None - None None Profit Center (required) None - …" at bounding box center [808, 432] width 713 height 108
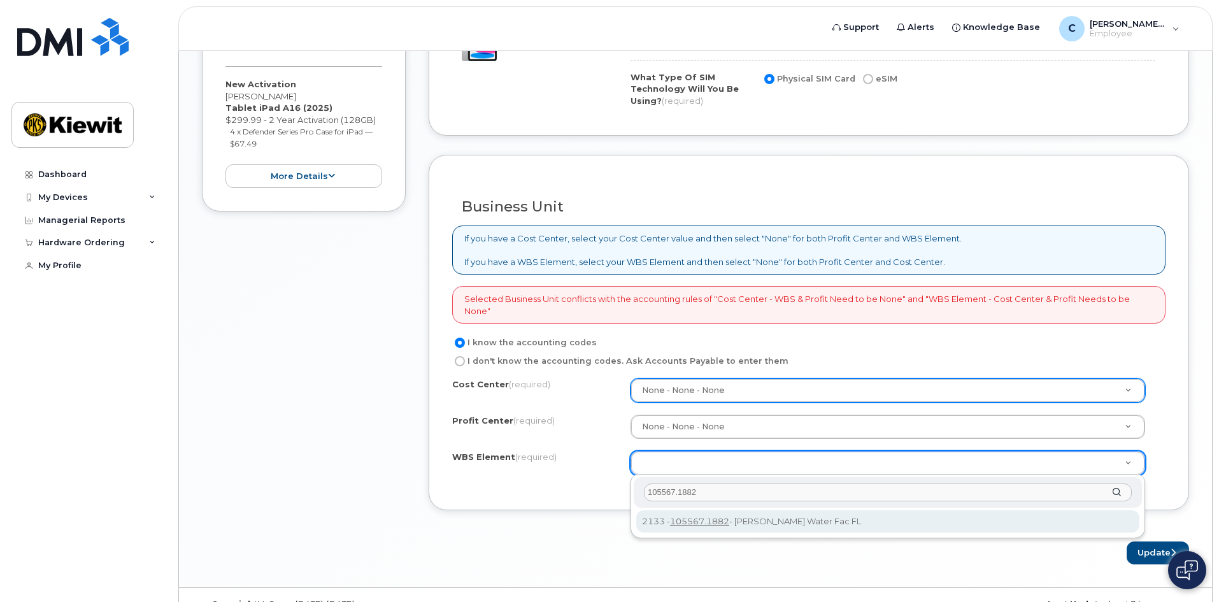
type input "105567.1882"
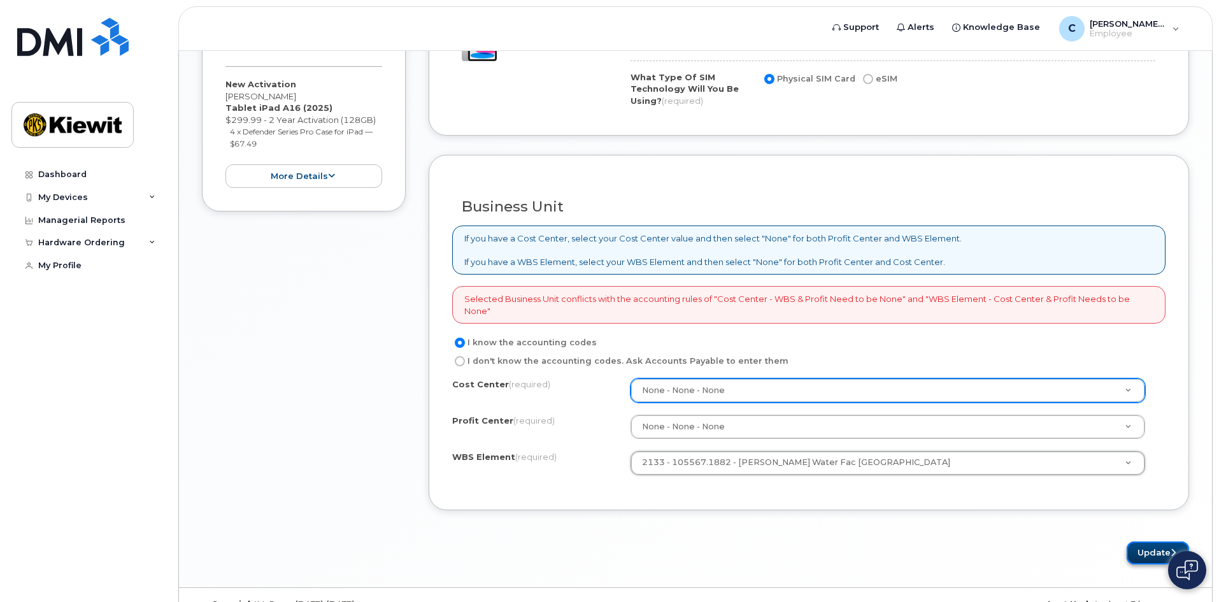
click at [1142, 550] on button "Update" at bounding box center [1158, 553] width 62 height 24
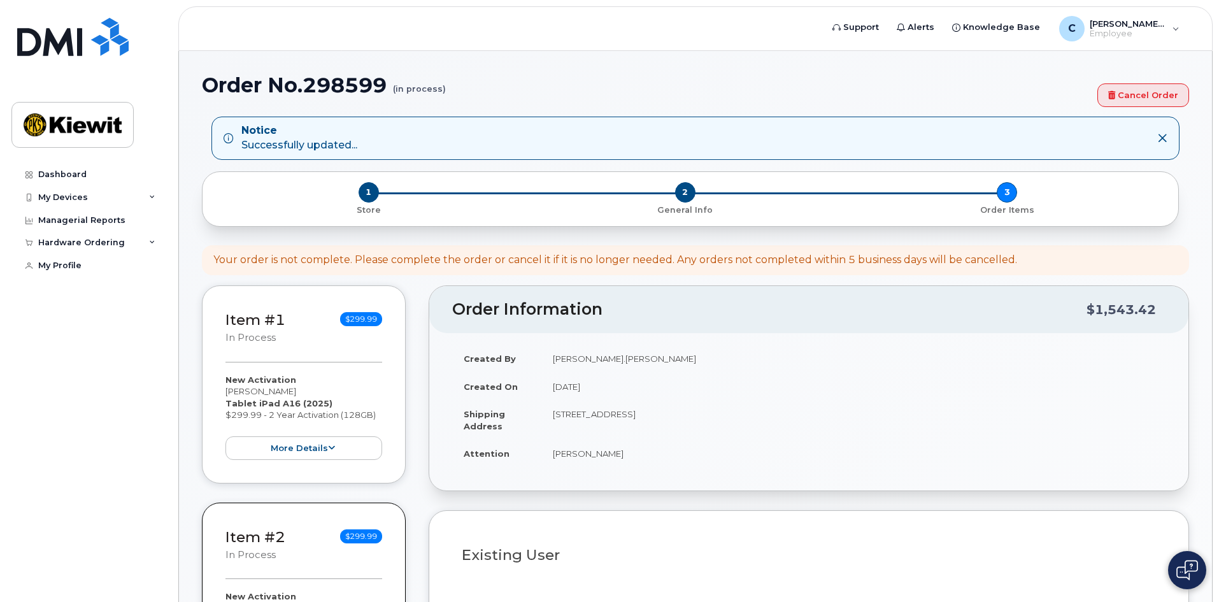
select select
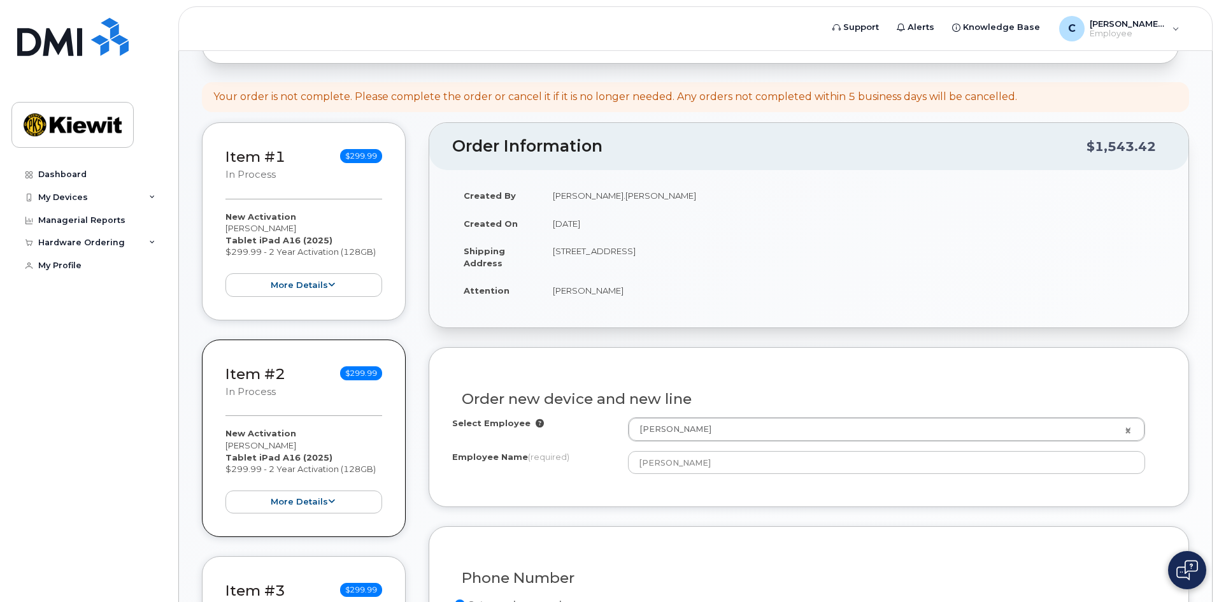
scroll to position [96, 0]
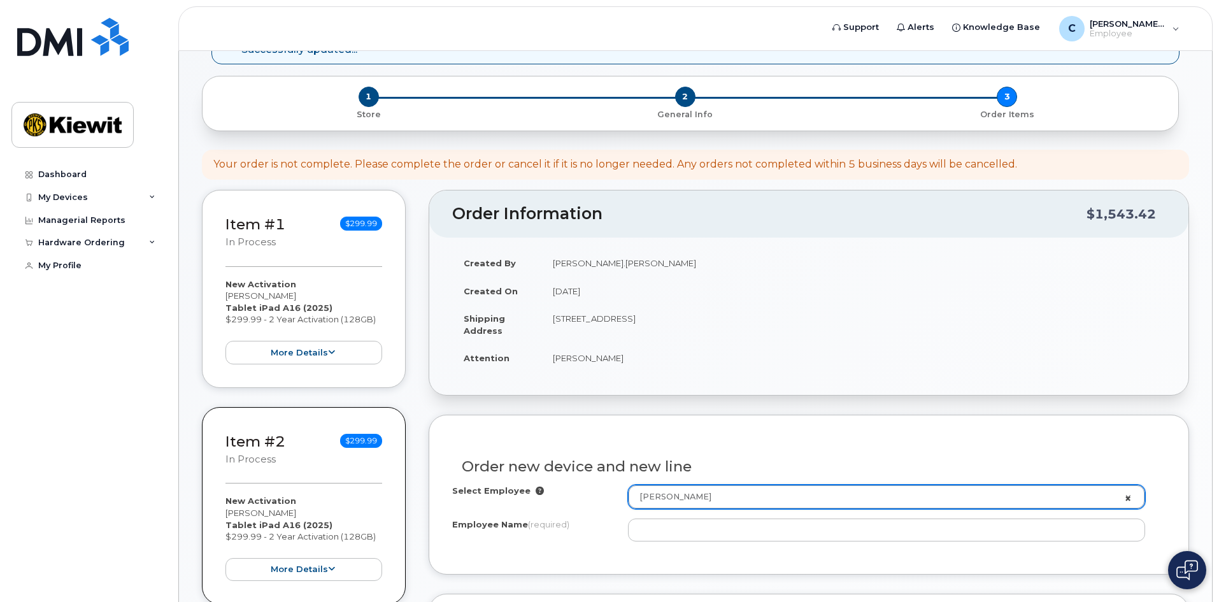
click at [1127, 496] on link "[PERSON_NAME]" at bounding box center [887, 496] width 516 height 23
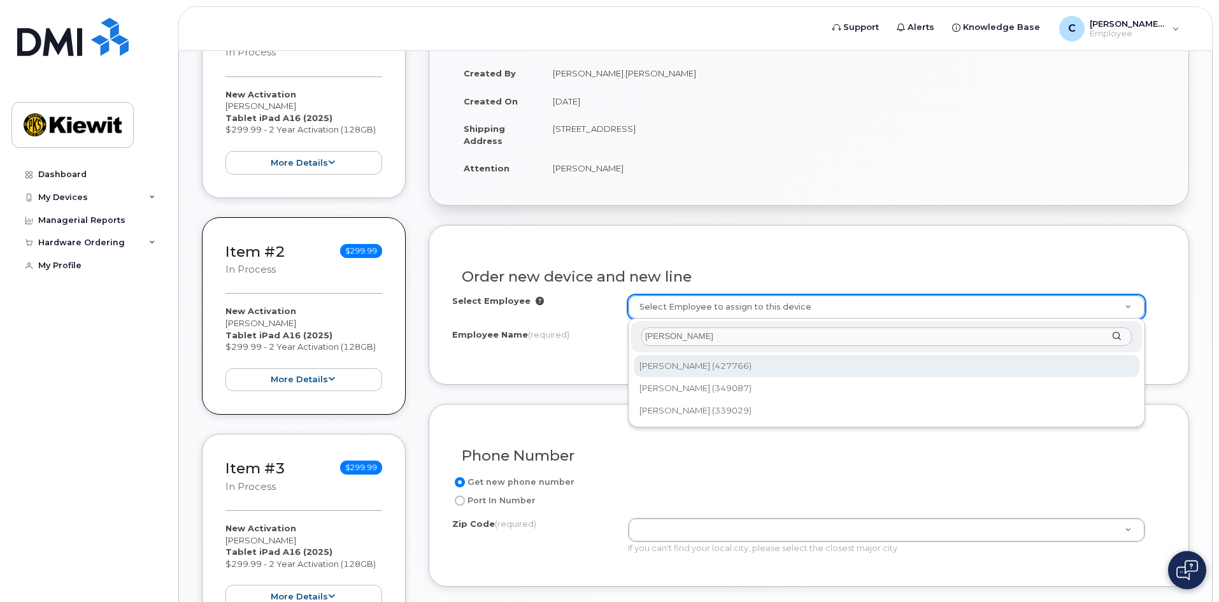
scroll to position [287, 0]
type input "[PERSON_NAME]"
type input "2155756"
type input "[PERSON_NAME]"
type input "[STREET_ADDRESS]"
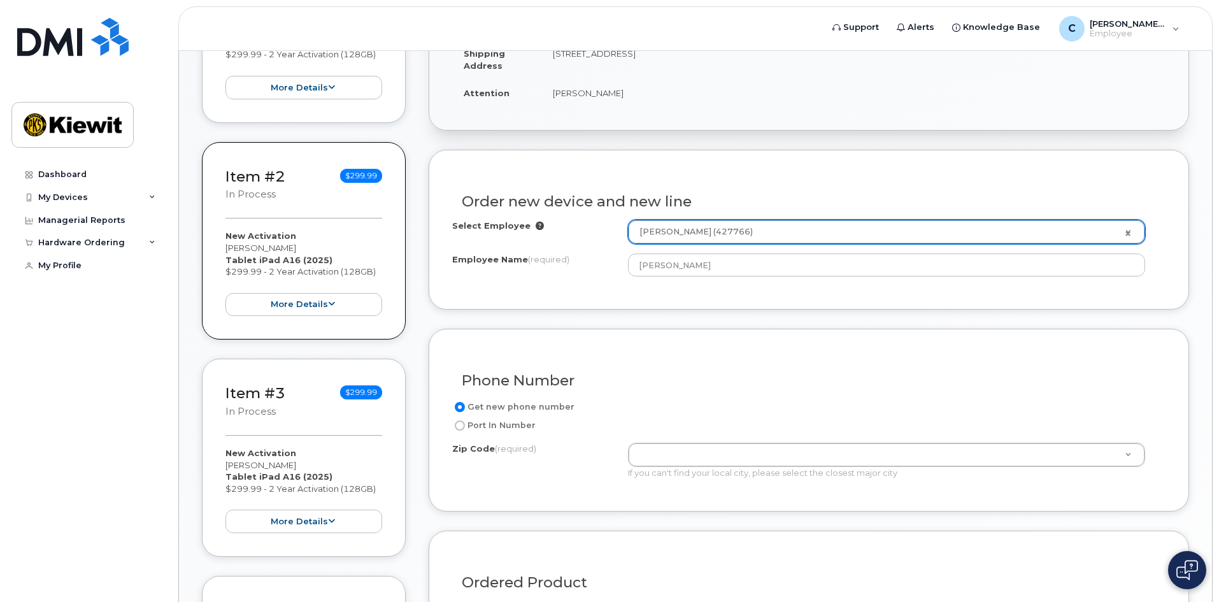
scroll to position [478, 0]
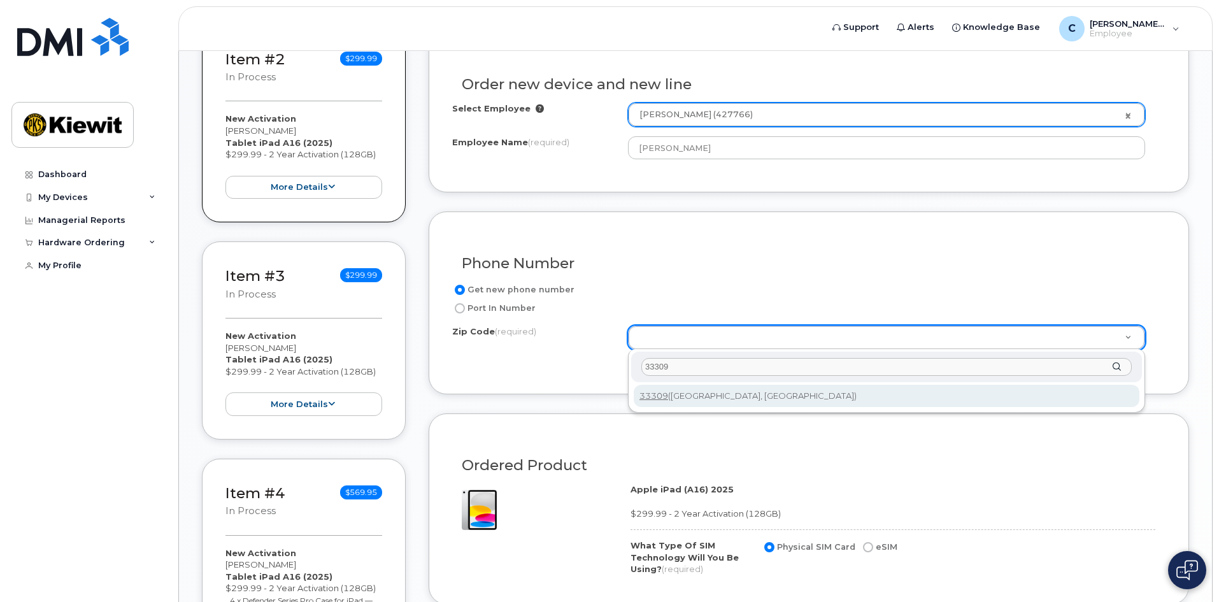
type input "33309"
type input "33309 ([GEOGRAPHIC_DATA], [GEOGRAPHIC_DATA])"
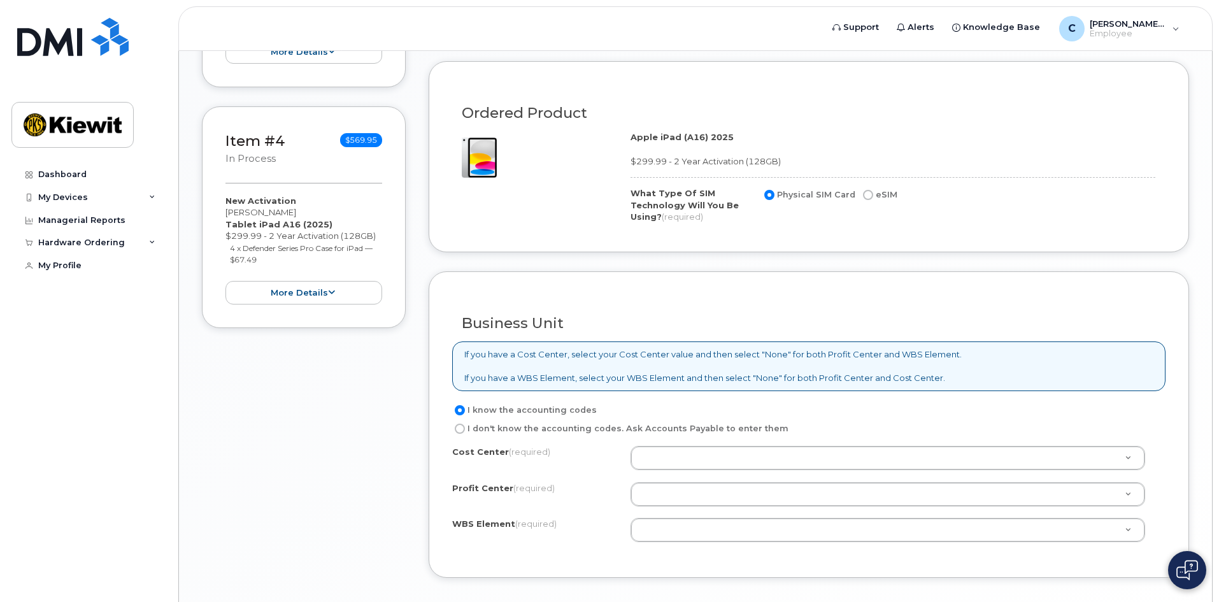
scroll to position [923, 0]
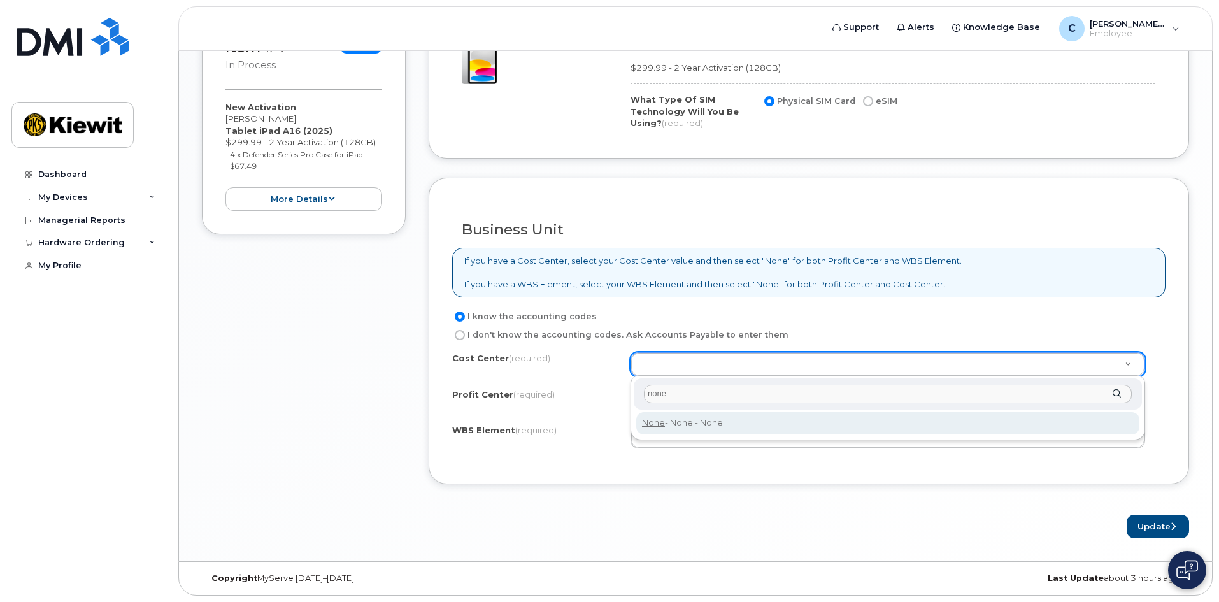
type input "none"
type input "None"
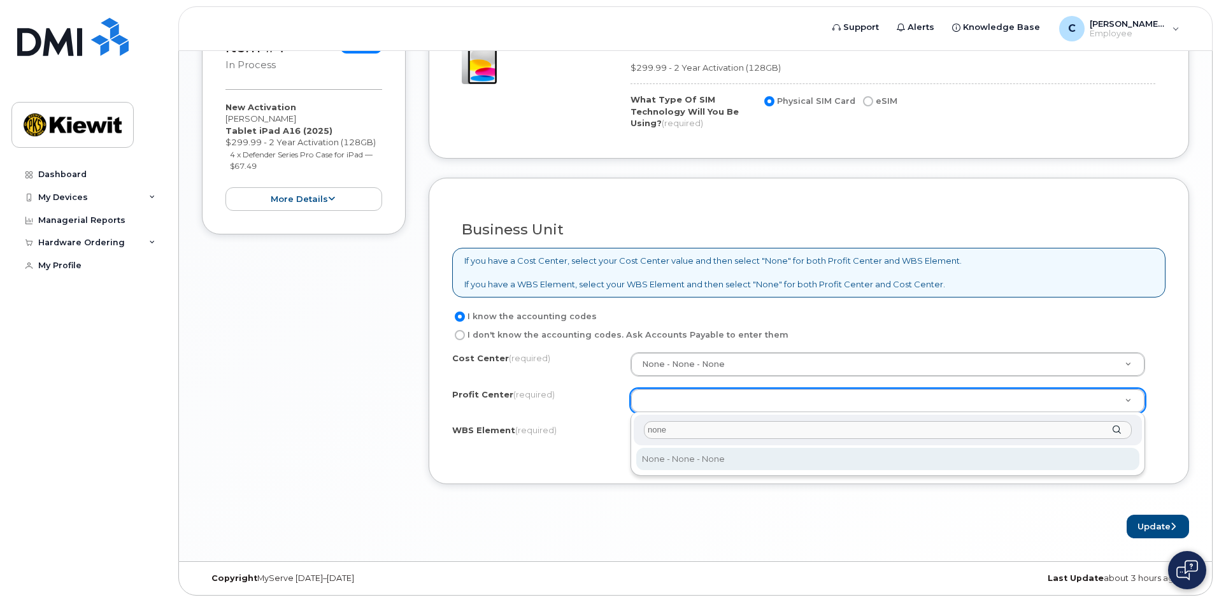
type input "none"
select select "None"
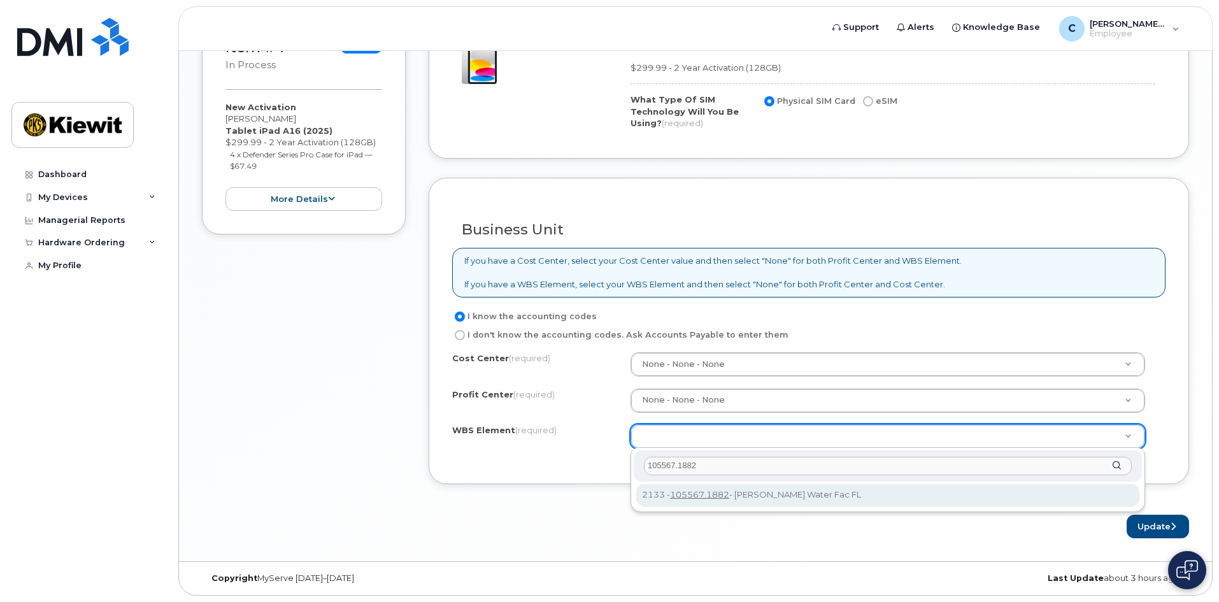
type input "105567.1882"
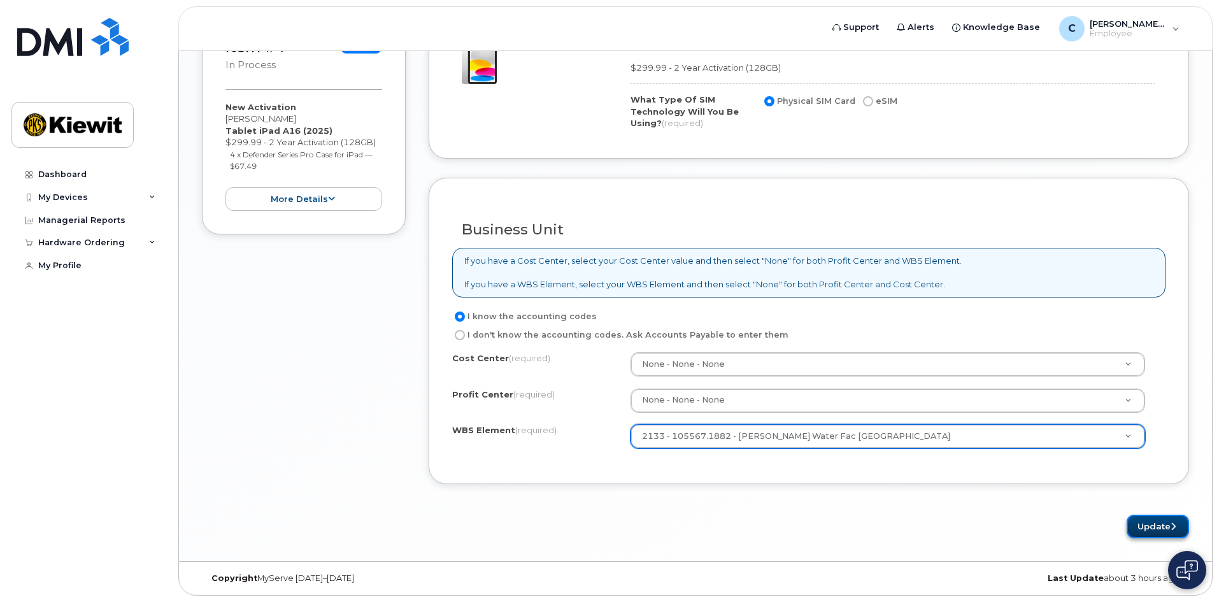
click at [1170, 528] on icon "submit" at bounding box center [1172, 526] width 5 height 8
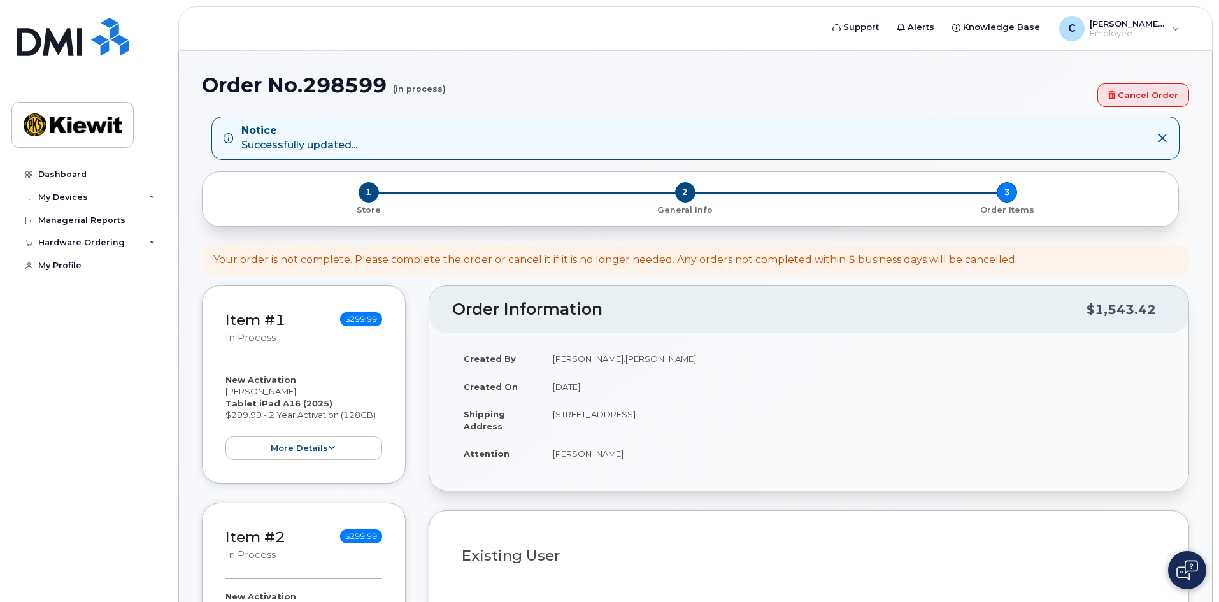
select select
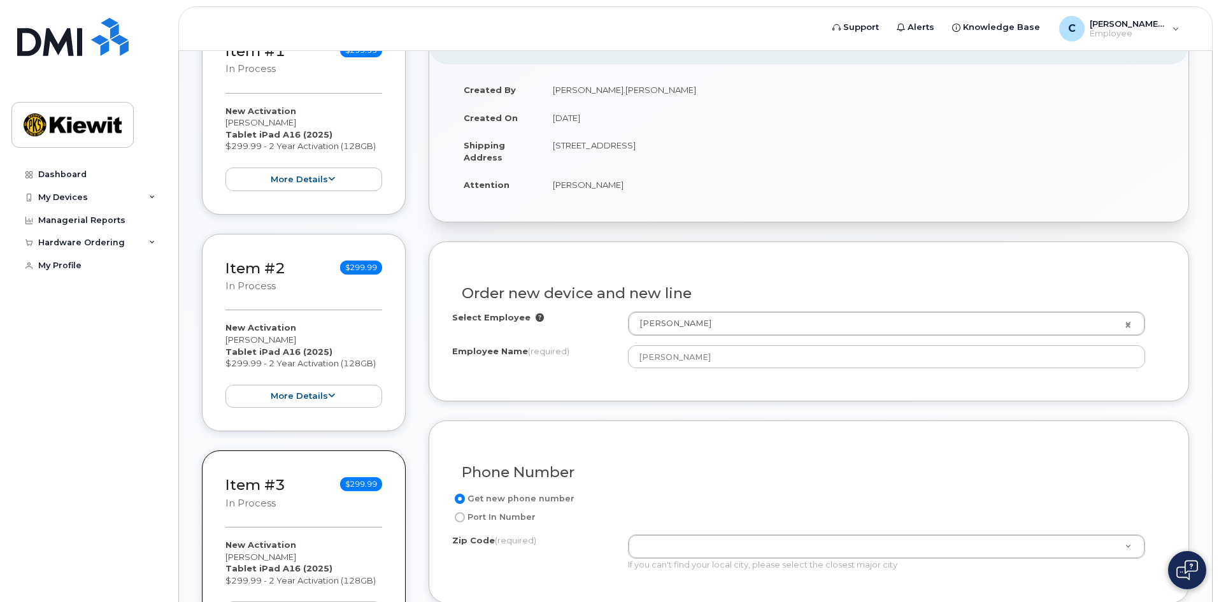
scroll to position [255, 0]
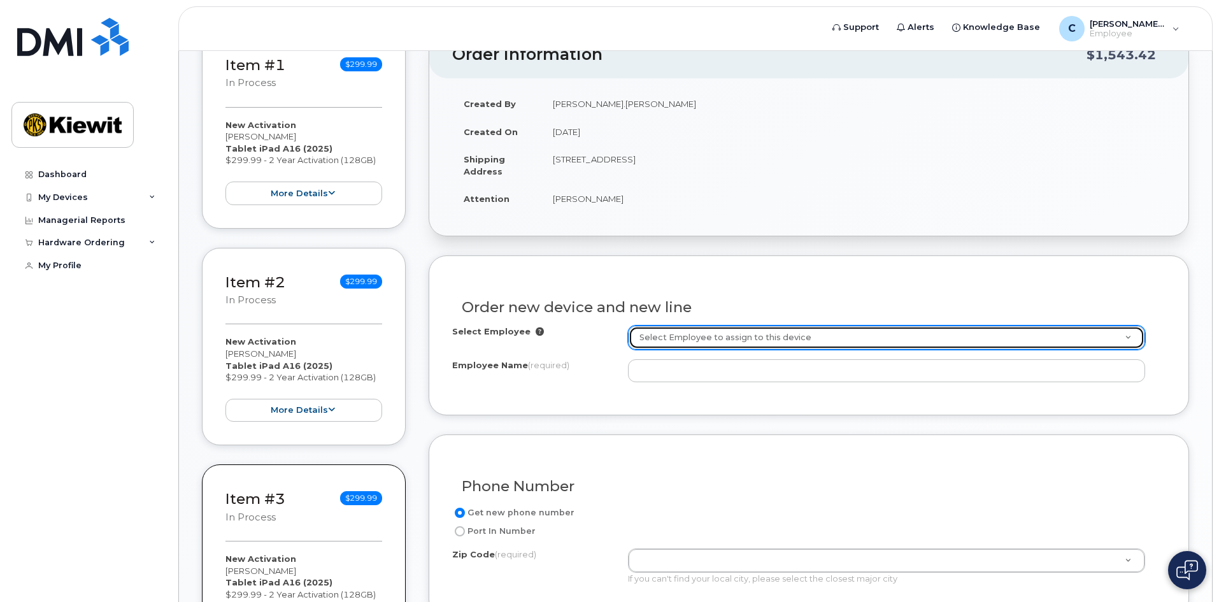
click at [1126, 337] on link "Select Employee to assign to this device" at bounding box center [887, 337] width 516 height 23
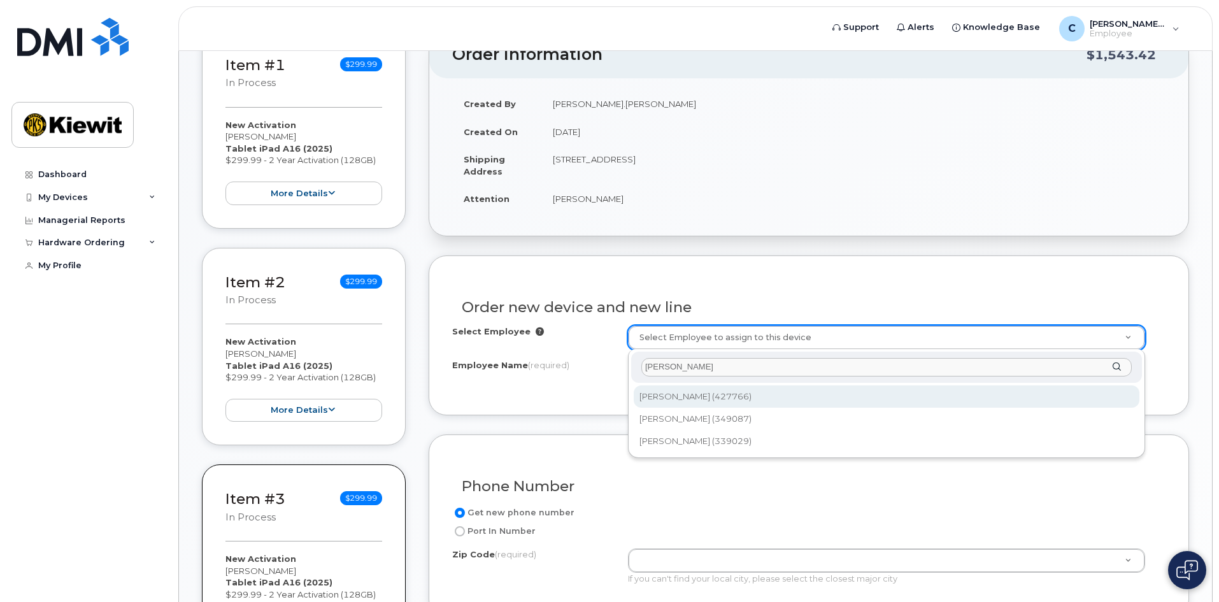
type input "[PERSON_NAME]"
type input "2155756"
type input "[PERSON_NAME]"
type input "[STREET_ADDRESS]"
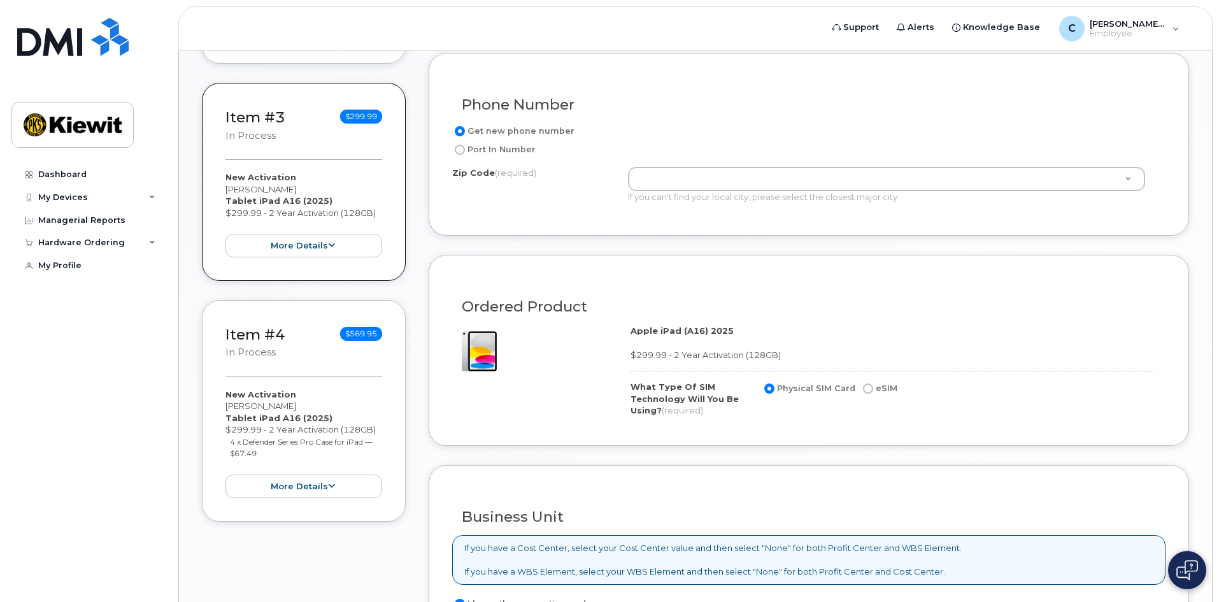
scroll to position [637, 0]
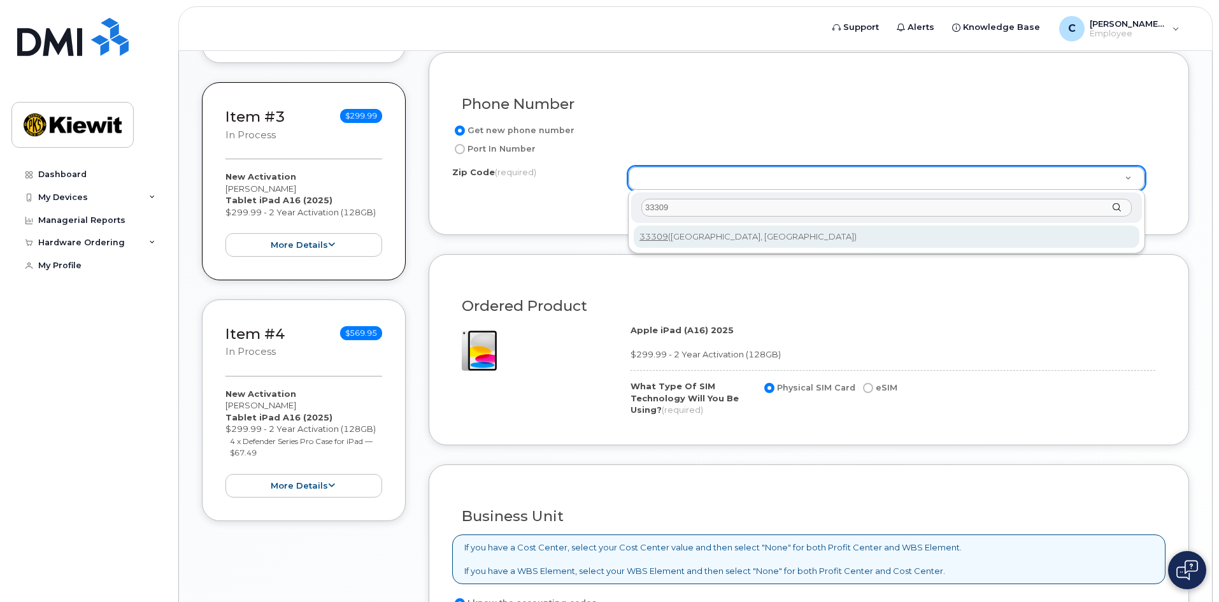
type input "33309"
type input "33309 ([GEOGRAPHIC_DATA], [GEOGRAPHIC_DATA])"
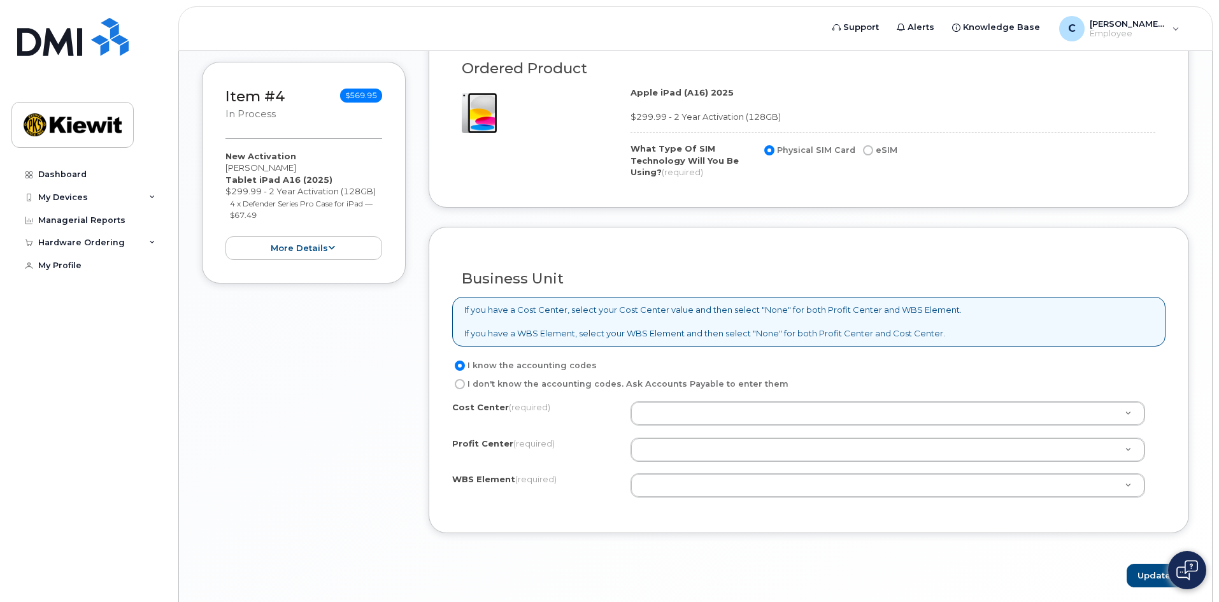
scroll to position [923, 0]
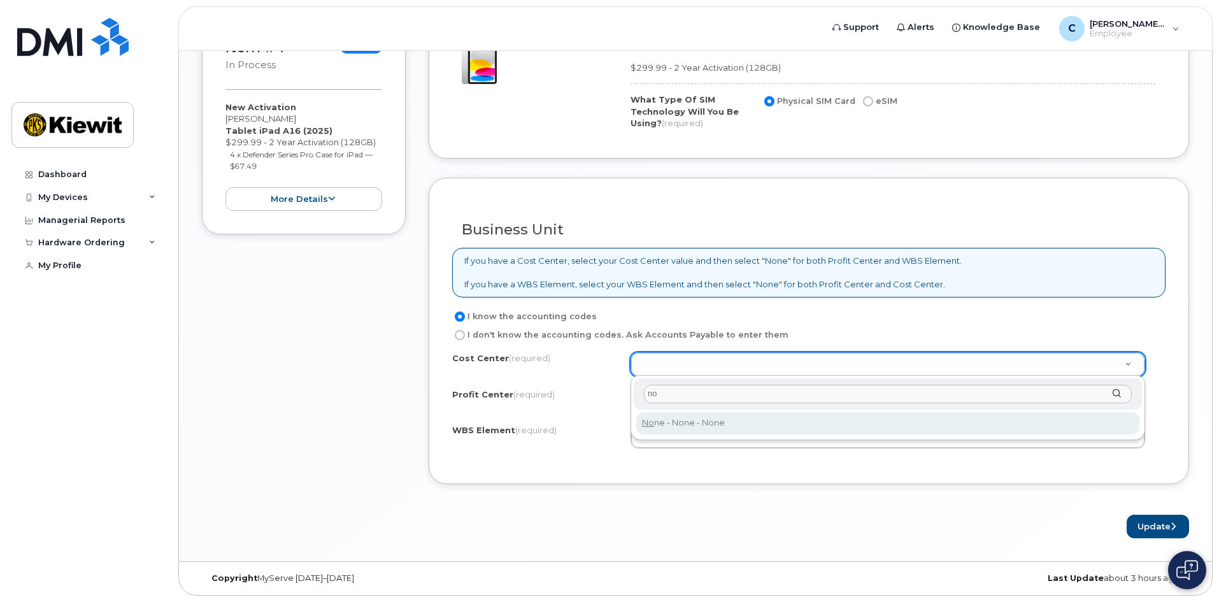
type input "no"
drag, startPoint x: 695, startPoint y: 416, endPoint x: 693, endPoint y: 408, distance: 8.5
type input "None"
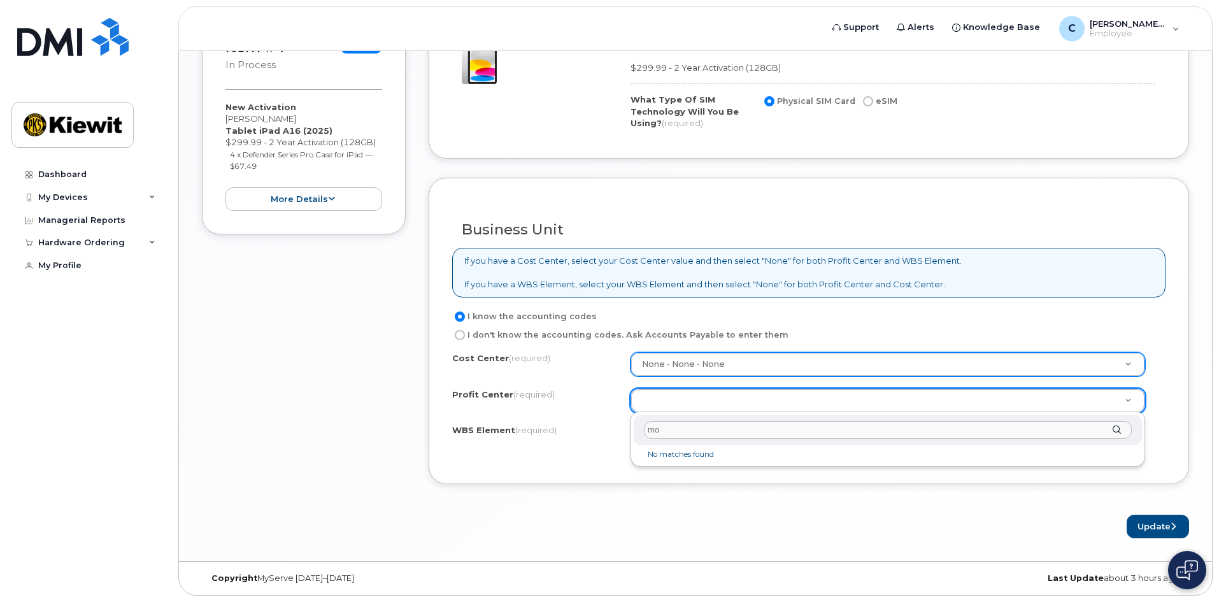
type input "m"
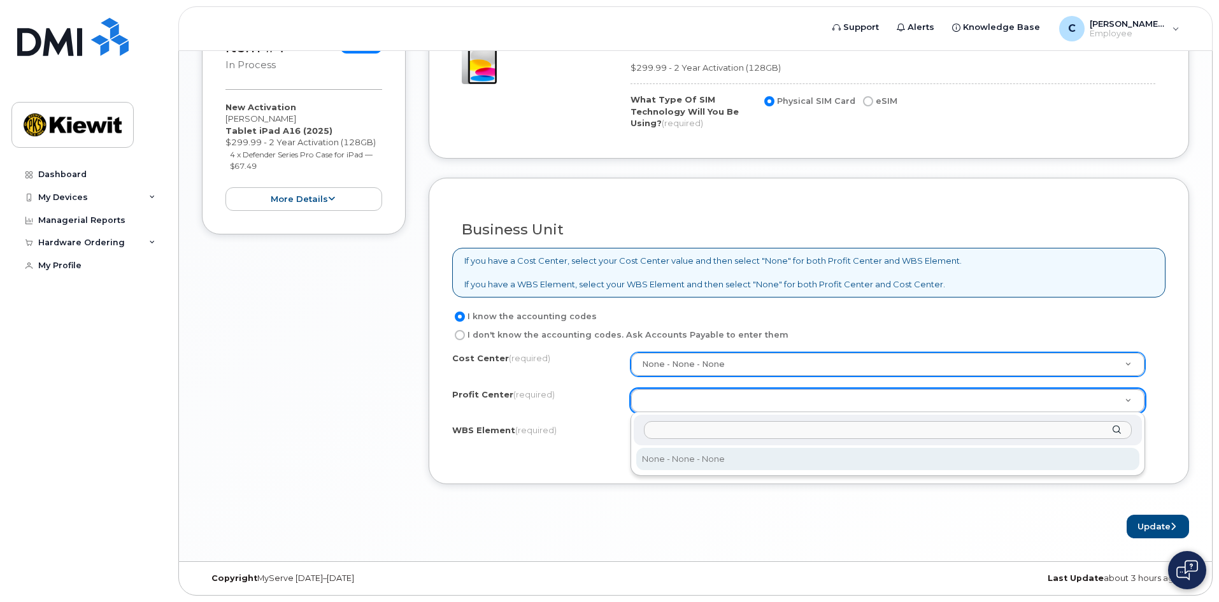
select select "None"
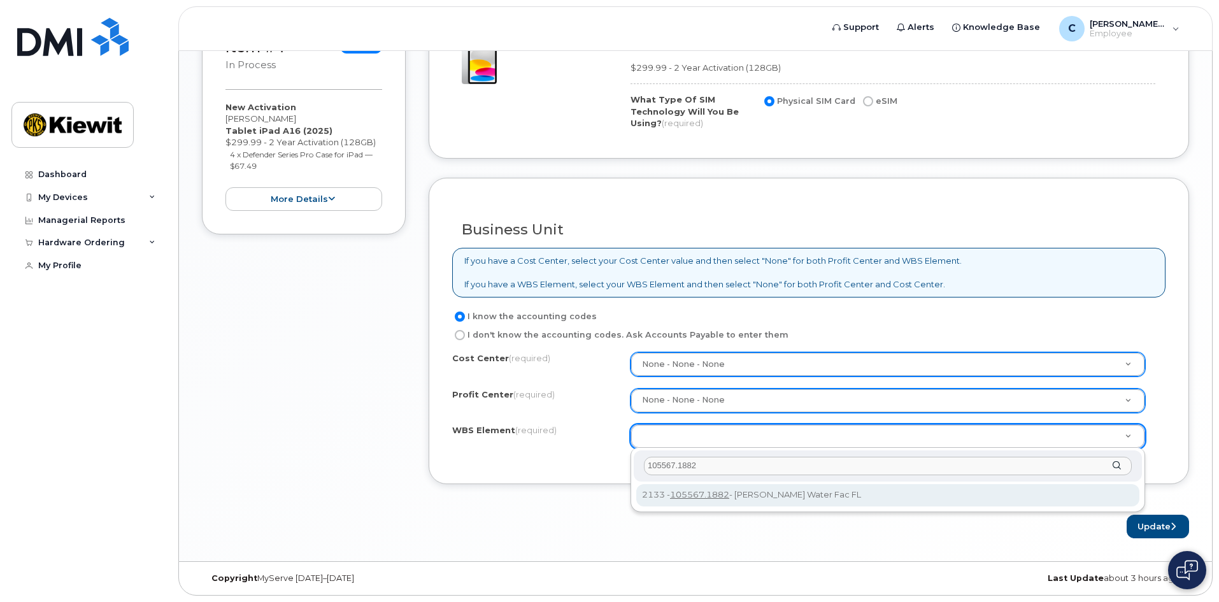
type input "105567.1882"
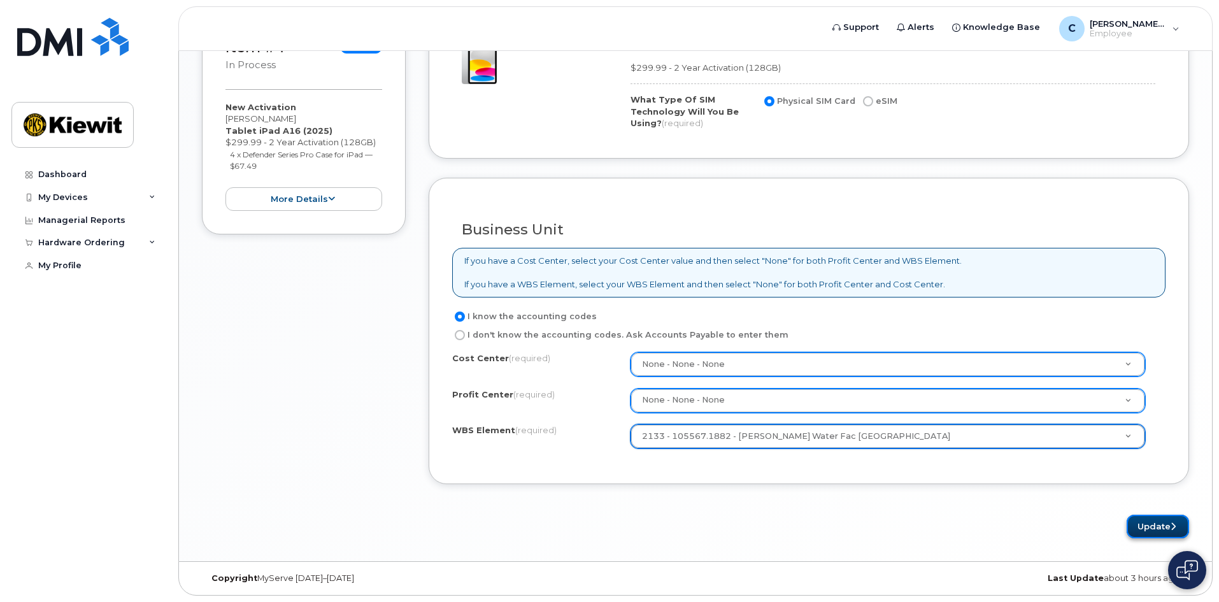
click at [1148, 516] on button "Update" at bounding box center [1158, 527] width 62 height 24
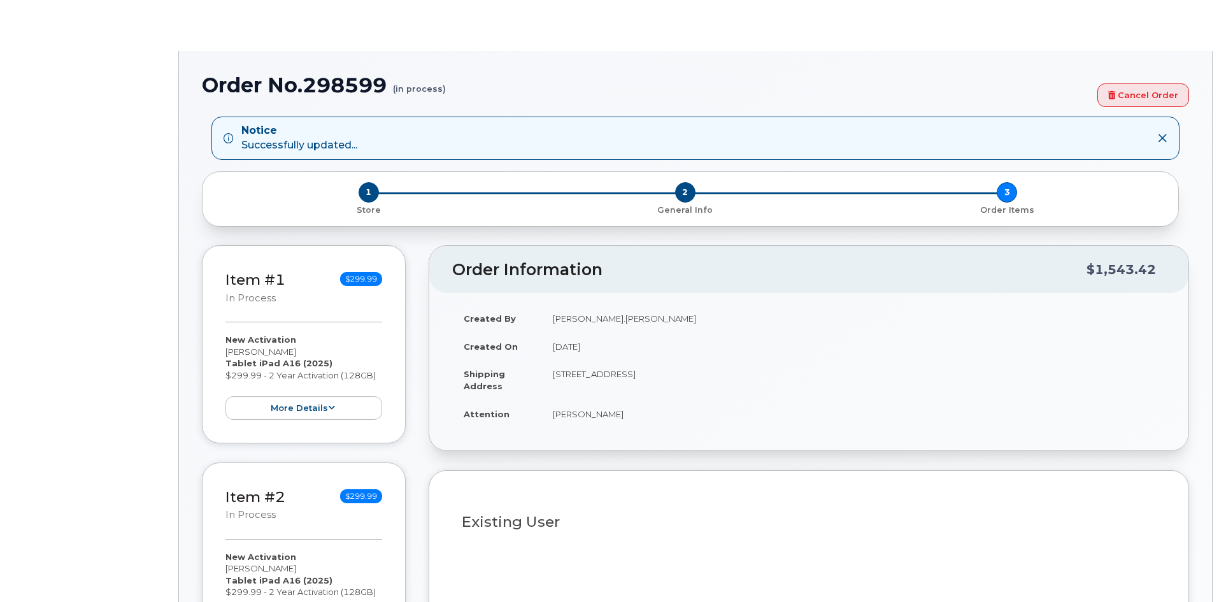
radio input "true"
type input "2163234"
select select
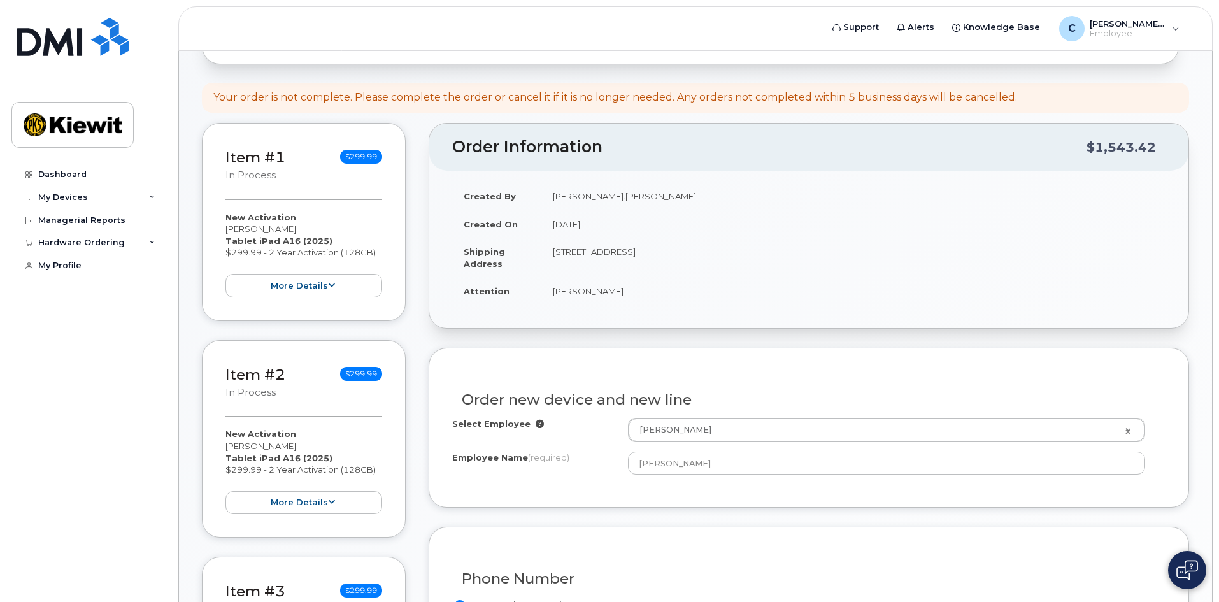
scroll to position [318, 0]
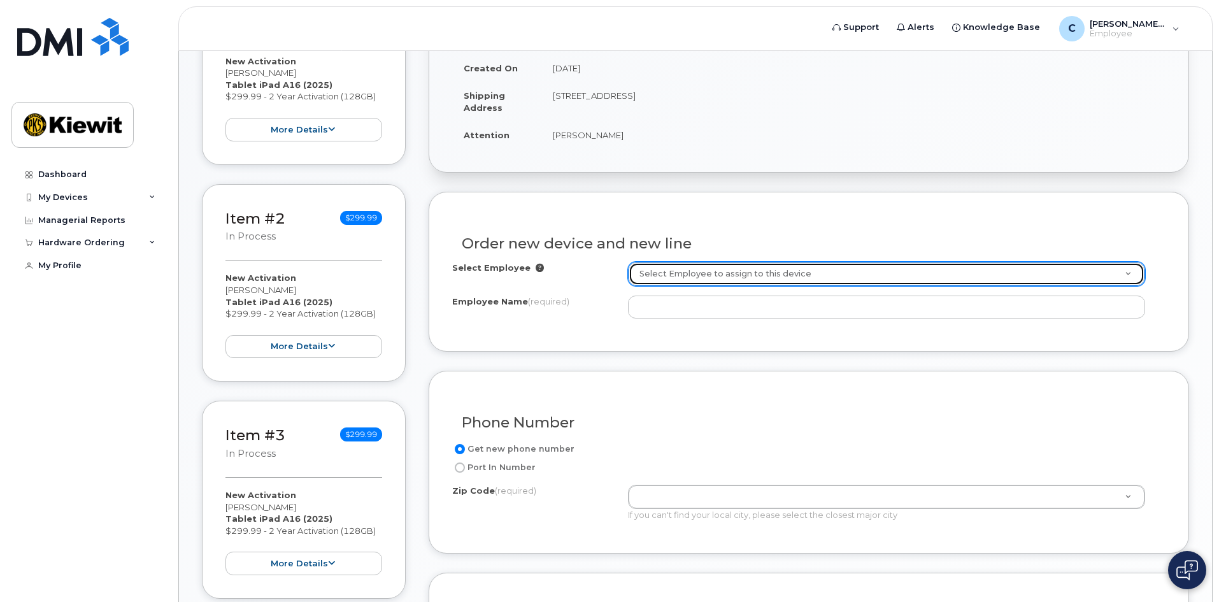
click at [1131, 271] on link "Select Employee to assign to this device" at bounding box center [887, 273] width 516 height 23
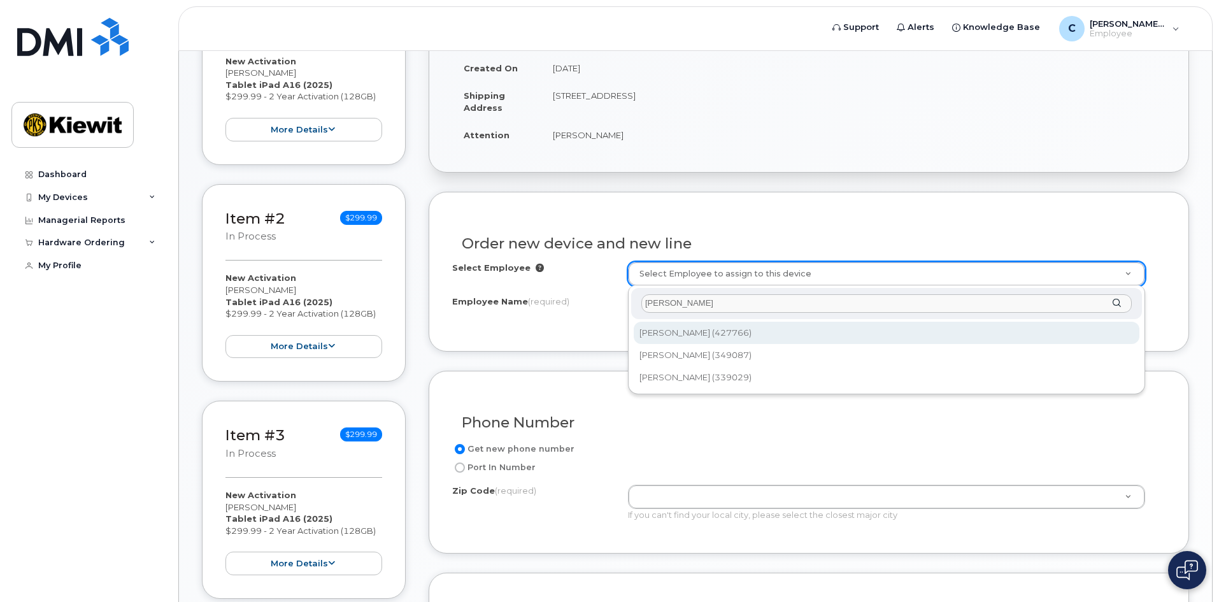
type input "[PERSON_NAME]"
type input "2155756"
type input "[PERSON_NAME]"
type input "[STREET_ADDRESS]"
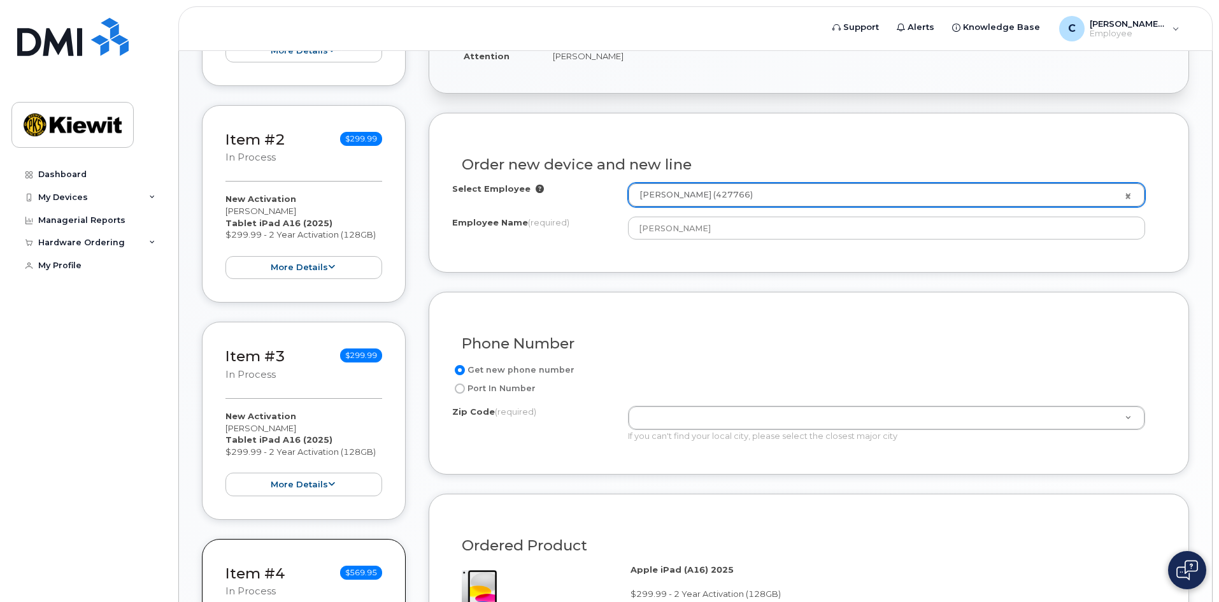
scroll to position [573, 0]
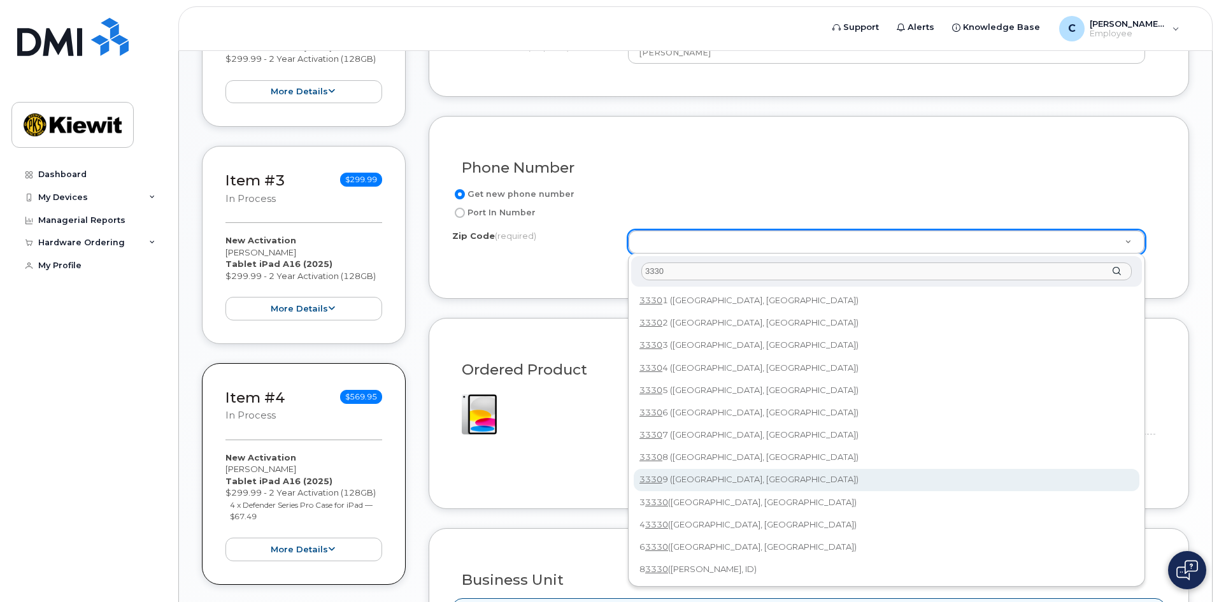
type input "3330"
type input "33309 (Fort Lauderdale, FL)"
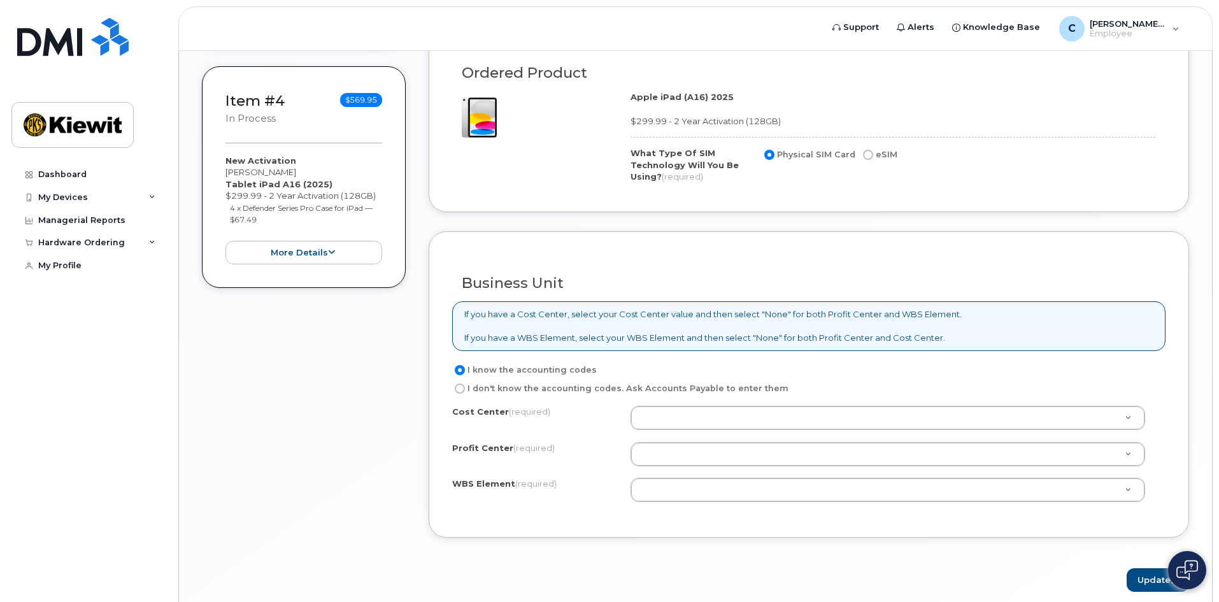
scroll to position [892, 0]
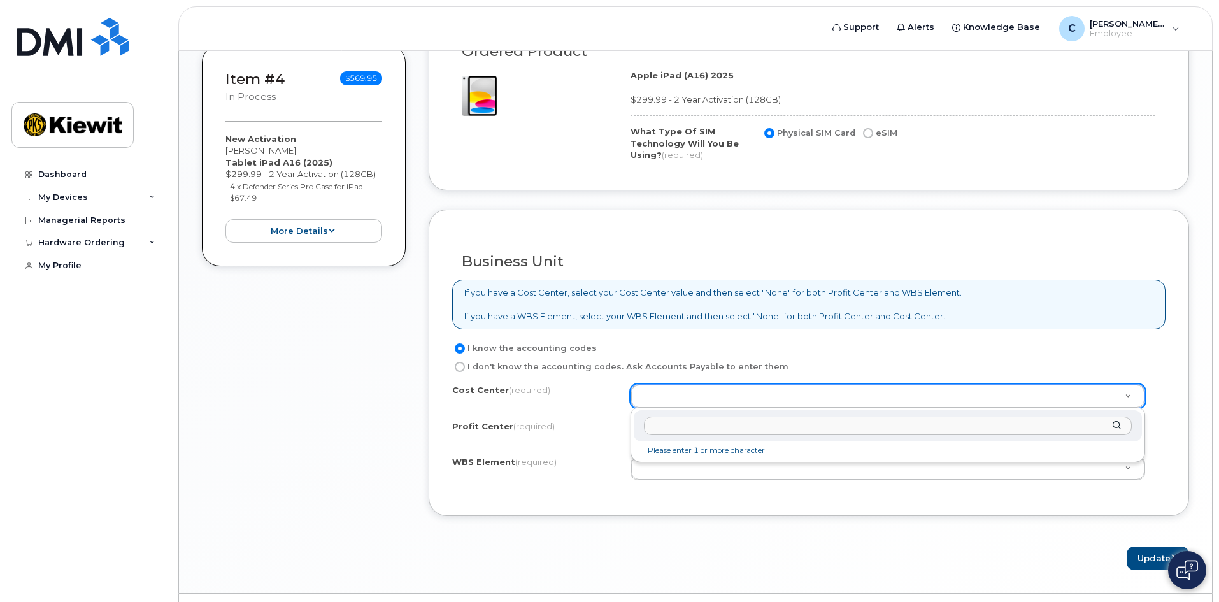
type input "m"
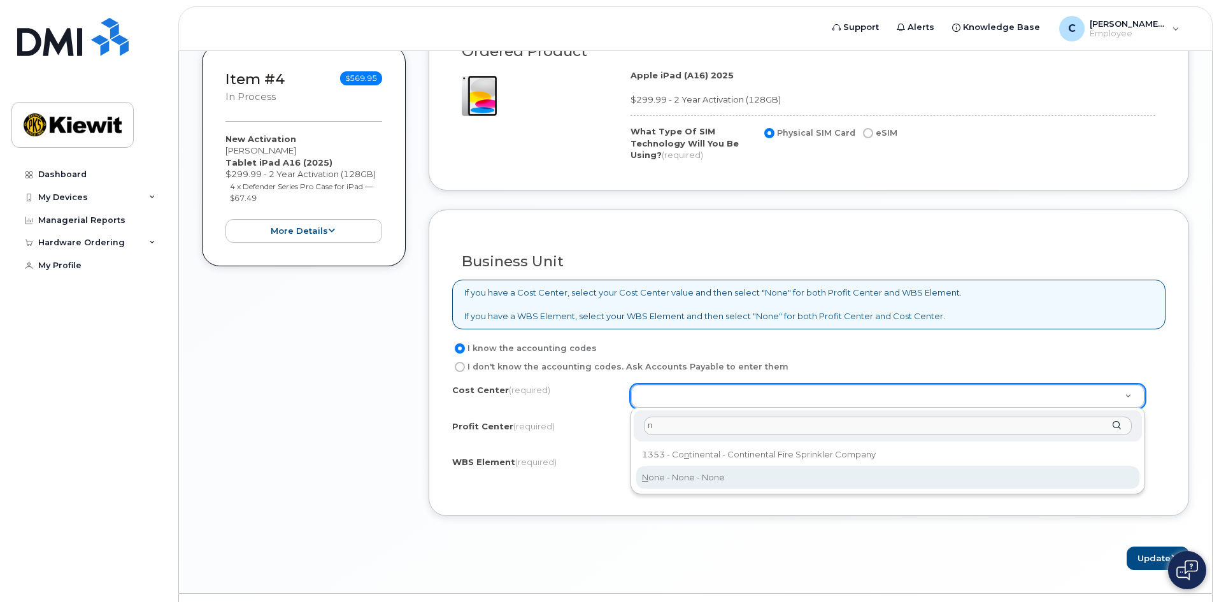
type input "n"
type input "None"
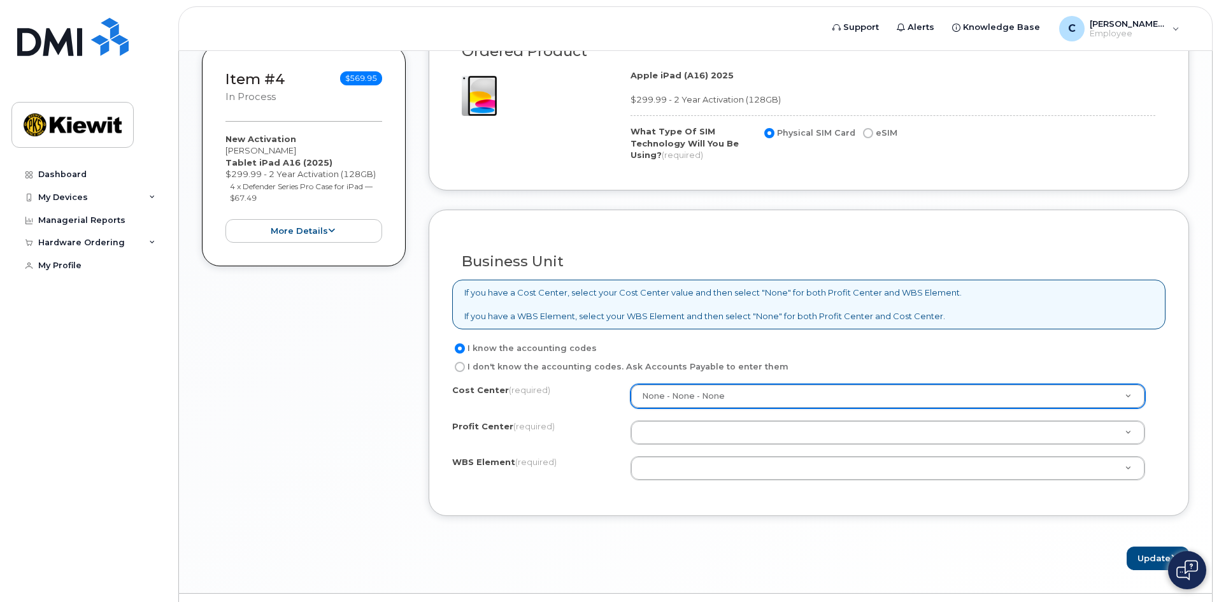
type input "n"
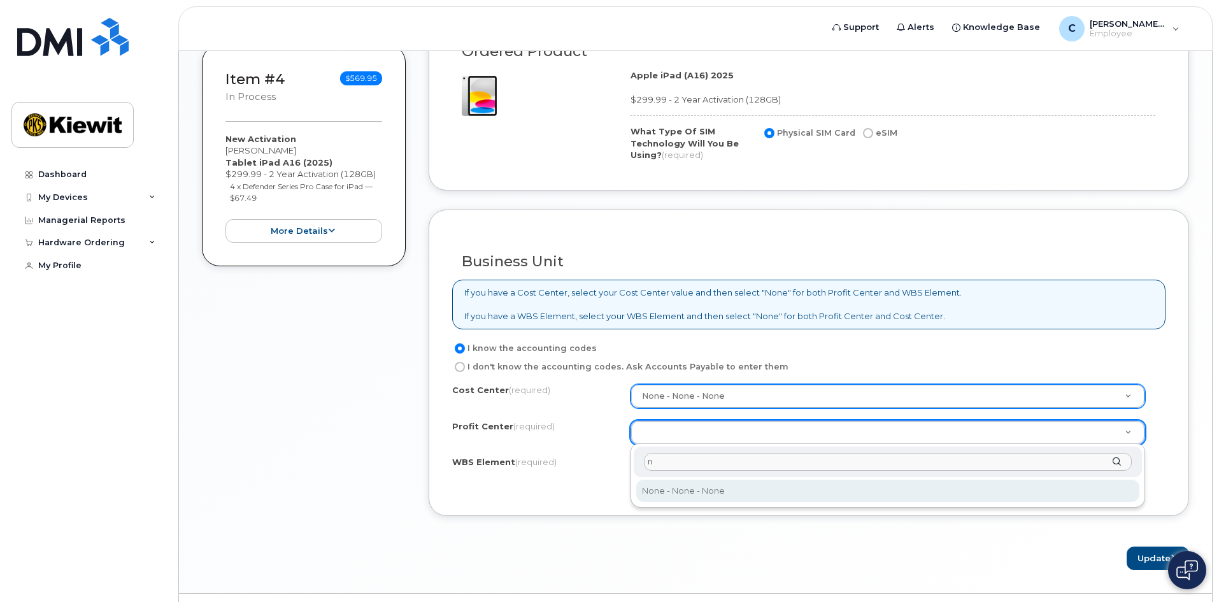
type input "n"
select select "None"
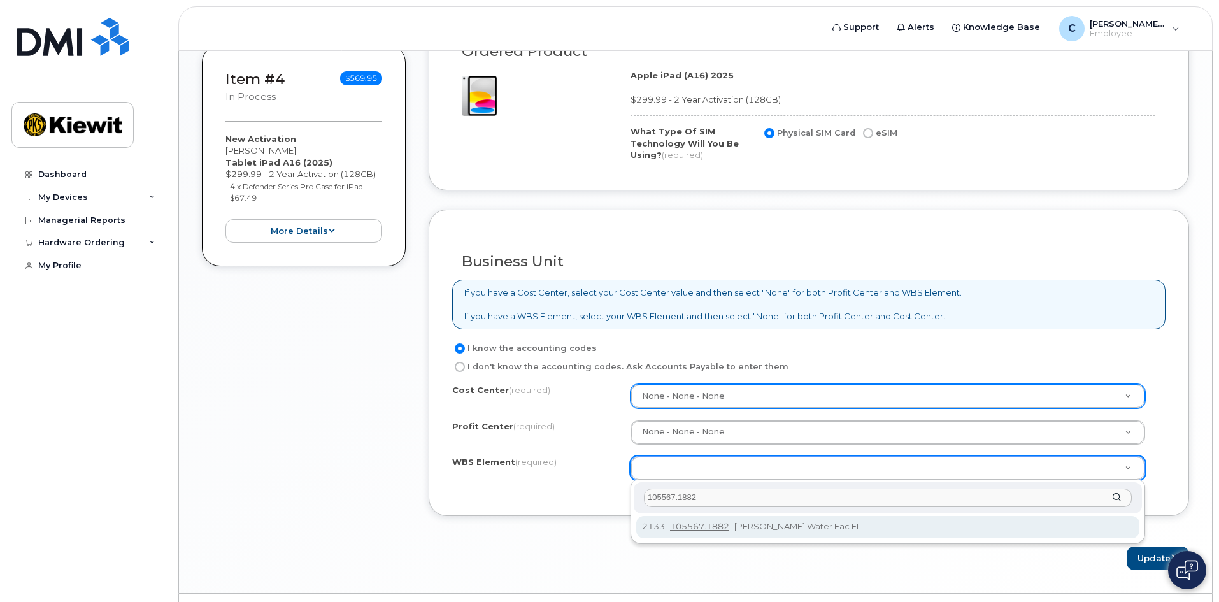
type input "105567.1882"
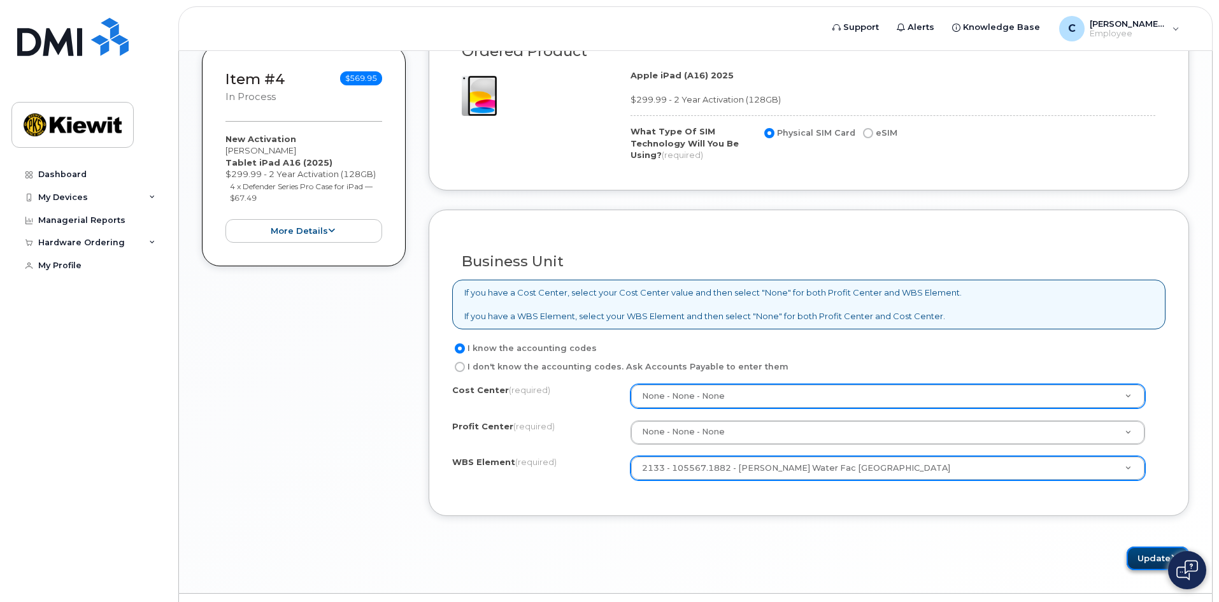
click at [1144, 563] on button "Update" at bounding box center [1158, 558] width 62 height 24
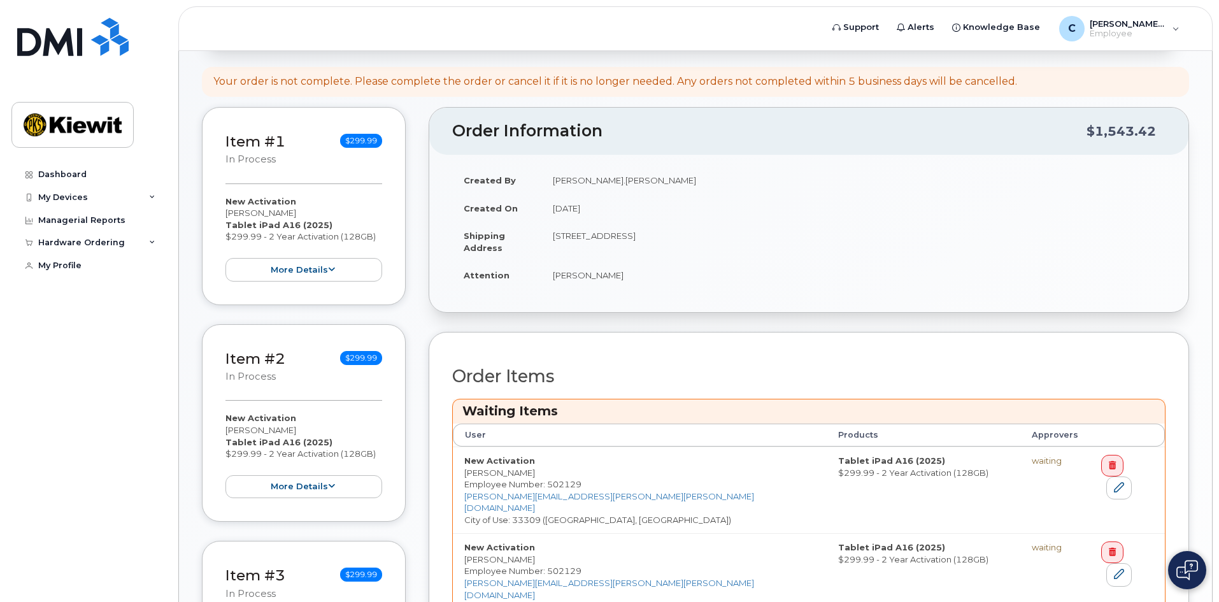
scroll to position [446, 0]
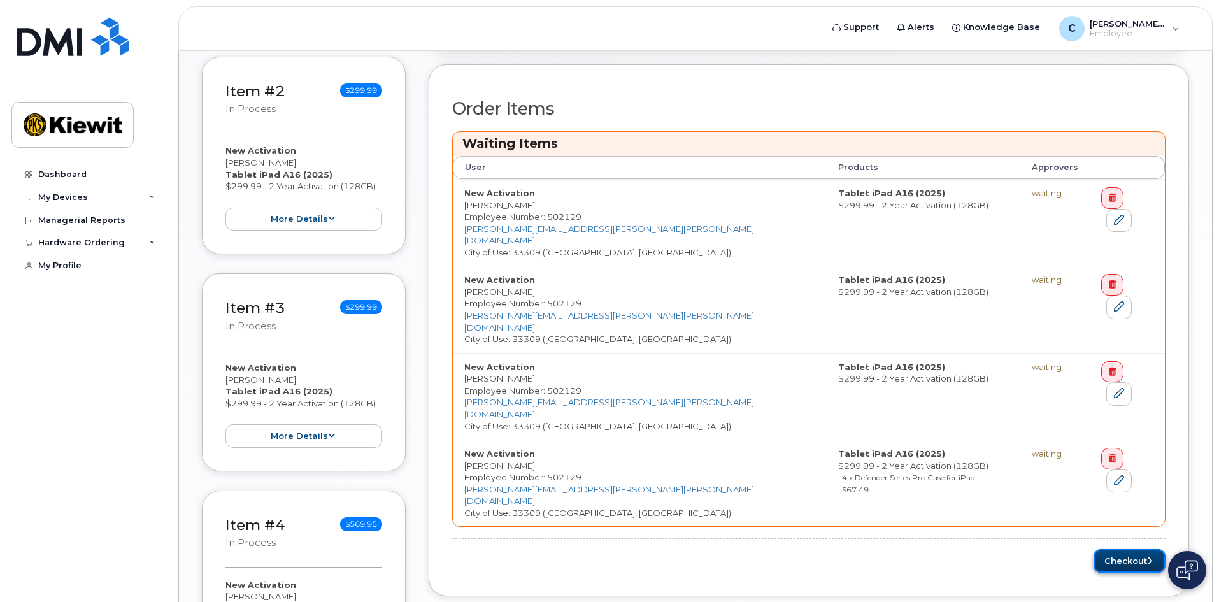
click at [1149, 557] on icon "submit" at bounding box center [1149, 561] width 5 height 8
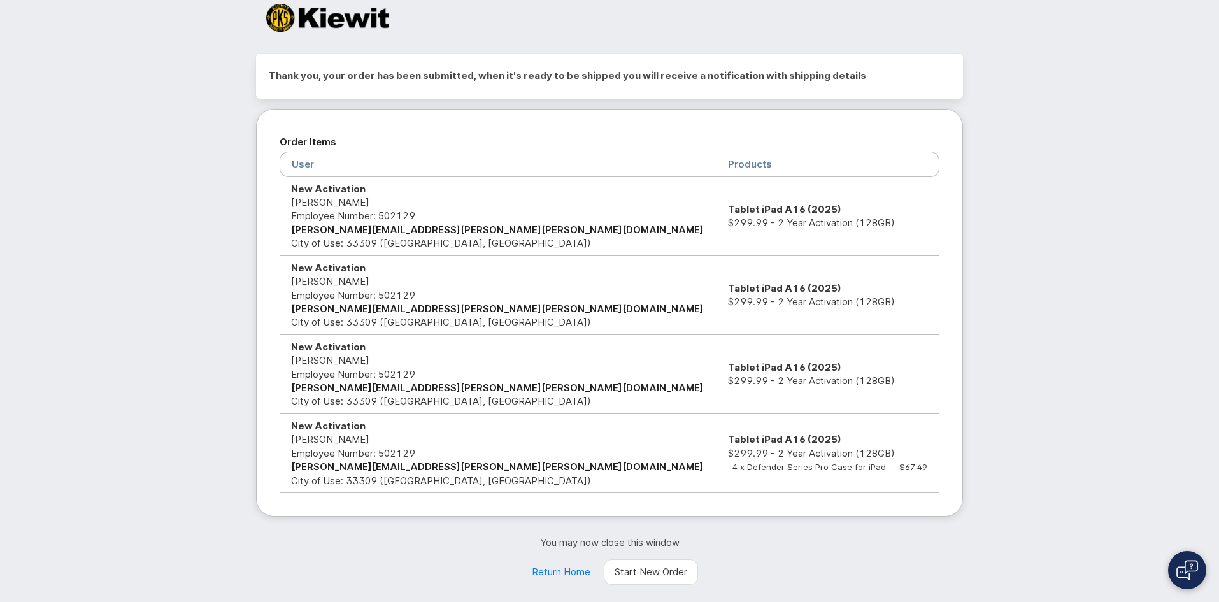
scroll to position [69, 0]
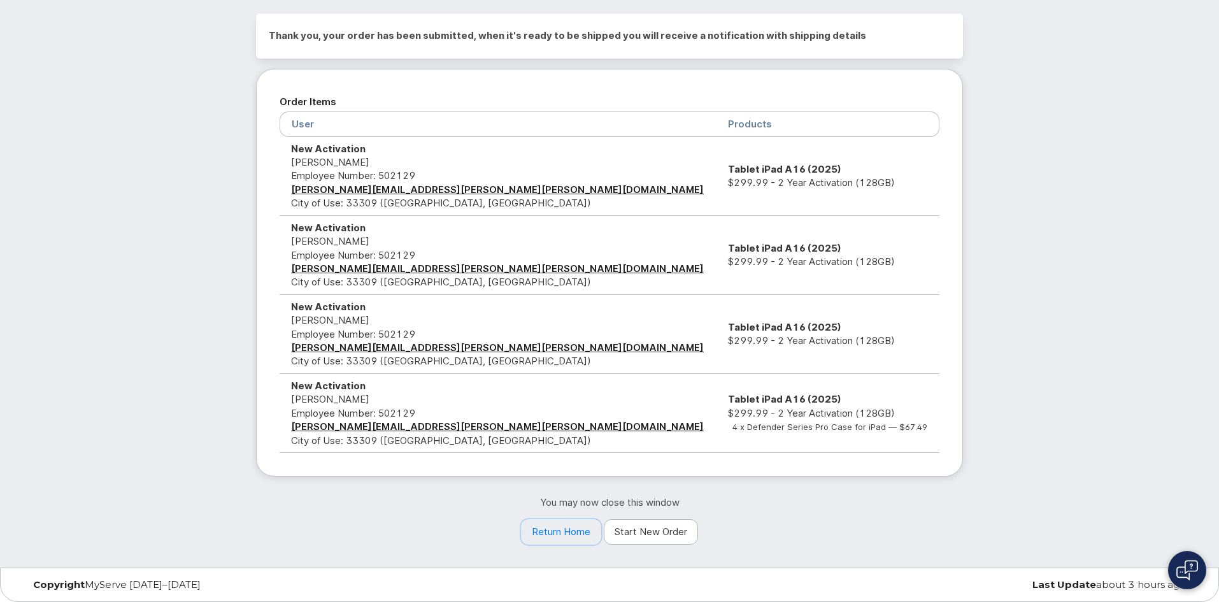
drag, startPoint x: 574, startPoint y: 537, endPoint x: 606, endPoint y: 521, distance: 36.5
click at [574, 537] on link "Return Home" at bounding box center [561, 531] width 80 height 25
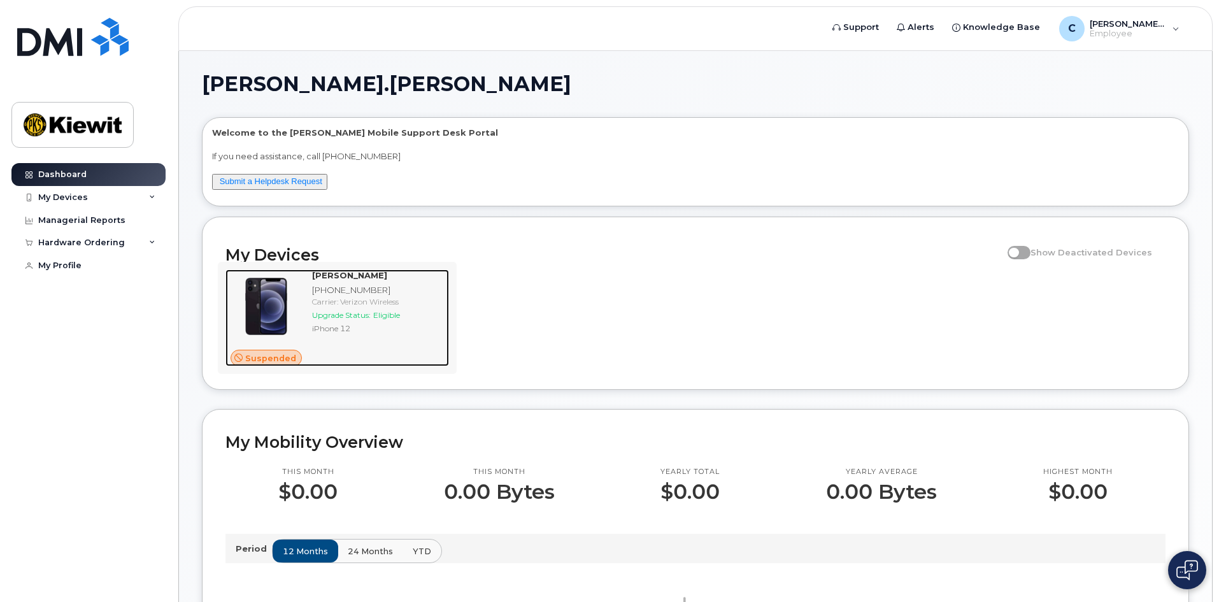
click at [267, 362] on span "Suspended" at bounding box center [270, 358] width 51 height 12
